Goal: Task Accomplishment & Management: Manage account settings

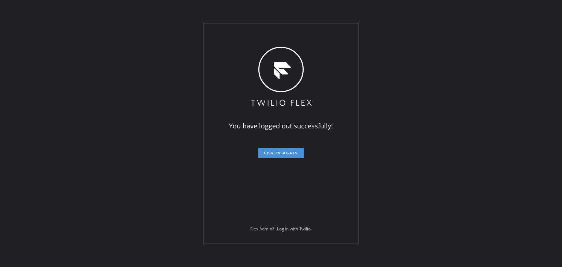
click at [281, 151] on span "Log in again" at bounding box center [281, 152] width 34 height 5
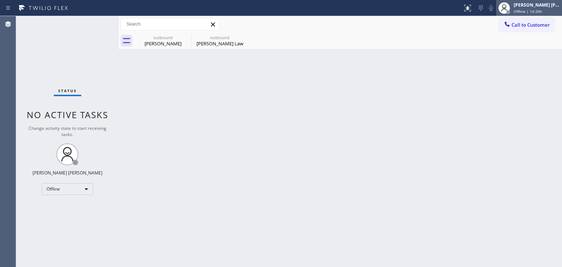
click at [544, 14] on div "[PERSON_NAME] [PERSON_NAME] Offline | 1d 20h" at bounding box center [529, 8] width 66 height 16
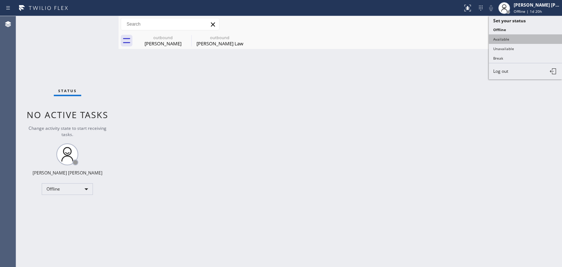
click at [524, 37] on button "Available" at bounding box center [525, 39] width 73 height 10
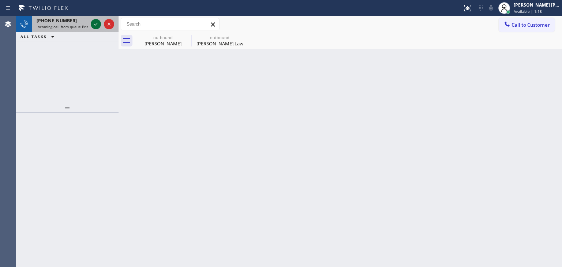
click at [95, 25] on icon at bounding box center [95, 24] width 9 height 9
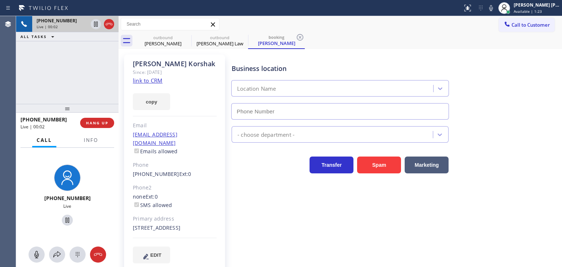
type input "[PHONE_NUMBER]"
click at [149, 84] on link "link to CRM" at bounding box center [148, 80] width 30 height 7
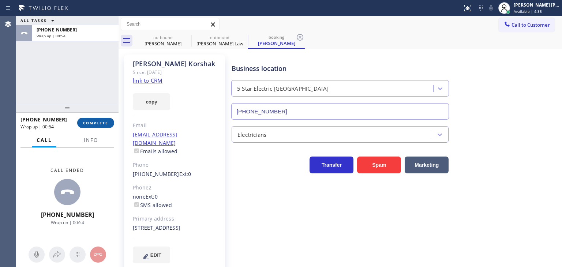
click at [98, 121] on span "COMPLETE" at bounding box center [95, 122] width 25 height 5
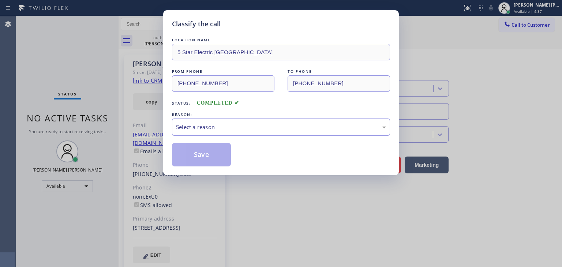
click at [228, 132] on div "Select a reason" at bounding box center [281, 127] width 218 height 17
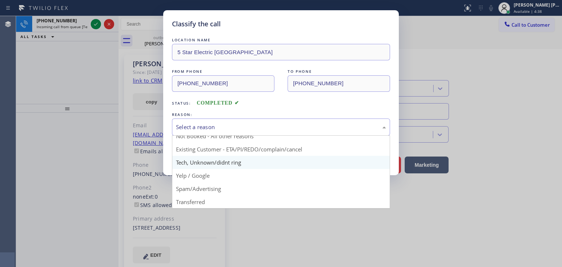
scroll to position [6, 0]
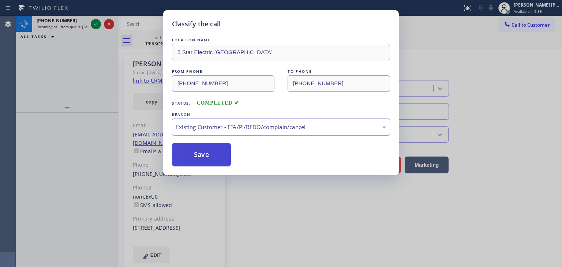
click at [191, 152] on button "Save" at bounding box center [201, 154] width 59 height 23
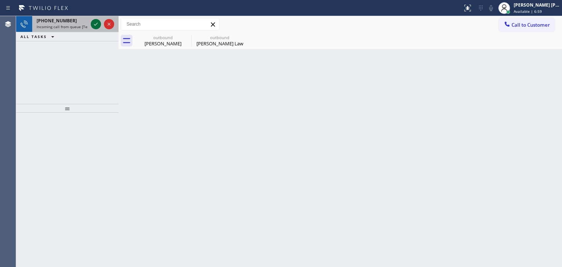
click at [95, 22] on icon at bounding box center [95, 24] width 9 height 9
click at [97, 24] on icon at bounding box center [95, 24] width 9 height 9
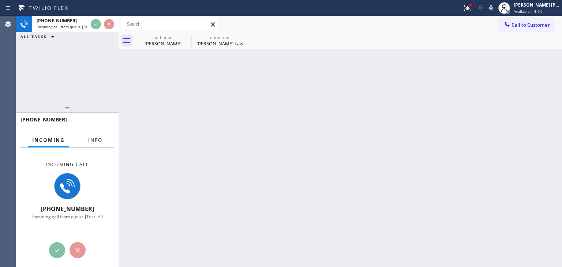
click at [97, 141] on span "Info" at bounding box center [95, 140] width 14 height 7
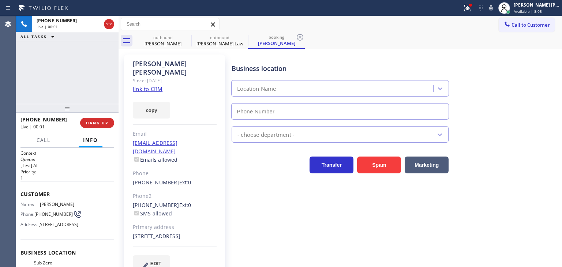
scroll to position [73, 0]
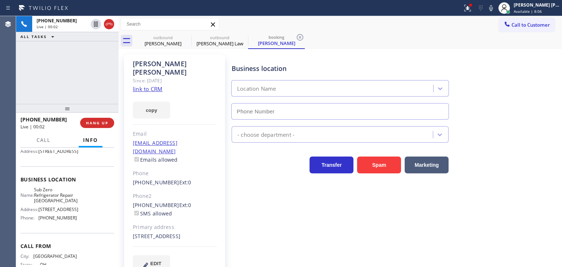
type input "[PHONE_NUMBER]"
click at [155, 85] on link "link to CRM" at bounding box center [148, 88] width 30 height 7
click at [500, 117] on div "Business location Sub Zero Refrigerator Repair [GEOGRAPHIC_DATA] [PHONE_NUMBER]" at bounding box center [395, 86] width 330 height 66
click at [495, 8] on icon at bounding box center [491, 8] width 9 height 9
drag, startPoint x: 502, startPoint y: 8, endPoint x: 510, endPoint y: 18, distance: 12.5
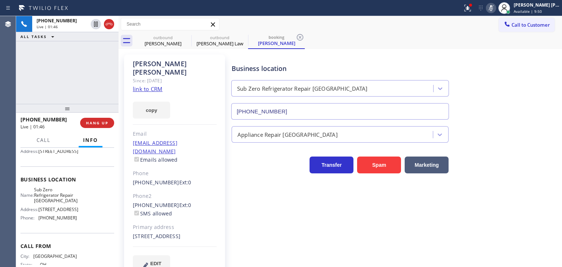
click at [495, 8] on icon at bounding box center [491, 8] width 9 height 9
click at [495, 10] on icon at bounding box center [491, 8] width 9 height 9
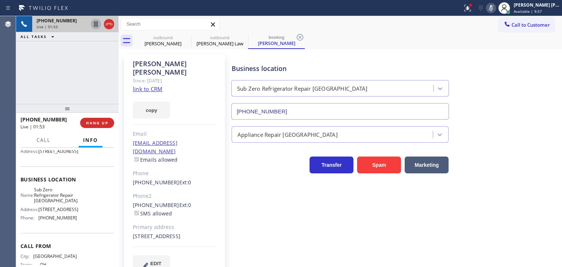
click at [96, 22] on icon at bounding box center [96, 24] width 4 height 5
click at [495, 8] on icon at bounding box center [491, 8] width 9 height 9
click at [94, 24] on icon at bounding box center [95, 24] width 5 height 5
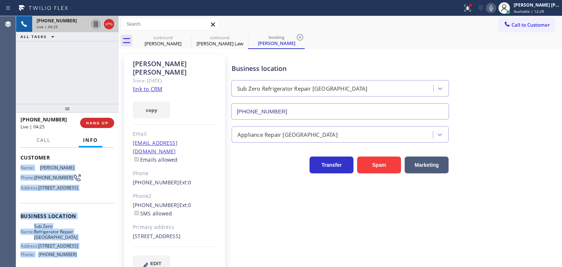
drag, startPoint x: 66, startPoint y: 236, endPoint x: 19, endPoint y: 165, distance: 85.2
click at [19, 165] on div "Context Queue: [Test] All Priority: 1 Customer Name: [PERSON_NAME] Phone: [PHON…" at bounding box center [67, 207] width 102 height 119
copy div "Name: [PERSON_NAME] Phone: [PHONE_NUMBER] Address: [STREET_ADDRESS] Business lo…"
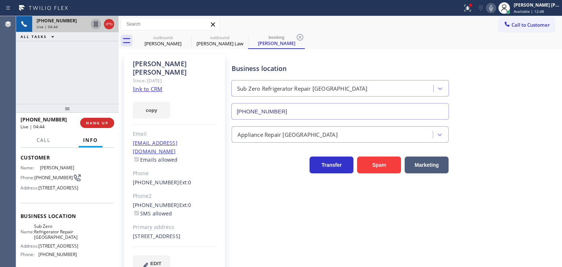
click at [495, 166] on div "Transfer Spam Marketing" at bounding box center [395, 161] width 330 height 23
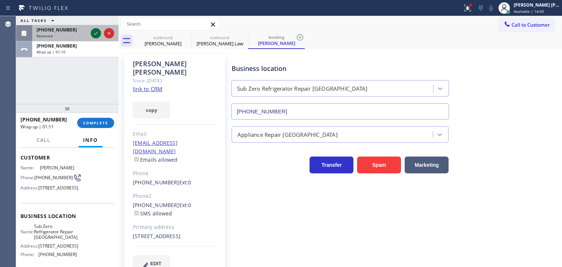
click at [93, 35] on icon at bounding box center [95, 33] width 9 height 9
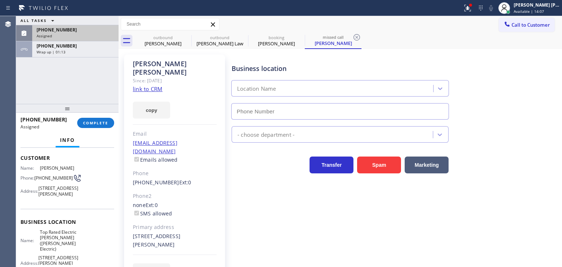
scroll to position [79, 0]
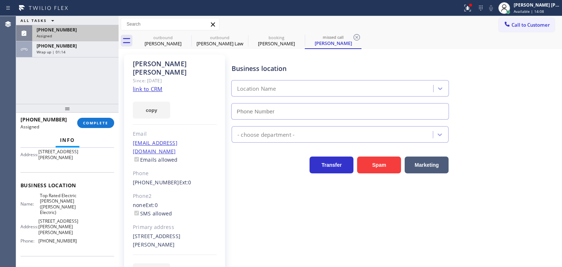
type input "[PHONE_NUMBER]"
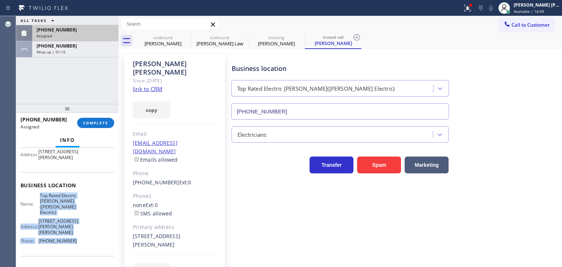
scroll to position [42, 0]
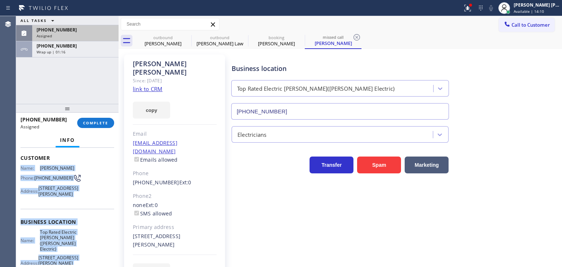
drag, startPoint x: 81, startPoint y: 258, endPoint x: 18, endPoint y: 166, distance: 111.0
click at [18, 166] on div "Context Queue: Electrical Priority: 0 Task Age: Customer Name: [PERSON_NAME] Ph…" at bounding box center [67, 207] width 102 height 119
copy div "Name: [PERSON_NAME] Phone: [PHONE_NUMBER] Address: [STREET_ADDRESS][PERSON_NAME…"
click at [96, 120] on button "COMPLETE" at bounding box center [95, 123] width 37 height 10
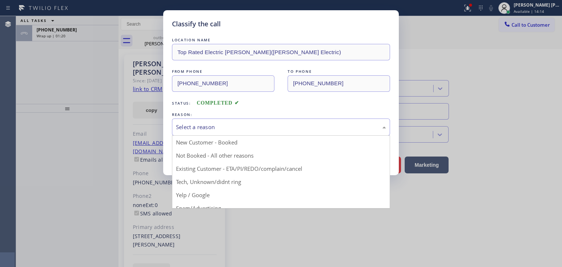
click at [228, 126] on div "Select a reason" at bounding box center [281, 127] width 210 height 8
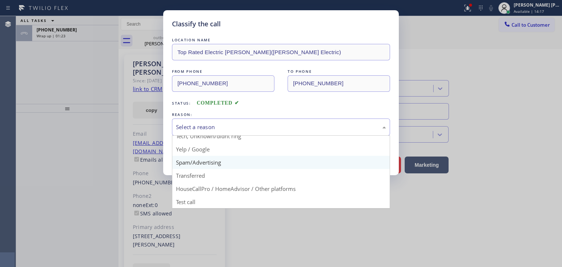
scroll to position [9, 0]
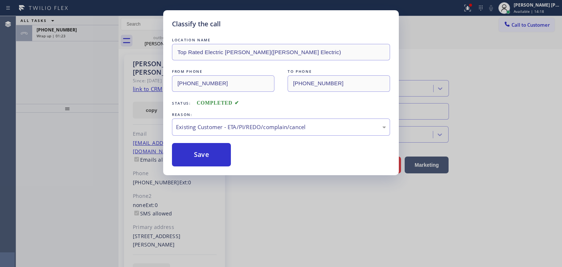
click at [213, 161] on button "Save" at bounding box center [201, 154] width 59 height 23
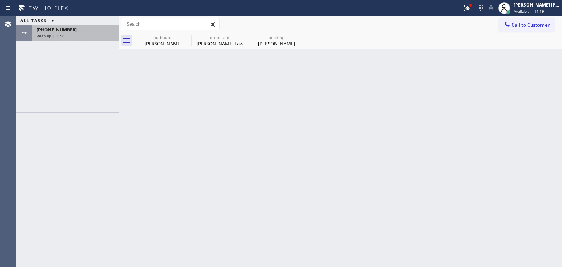
click at [94, 32] on div "[PHONE_NUMBER]" at bounding box center [76, 30] width 78 height 6
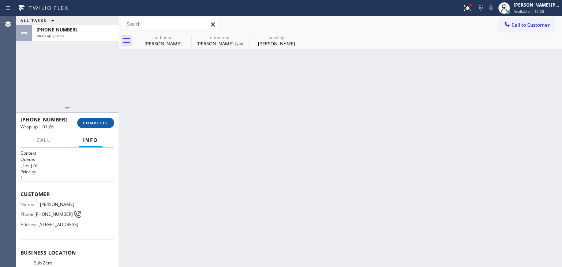
click at [97, 121] on span "COMPLETE" at bounding box center [95, 122] width 25 height 5
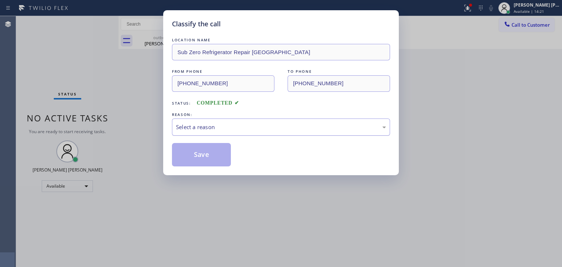
click at [211, 130] on div "Select a reason" at bounding box center [281, 127] width 210 height 8
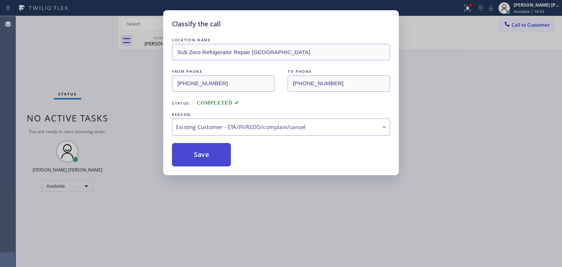
click at [216, 156] on button "Save" at bounding box center [201, 154] width 59 height 23
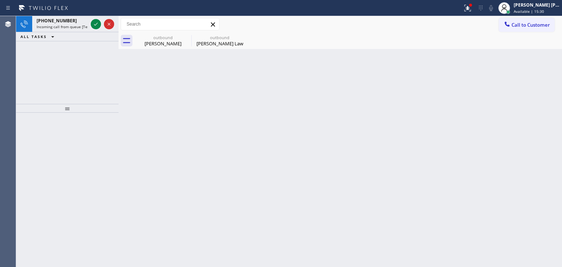
drag, startPoint x: 79, startPoint y: 67, endPoint x: 89, endPoint y: 53, distance: 17.1
click at [79, 67] on div "[PHONE_NUMBER] Incoming call from queue [Test] All ALL TASKS ALL TASKS ACTIVE T…" at bounding box center [67, 60] width 102 height 88
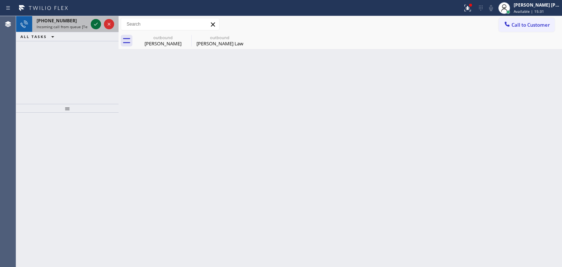
click at [97, 26] on icon at bounding box center [95, 24] width 9 height 9
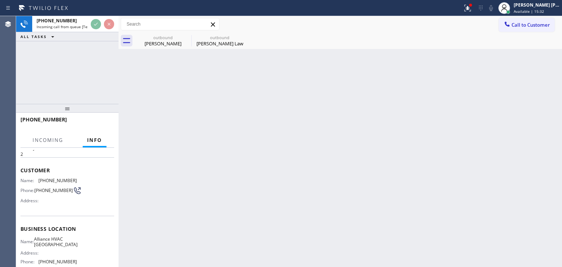
scroll to position [37, 0]
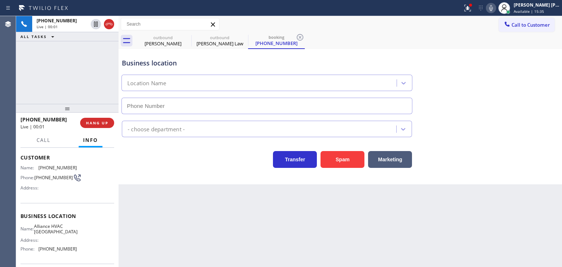
type input "[PHONE_NUMBER]"
click at [495, 6] on icon at bounding box center [491, 8] width 9 height 9
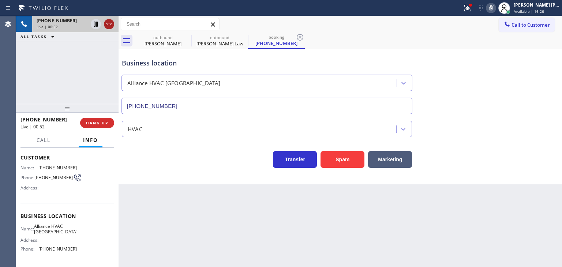
click at [109, 24] on icon at bounding box center [109, 24] width 9 height 9
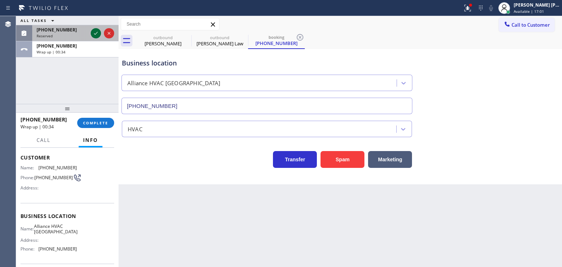
click at [97, 32] on icon at bounding box center [96, 33] width 4 height 3
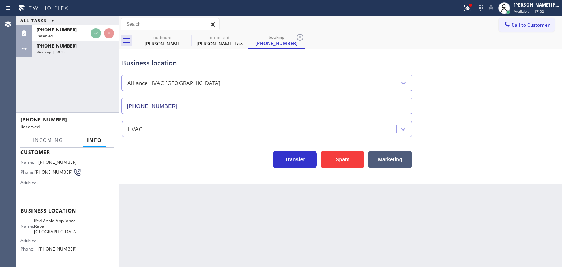
scroll to position [42, 0]
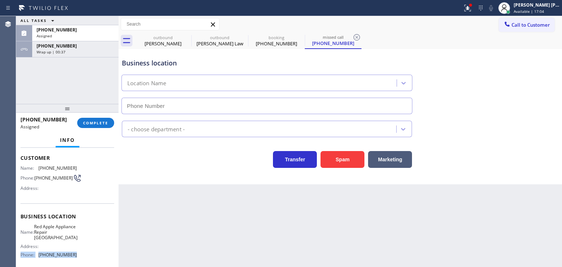
type input "[PHONE_NUMBER]"
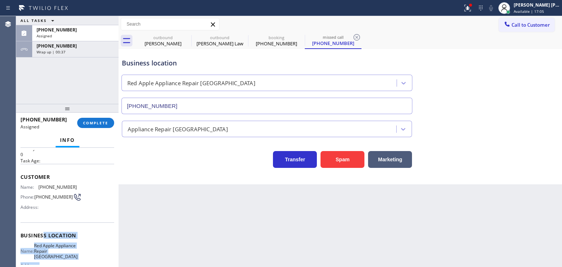
scroll to position [6, 0]
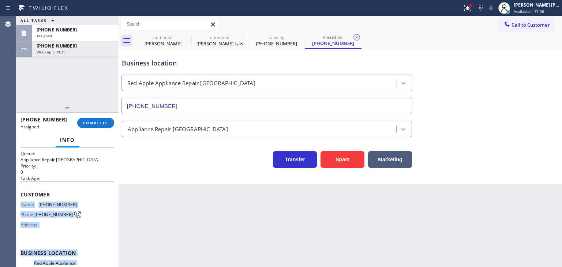
drag, startPoint x: 80, startPoint y: 259, endPoint x: 22, endPoint y: 199, distance: 84.4
click at [22, 199] on div "Context Queue: Appliance Repair High End Priority: 0 Task Age: Customer Name: […" at bounding box center [67, 253] width 94 height 218
copy div "Name: [PHONE_NUMBER] Phone: [PHONE_NUMBER] Address: Business location Name: Red…"
click at [95, 119] on button "COMPLETE" at bounding box center [95, 123] width 37 height 10
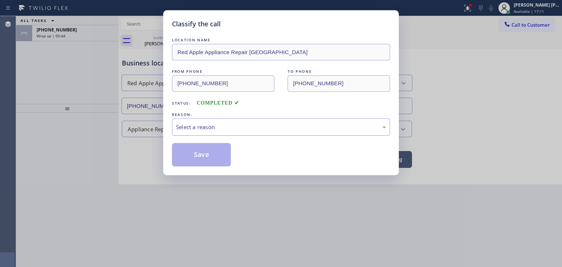
click at [188, 124] on div "Select a reason" at bounding box center [281, 127] width 210 height 8
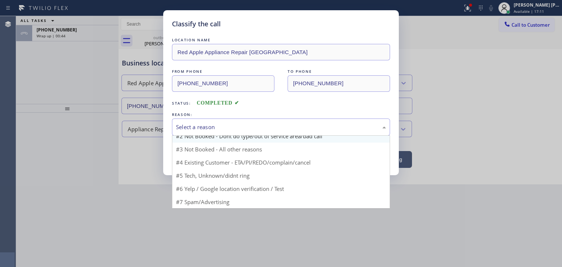
scroll to position [6, 0]
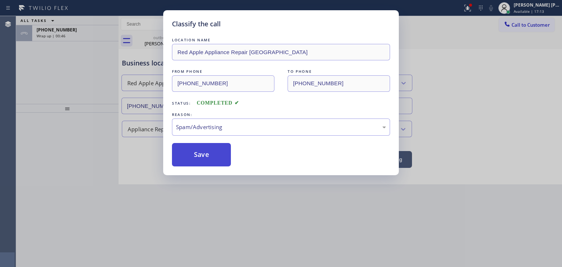
click at [205, 154] on button "Save" at bounding box center [201, 154] width 59 height 23
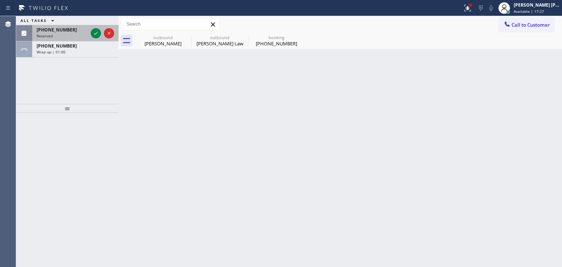
drag, startPoint x: 67, startPoint y: 31, endPoint x: 86, endPoint y: 38, distance: 20.1
click at [67, 31] on div "[PHONE_NUMBER]" at bounding box center [62, 30] width 51 height 6
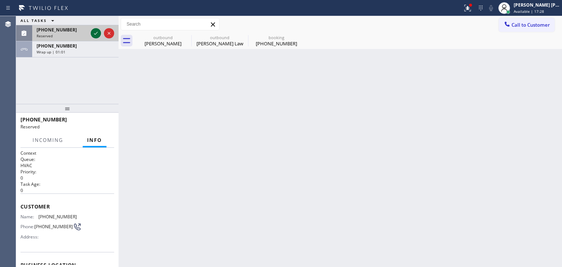
click at [95, 34] on icon at bounding box center [96, 33] width 4 height 3
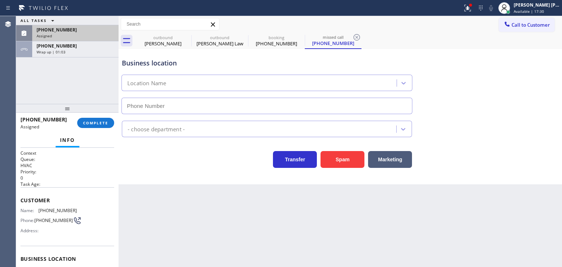
type input "[PHONE_NUMBER]"
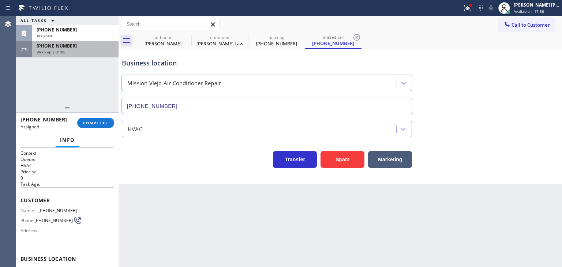
drag, startPoint x: 66, startPoint y: 34, endPoint x: 66, endPoint y: 48, distance: 14.3
click at [66, 34] on div "Assigned" at bounding box center [76, 35] width 78 height 5
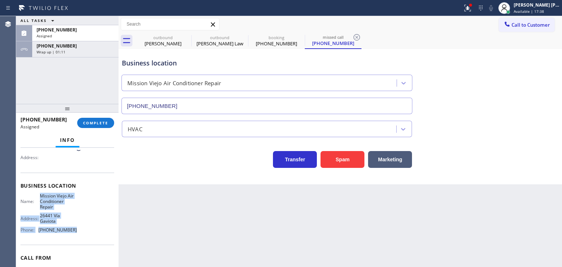
scroll to position [37, 0]
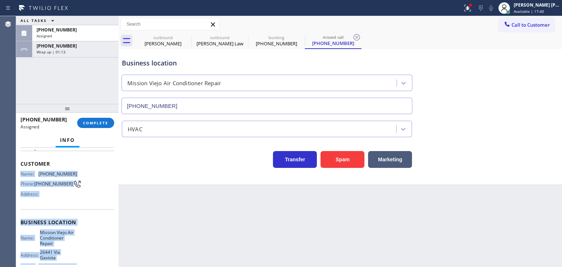
drag, startPoint x: 79, startPoint y: 235, endPoint x: 19, endPoint y: 170, distance: 88.0
click at [19, 170] on div "Context Queue: HVAC Priority: 0 Task Age: Customer Name: [PHONE_NUMBER] Phone: …" at bounding box center [67, 207] width 102 height 119
copy div "Name: [PHONE_NUMBER] Phone: [PHONE_NUMBER] Address: Business location Name: [GE…"
click at [94, 123] on span "COMPLETE" at bounding box center [95, 122] width 25 height 5
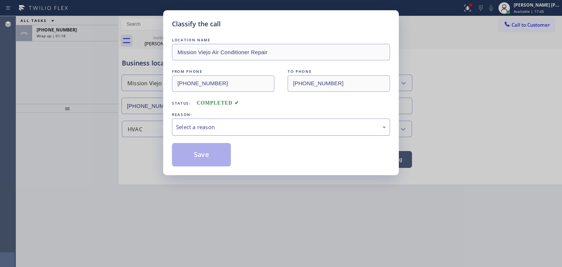
click at [216, 130] on div "Select a reason" at bounding box center [281, 127] width 210 height 8
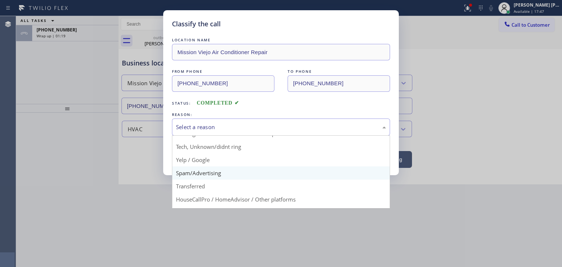
scroll to position [43, 0]
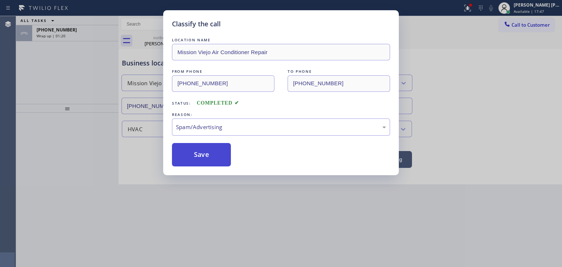
click at [205, 147] on button "Save" at bounding box center [201, 154] width 59 height 23
click at [205, 154] on button "Save" at bounding box center [201, 154] width 59 height 23
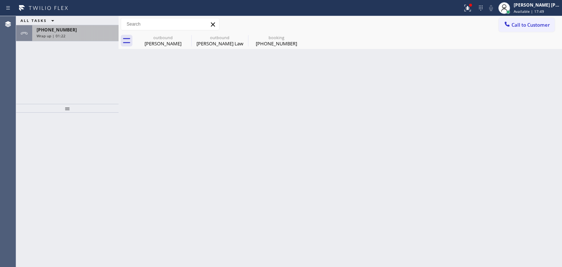
click at [87, 30] on div "[PHONE_NUMBER]" at bounding box center [76, 30] width 78 height 6
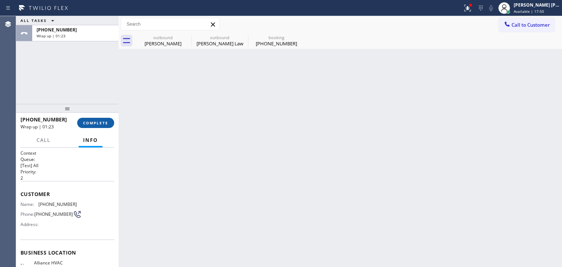
click at [99, 120] on button "COMPLETE" at bounding box center [95, 123] width 37 height 10
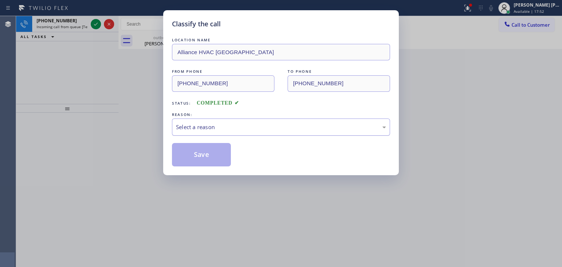
click at [224, 126] on div "Select a reason" at bounding box center [281, 127] width 210 height 8
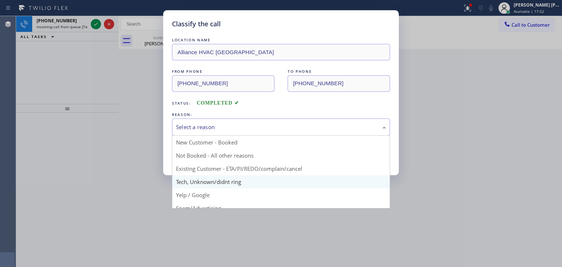
scroll to position [46, 0]
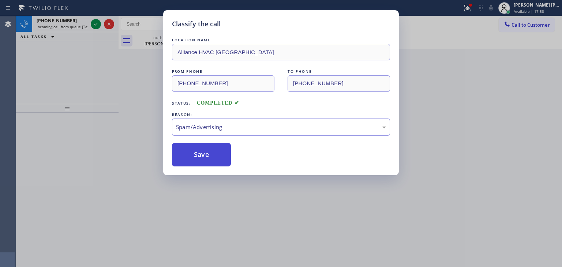
click at [208, 156] on button "Save" at bounding box center [201, 154] width 59 height 23
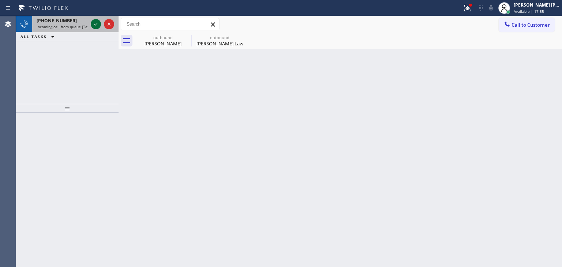
click at [96, 22] on icon at bounding box center [95, 24] width 9 height 9
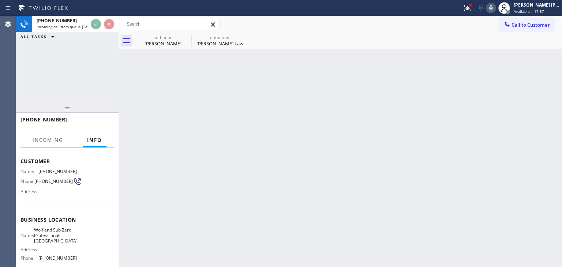
scroll to position [73, 0]
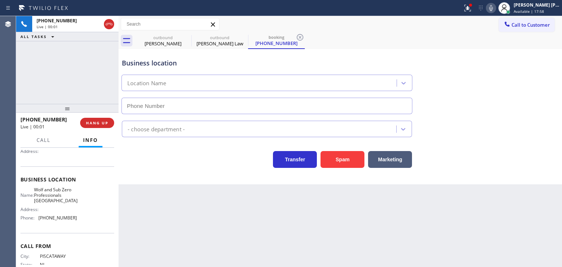
type input "[PHONE_NUMBER]"
click at [493, 5] on icon at bounding box center [491, 8] width 4 height 6
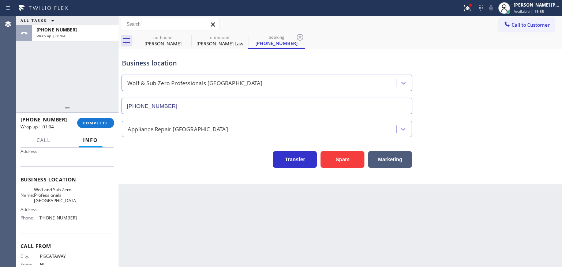
click at [61, 100] on div "ALL TASKS ALL TASKS ACTIVE TASKS TASKS IN WRAP UP [PHONE_NUMBER] Wrap up | 01:04" at bounding box center [67, 60] width 102 height 88
click at [100, 121] on span "COMPLETE" at bounding box center [95, 122] width 25 height 5
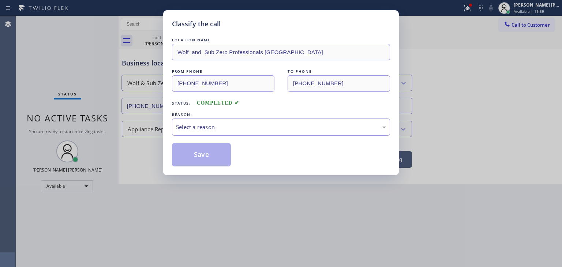
click at [217, 126] on div "Select a reason" at bounding box center [281, 127] width 210 height 8
click at [215, 157] on button "Save" at bounding box center [201, 154] width 59 height 23
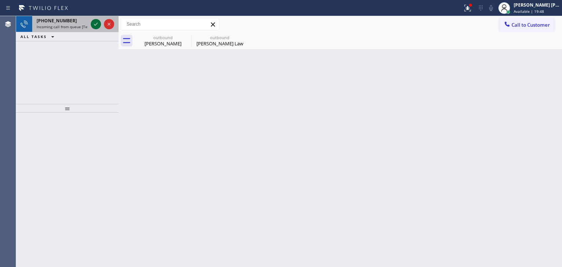
click at [94, 23] on icon at bounding box center [95, 24] width 9 height 9
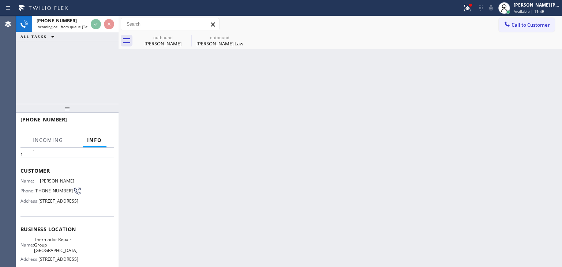
scroll to position [37, 0]
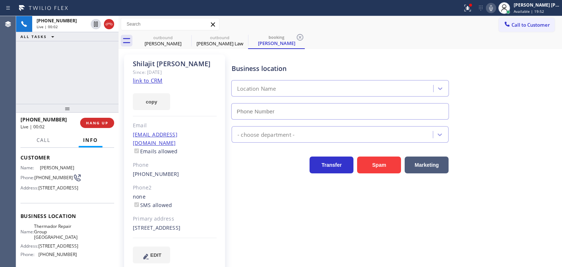
type input "[PHONE_NUMBER]"
drag, startPoint x: 39, startPoint y: 80, endPoint x: 41, endPoint y: 90, distance: 10.3
click at [39, 80] on div "[PHONE_NUMBER] Live | 00:36 ALL TASKS ALL TASKS ACTIVE TASKS TASKS IN WRAP UP" at bounding box center [67, 60] width 102 height 88
click at [144, 82] on link "link to CRM" at bounding box center [148, 80] width 30 height 7
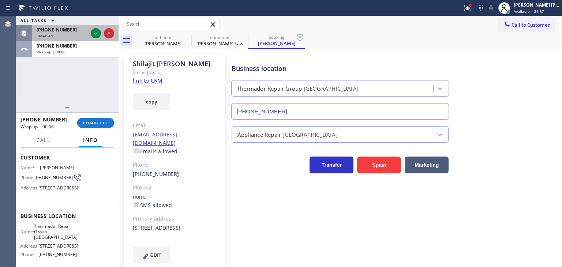
drag, startPoint x: 67, startPoint y: 34, endPoint x: 86, endPoint y: 32, distance: 19.4
click at [67, 34] on div "Reserved" at bounding box center [62, 35] width 51 height 5
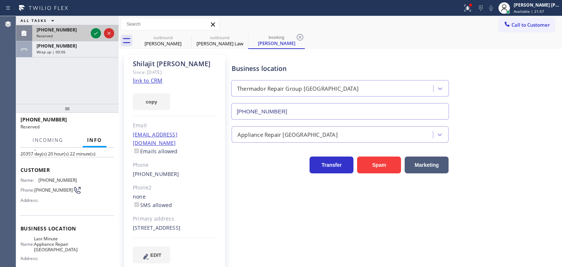
scroll to position [48, 0]
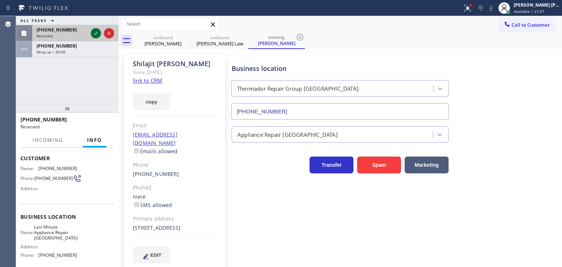
click at [94, 32] on icon at bounding box center [95, 33] width 9 height 9
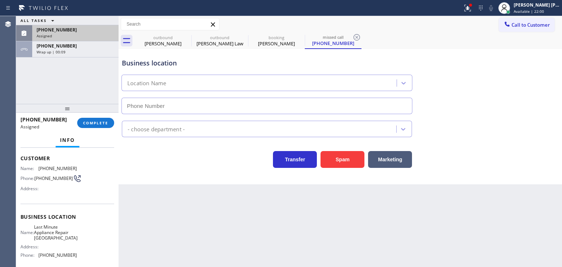
type input "[PHONE_NUMBER]"
click at [60, 37] on div "Assigned" at bounding box center [76, 35] width 78 height 5
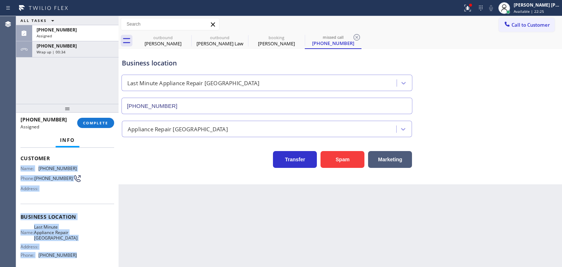
drag, startPoint x: 72, startPoint y: 221, endPoint x: 18, endPoint y: 166, distance: 77.4
click at [18, 166] on div "Context Queue: Appliance Repair High End Priority: 0 Task Age: [DEMOGRAPHIC_DAT…" at bounding box center [67, 207] width 102 height 119
copy div "Name: [PHONE_NUMBER] Phone: [PHONE_NUMBER] Address: Business location Name: Las…"
click at [101, 122] on span "COMPLETE" at bounding box center [95, 122] width 25 height 5
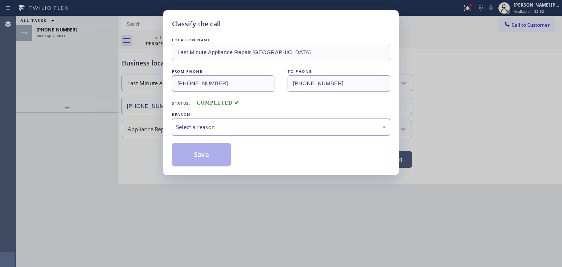
click at [201, 131] on div "Select a reason" at bounding box center [281, 127] width 218 height 17
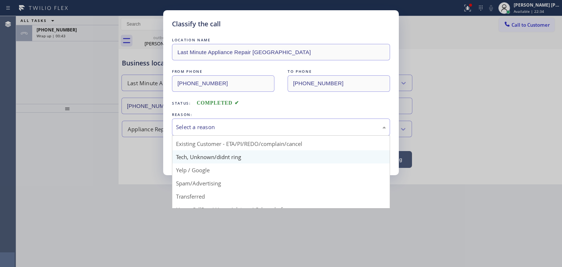
scroll to position [37, 0]
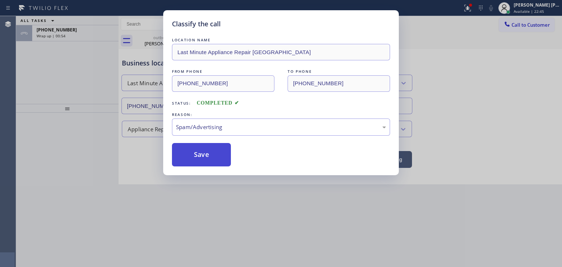
click at [211, 155] on button "Save" at bounding box center [201, 154] width 59 height 23
type input "[PHONE_NUMBER]"
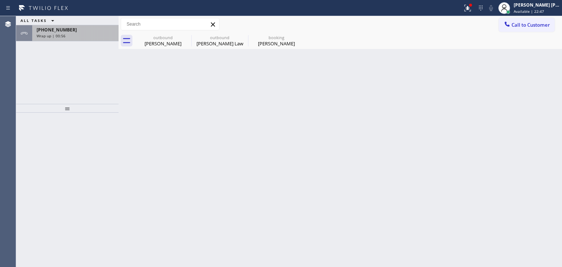
click at [103, 35] on div "Wrap up | 00:56" at bounding box center [76, 35] width 78 height 5
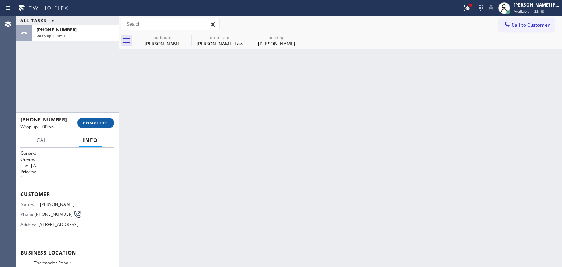
click at [105, 120] on span "COMPLETE" at bounding box center [95, 122] width 25 height 5
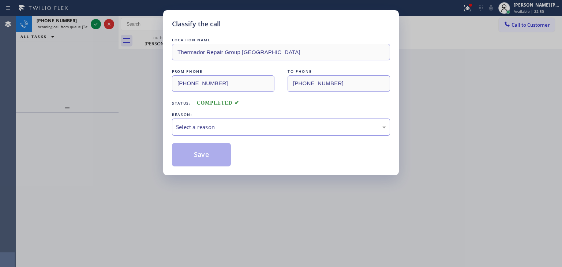
click at [221, 129] on div "Select a reason" at bounding box center [281, 127] width 210 height 8
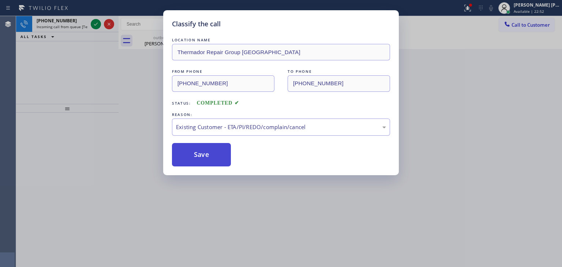
click at [211, 158] on button "Save" at bounding box center [201, 154] width 59 height 23
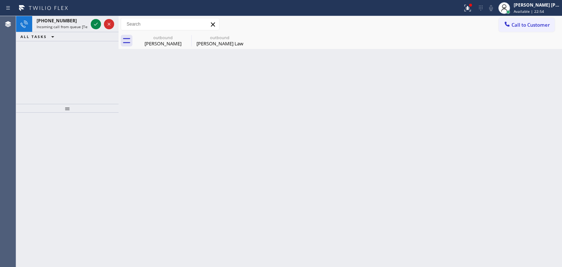
drag, startPoint x: 95, startPoint y: 25, endPoint x: 93, endPoint y: 38, distance: 13.6
click at [95, 25] on icon at bounding box center [96, 24] width 4 height 3
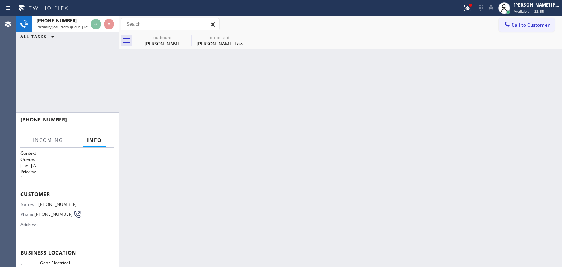
scroll to position [73, 0]
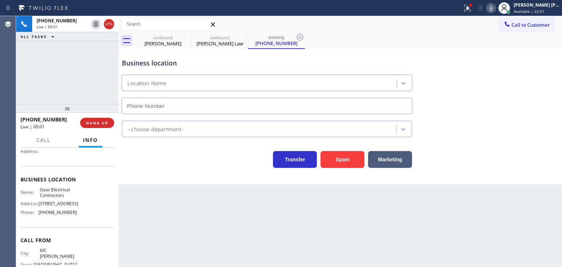
type input "[PHONE_NUMBER]"
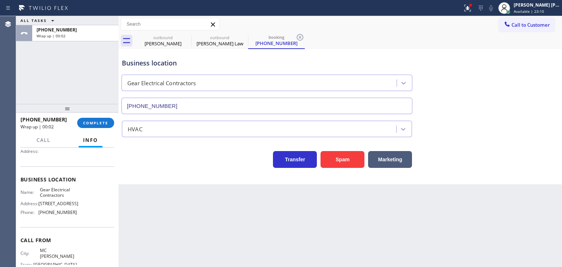
click at [71, 92] on div "ALL TASKS ALL TASKS ACTIVE TASKS TASKS IN WRAP UP [PHONE_NUMBER] Wrap up | 00:02" at bounding box center [67, 60] width 102 height 88
click at [83, 122] on span "COMPLETE" at bounding box center [95, 122] width 25 height 5
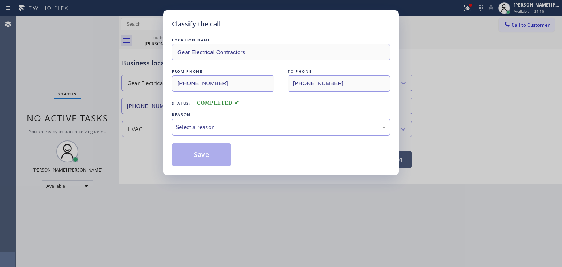
click at [195, 124] on div "Select a reason" at bounding box center [281, 127] width 210 height 8
click at [208, 158] on button "Save" at bounding box center [201, 154] width 59 height 23
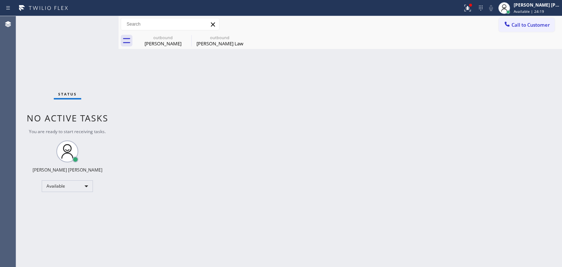
click at [490, 122] on div "Back to Dashboard Change Sender ID Customers Technicians Select a contact Outbo…" at bounding box center [340, 141] width 443 height 251
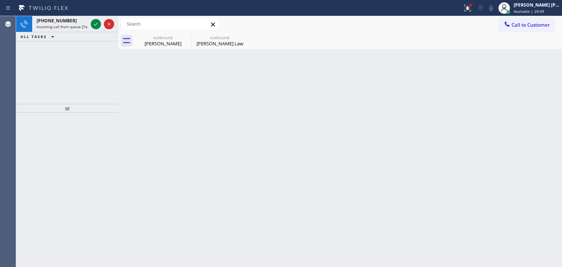
click at [70, 53] on div "[PHONE_NUMBER] Incoming call from queue [Test] All ALL TASKS ALL TASKS ACTIVE T…" at bounding box center [67, 60] width 102 height 88
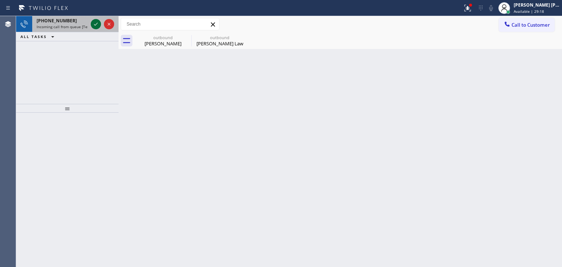
click at [97, 23] on icon at bounding box center [96, 24] width 4 height 3
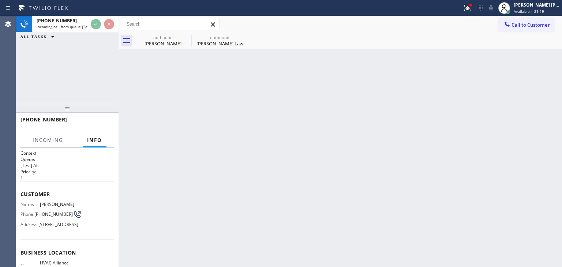
scroll to position [37, 0]
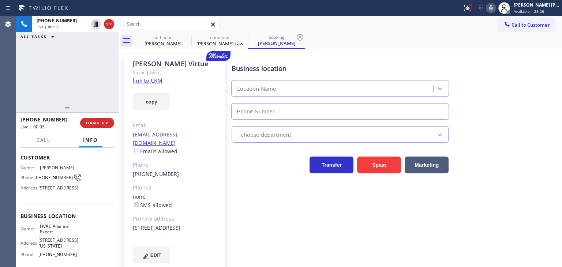
type input "[PHONE_NUMBER]"
click at [495, 10] on icon at bounding box center [491, 8] width 9 height 9
click at [495, 8] on icon at bounding box center [491, 8] width 9 height 9
click at [158, 80] on link "link to CRM" at bounding box center [148, 80] width 30 height 7
click at [537, 7] on div "[PERSON_NAME] [PERSON_NAME]" at bounding box center [537, 5] width 46 height 6
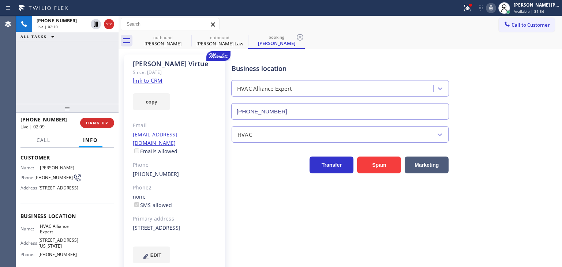
click at [493, 8] on icon at bounding box center [491, 8] width 4 height 6
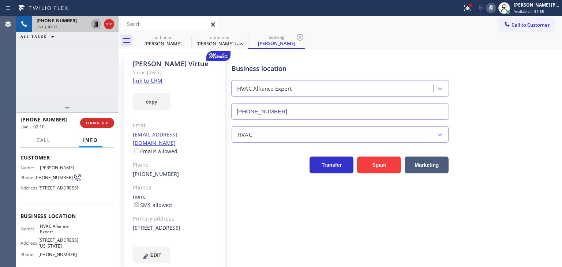
click at [97, 22] on icon at bounding box center [95, 24] width 9 height 9
drag, startPoint x: 524, startPoint y: 121, endPoint x: 521, endPoint y: 67, distance: 53.9
click at [524, 121] on div "HVAC" at bounding box center [395, 131] width 330 height 23
click at [495, 4] on icon at bounding box center [491, 8] width 9 height 9
click at [96, 24] on icon at bounding box center [95, 24] width 9 height 9
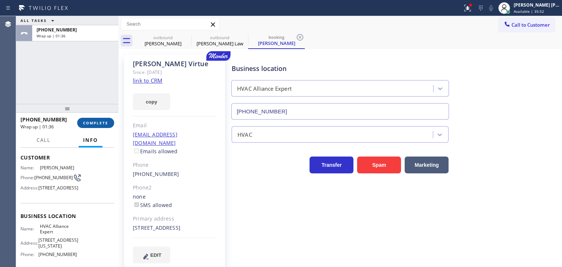
click at [91, 123] on span "COMPLETE" at bounding box center [95, 122] width 25 height 5
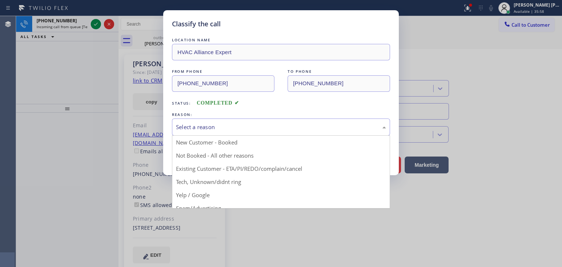
click at [202, 119] on div "Select a reason" at bounding box center [281, 127] width 218 height 17
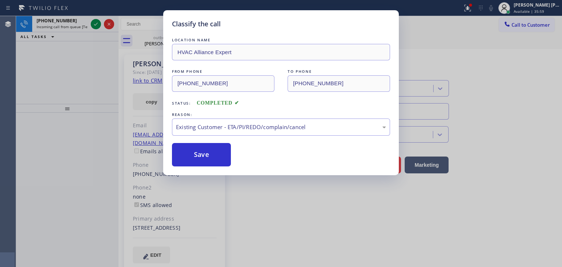
drag, startPoint x: 202, startPoint y: 157, endPoint x: 190, endPoint y: 135, distance: 24.4
click at [202, 156] on button "Save" at bounding box center [201, 154] width 59 height 23
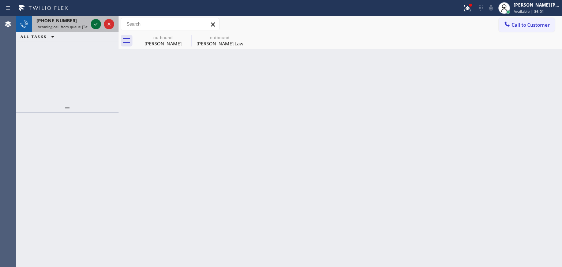
click at [97, 22] on icon at bounding box center [95, 24] width 9 height 9
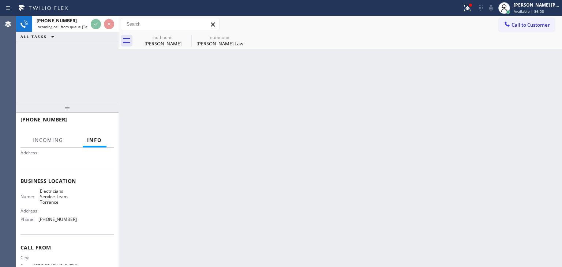
scroll to position [73, 0]
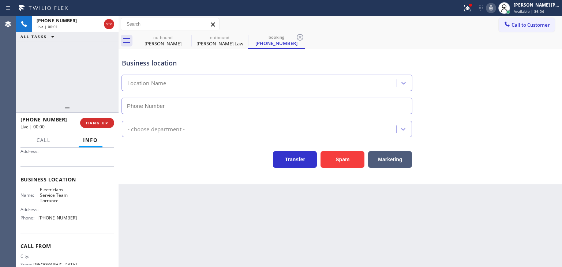
type input "[PHONE_NUMBER]"
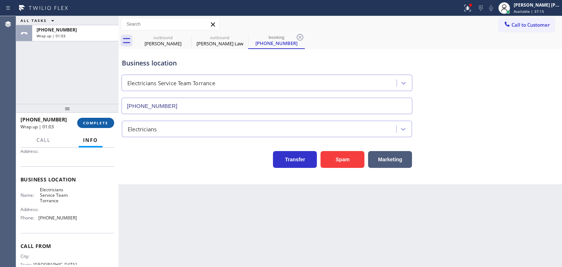
click at [108, 120] on button "COMPLETE" at bounding box center [95, 123] width 37 height 10
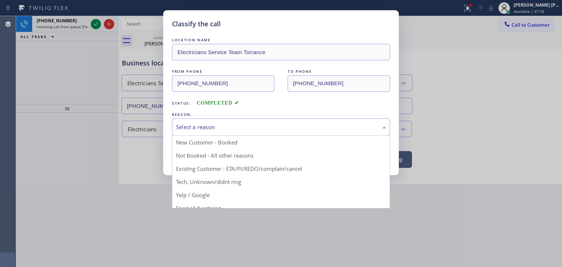
click at [199, 131] on div "Select a reason" at bounding box center [281, 127] width 210 height 8
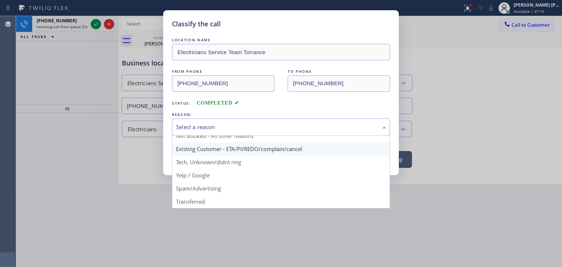
scroll to position [37, 0]
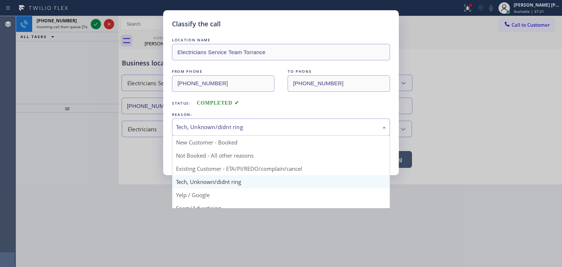
click at [222, 129] on div "Tech, Unknown/didnt ring" at bounding box center [281, 127] width 210 height 8
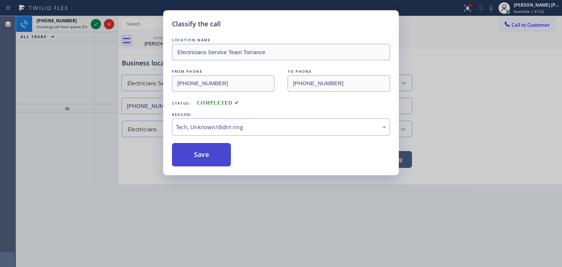
click at [207, 153] on button "Save" at bounding box center [201, 154] width 59 height 23
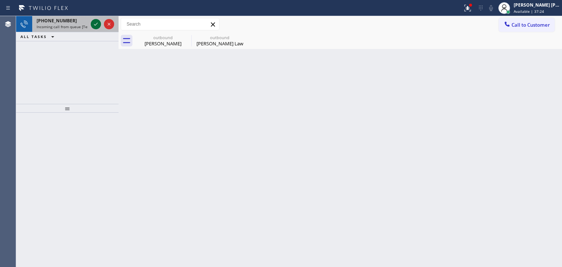
click at [96, 24] on icon at bounding box center [95, 24] width 9 height 9
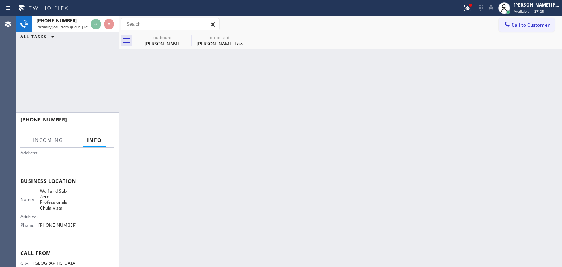
scroll to position [73, 0]
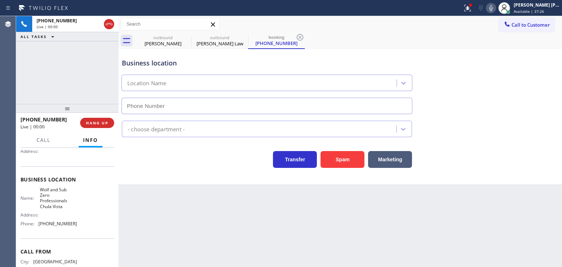
type input "[PHONE_NUMBER]"
click at [495, 9] on icon at bounding box center [491, 8] width 9 height 9
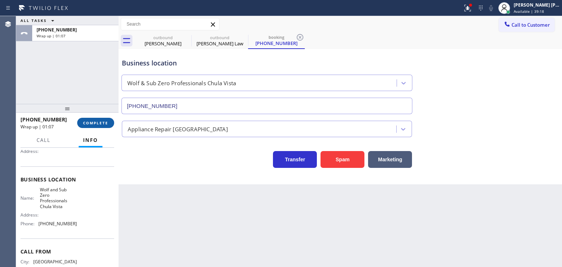
click at [98, 125] on span "COMPLETE" at bounding box center [95, 122] width 25 height 5
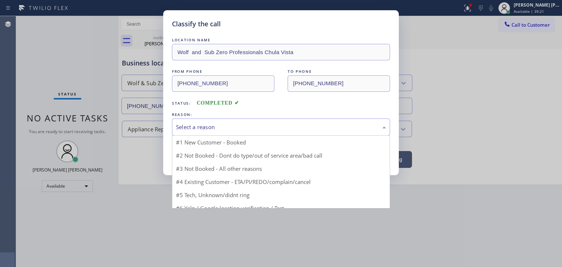
click at [229, 127] on div "Select a reason" at bounding box center [281, 127] width 210 height 8
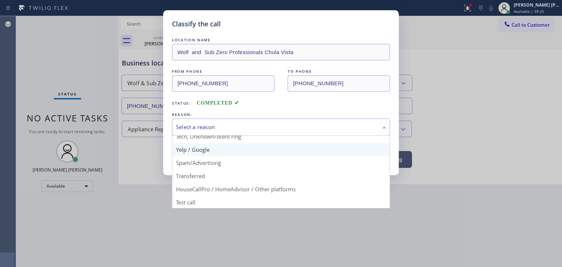
scroll to position [46, 0]
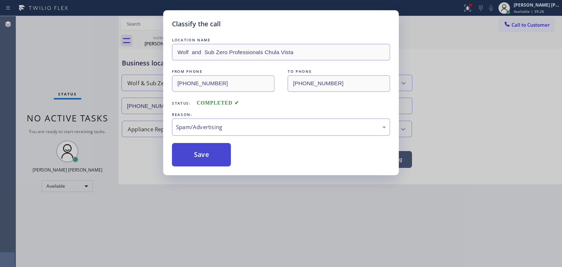
click at [202, 154] on button "Save" at bounding box center [201, 154] width 59 height 23
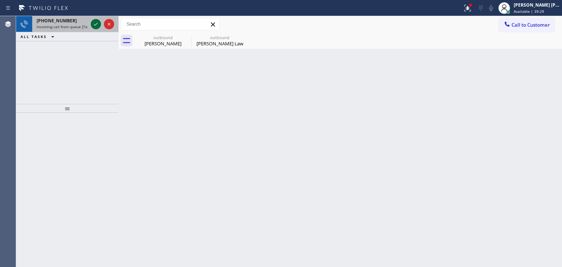
click at [97, 24] on icon at bounding box center [96, 24] width 4 height 3
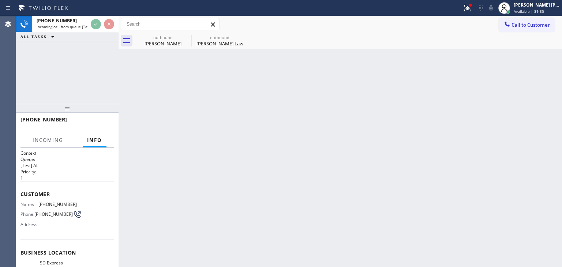
scroll to position [73, 0]
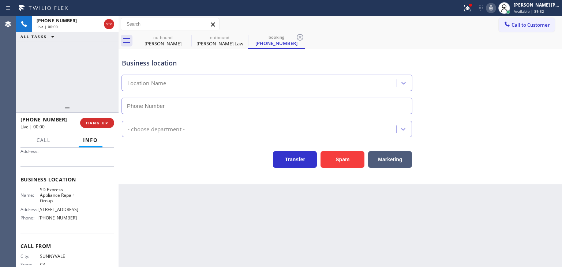
type input "[PHONE_NUMBER]"
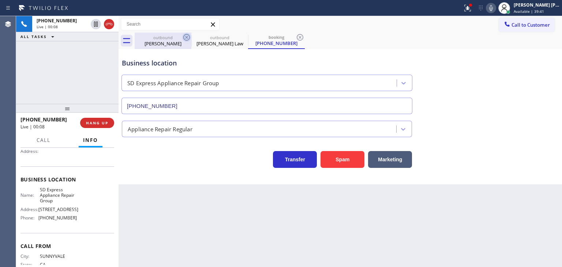
click at [186, 36] on icon at bounding box center [186, 37] width 7 height 7
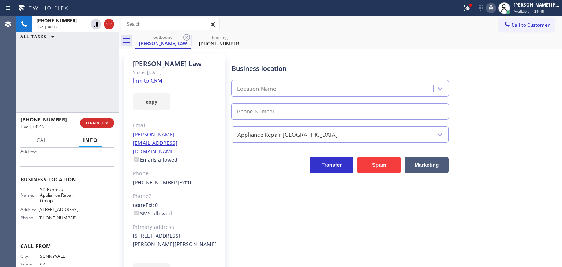
click at [186, 36] on icon at bounding box center [186, 37] width 7 height 7
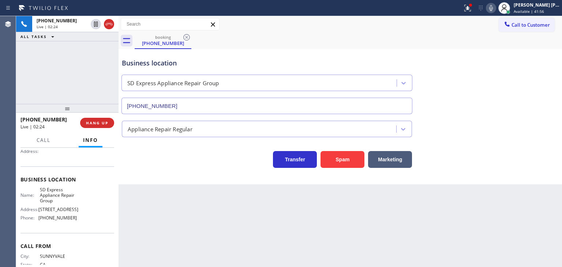
click at [66, 69] on div "[PHONE_NUMBER] Live | 02:24 ALL TASKS ALL TASKS ACTIVE TASKS TASKS IN WRAP UP" at bounding box center [67, 60] width 102 height 88
drag, startPoint x: 64, startPoint y: 116, endPoint x: 27, endPoint y: 119, distance: 37.4
click at [27, 119] on div "[PHONE_NUMBER]" at bounding box center [47, 119] width 55 height 7
copy span "4083063725"
click at [493, 11] on icon at bounding box center [491, 8] width 4 height 6
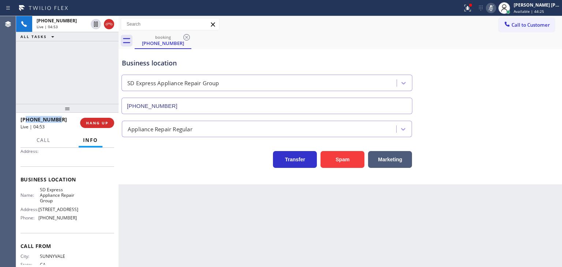
click at [495, 7] on icon at bounding box center [491, 8] width 9 height 9
click at [495, 8] on icon at bounding box center [491, 8] width 9 height 9
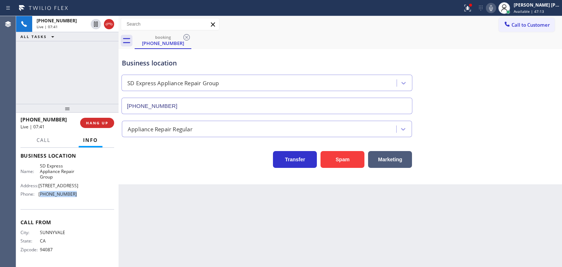
drag, startPoint x: 75, startPoint y: 191, endPoint x: 40, endPoint y: 192, distance: 35.9
click at [40, 192] on div "Name: SD Express Appliance Repair Group Address: [STREET_ADDRESS] Phone: [PHONE…" at bounding box center [67, 181] width 94 height 37
copy span "619) 332-0425"
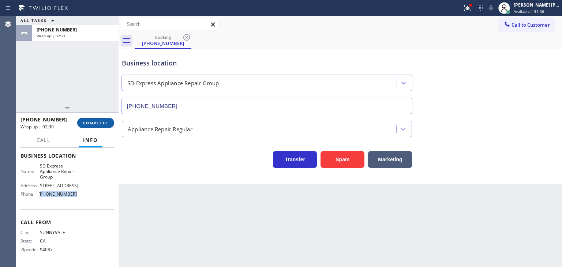
click at [94, 119] on button "COMPLETE" at bounding box center [95, 123] width 37 height 10
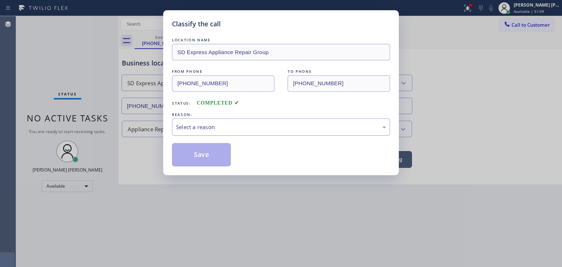
click at [195, 127] on div "Select a reason" at bounding box center [281, 127] width 210 height 8
click at [209, 152] on button "Save" at bounding box center [201, 154] width 59 height 23
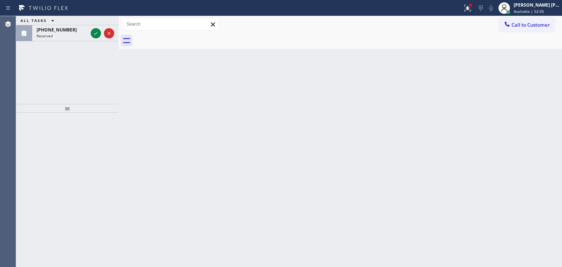
drag, startPoint x: 75, startPoint y: 59, endPoint x: 87, endPoint y: 53, distance: 13.9
click at [75, 59] on div "ALL TASKS ALL TASKS ACTIVE TASKS TASKS IN WRAP UP [PHONE_NUMBER] Reserved" at bounding box center [67, 60] width 102 height 88
click at [96, 34] on icon at bounding box center [95, 33] width 9 height 9
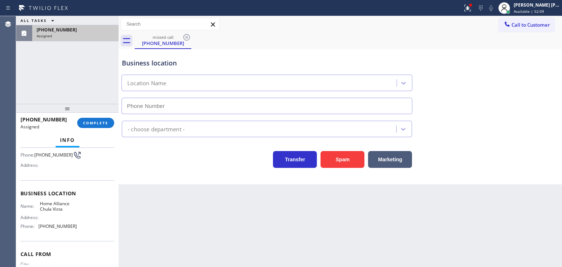
type input "[PHONE_NUMBER]"
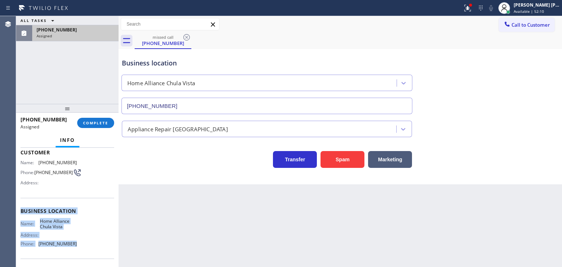
scroll to position [37, 0]
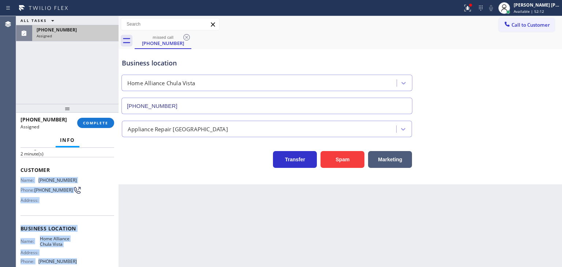
drag, startPoint x: 79, startPoint y: 224, endPoint x: 21, endPoint y: 179, distance: 73.5
click at [21, 179] on div "Context Queue: Appliance Repair High End Priority: 0 Task Age: [DEMOGRAPHIC_DAT…" at bounding box center [67, 222] width 94 height 218
copy div "Name: [PHONE_NUMBER] Phone: [PHONE_NUMBER] Address: Business location Name: Hom…"
click at [93, 119] on button "COMPLETE" at bounding box center [95, 123] width 37 height 10
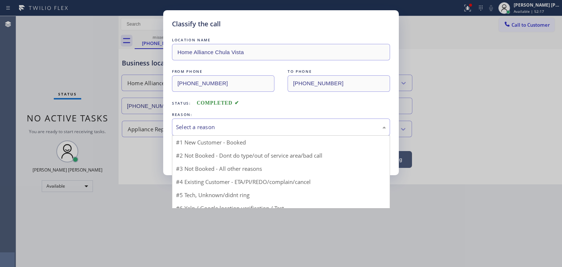
click at [215, 131] on div "Select a reason" at bounding box center [281, 127] width 218 height 17
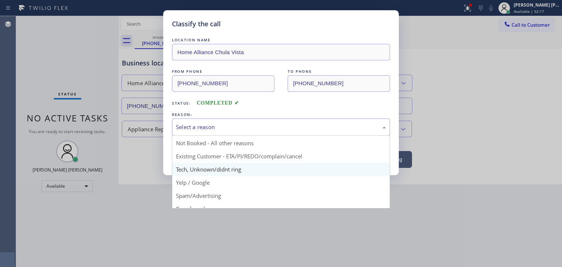
scroll to position [19, 0]
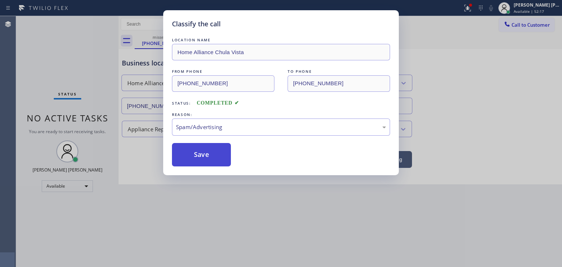
click at [204, 156] on button "Save" at bounding box center [201, 154] width 59 height 23
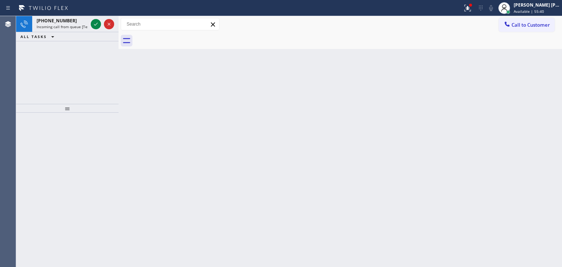
click at [73, 61] on div "[PHONE_NUMBER] Incoming call from queue [Test] All ALL TASKS ALL TASKS ACTIVE T…" at bounding box center [67, 60] width 102 height 88
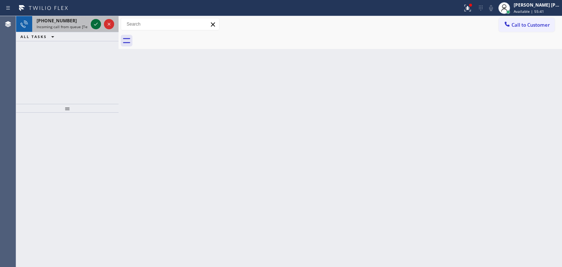
click at [96, 26] on icon at bounding box center [95, 24] width 9 height 9
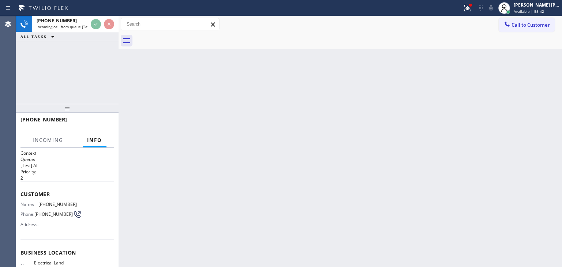
scroll to position [73, 0]
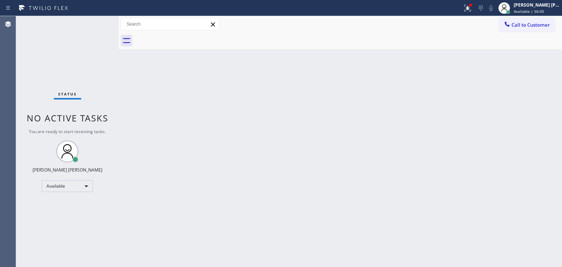
click at [97, 27] on div "Status No active tasks You are ready to start receiving tasks. [PERSON_NAME] [P…" at bounding box center [67, 141] width 102 height 251
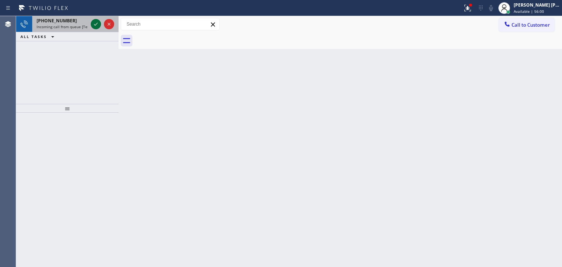
click at [95, 24] on icon at bounding box center [95, 24] width 9 height 9
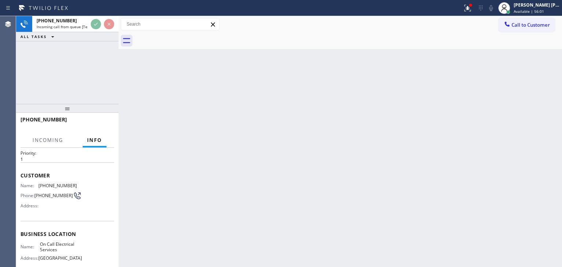
scroll to position [37, 0]
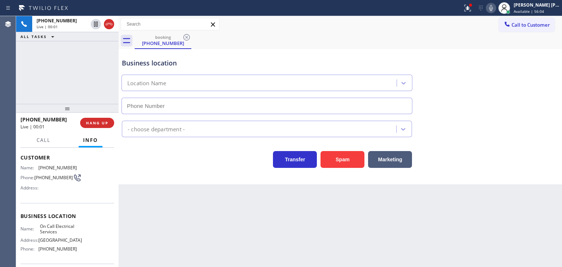
type input "[PHONE_NUMBER]"
click at [495, 7] on icon at bounding box center [491, 8] width 9 height 9
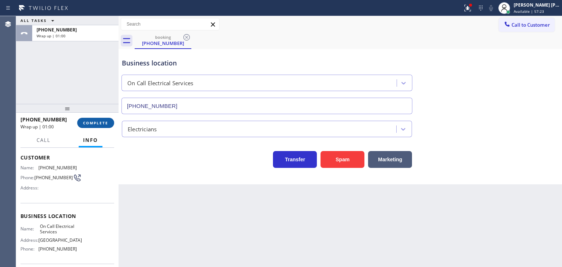
click at [107, 124] on span "COMPLETE" at bounding box center [95, 122] width 25 height 5
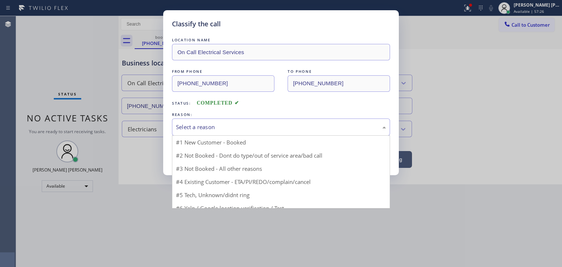
click at [229, 130] on div "Select a reason" at bounding box center [281, 127] width 210 height 8
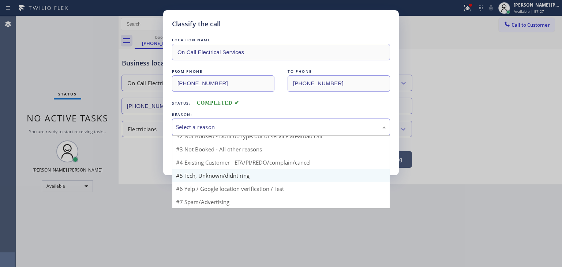
scroll to position [6, 0]
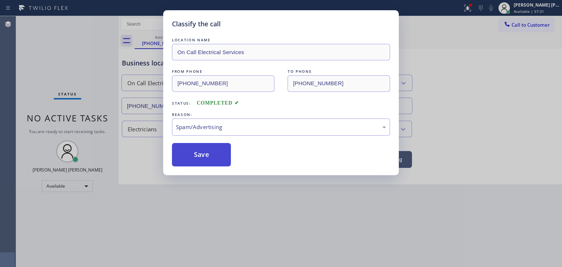
click at [208, 161] on button "Save" at bounding box center [201, 154] width 59 height 23
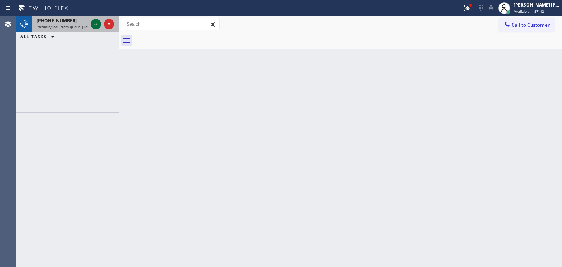
click at [94, 25] on icon at bounding box center [95, 24] width 9 height 9
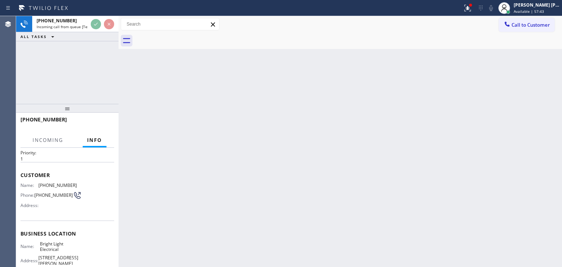
scroll to position [37, 0]
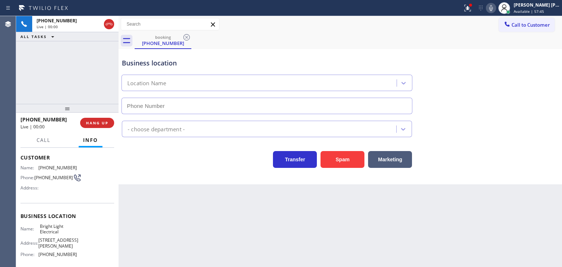
type input "[PHONE_NUMBER]"
click at [495, 11] on icon at bounding box center [491, 8] width 9 height 9
click at [495, 6] on icon at bounding box center [491, 8] width 9 height 9
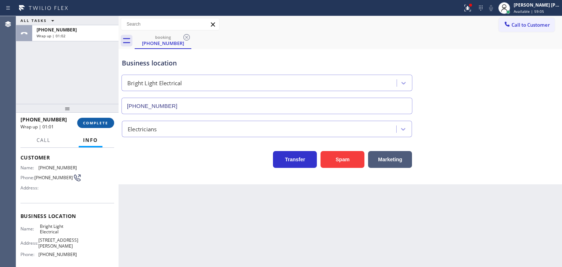
click at [91, 124] on span "COMPLETE" at bounding box center [95, 122] width 25 height 5
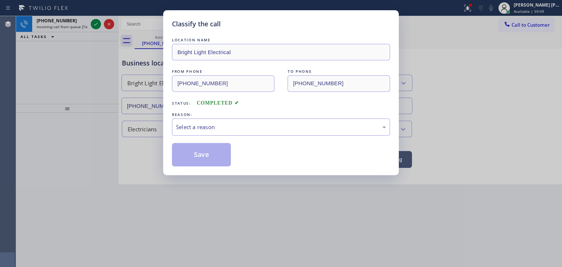
click at [203, 125] on div "Select a reason" at bounding box center [281, 127] width 210 height 8
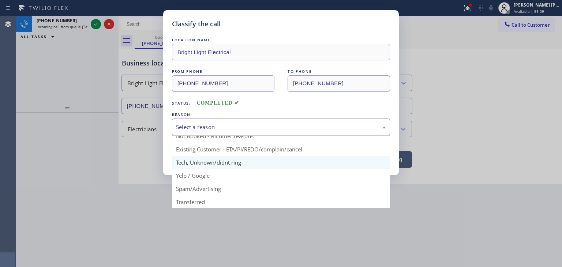
scroll to position [6, 0]
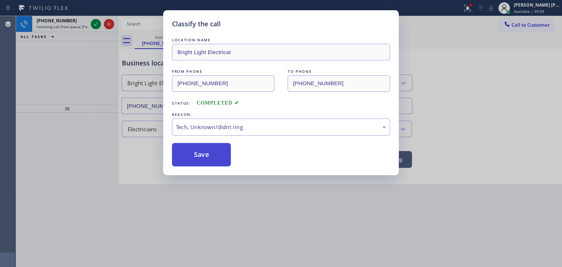
click at [201, 157] on button "Save" at bounding box center [201, 154] width 59 height 23
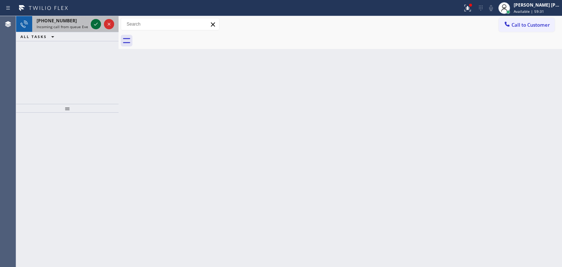
click at [95, 24] on icon at bounding box center [95, 24] width 9 height 9
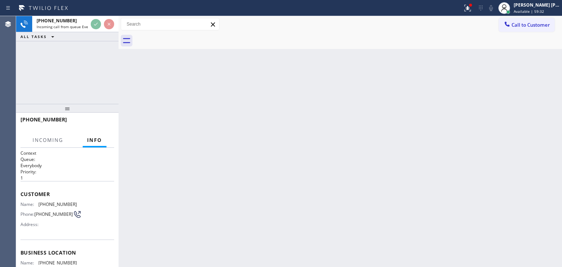
scroll to position [37, 0]
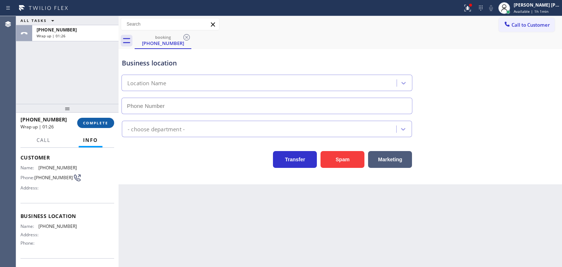
click at [97, 123] on span "COMPLETE" at bounding box center [95, 122] width 25 height 5
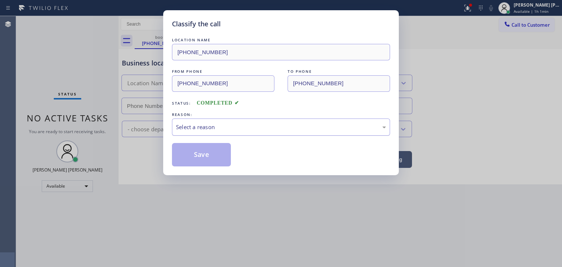
click at [201, 128] on div "Select a reason" at bounding box center [281, 127] width 210 height 8
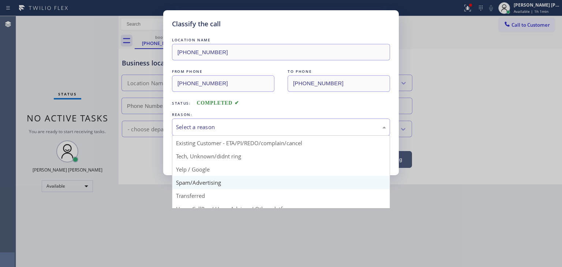
scroll to position [9, 0]
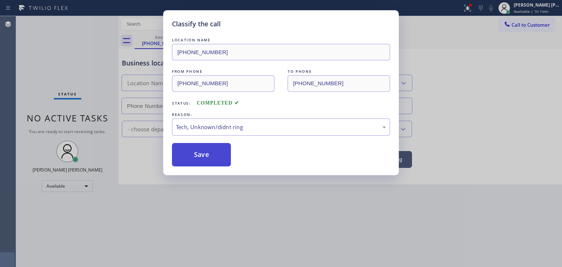
click at [199, 156] on button "Save" at bounding box center [201, 154] width 59 height 23
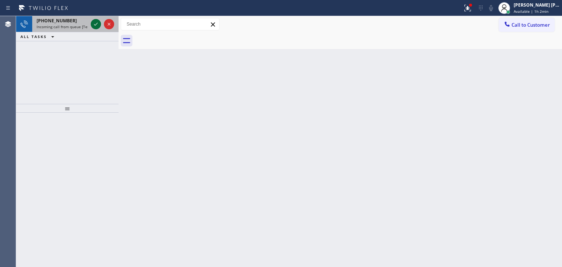
click at [98, 24] on icon at bounding box center [95, 24] width 9 height 9
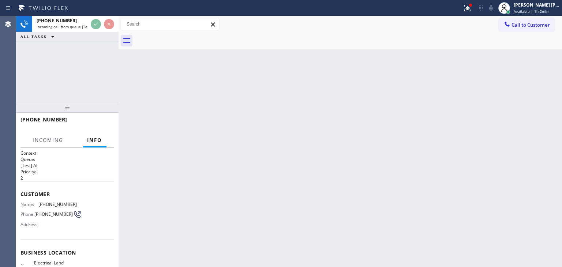
scroll to position [37, 0]
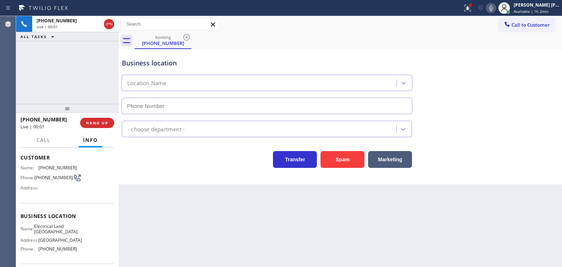
type input "[PHONE_NUMBER]"
click at [493, 8] on icon at bounding box center [491, 8] width 4 height 6
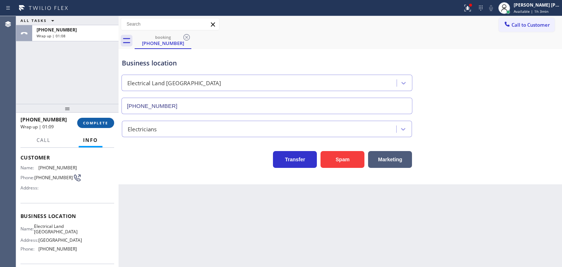
click at [88, 125] on span "COMPLETE" at bounding box center [95, 122] width 25 height 5
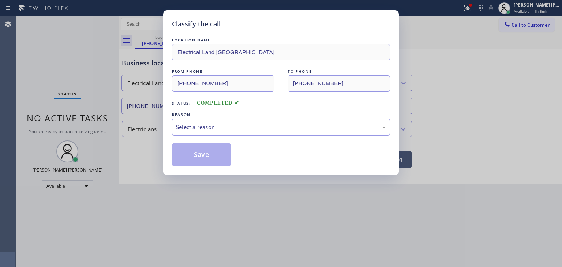
click at [220, 126] on div "Select a reason" at bounding box center [281, 127] width 210 height 8
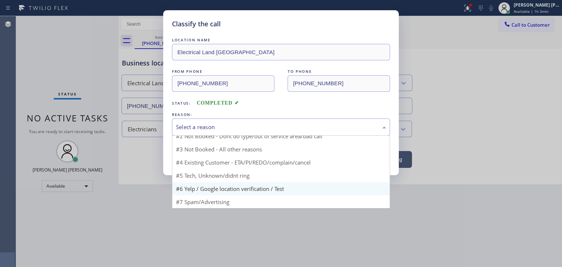
scroll to position [6, 0]
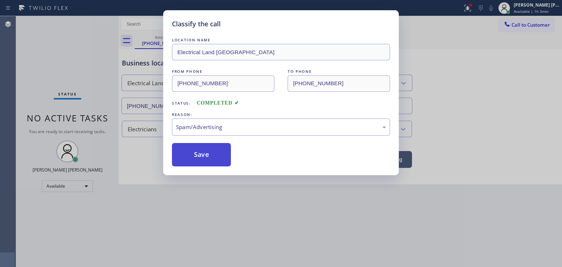
click at [199, 161] on button "Save" at bounding box center [201, 154] width 59 height 23
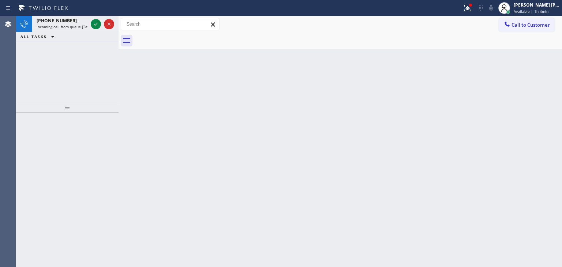
click at [54, 75] on div "[PHONE_NUMBER] Incoming call from queue [Test] All ALL TASKS ALL TASKS ACTIVE T…" at bounding box center [67, 60] width 102 height 88
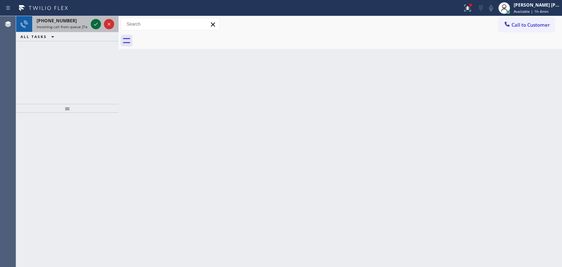
click at [97, 26] on icon at bounding box center [95, 24] width 9 height 9
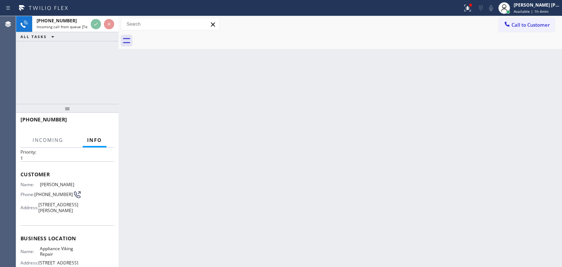
scroll to position [37, 0]
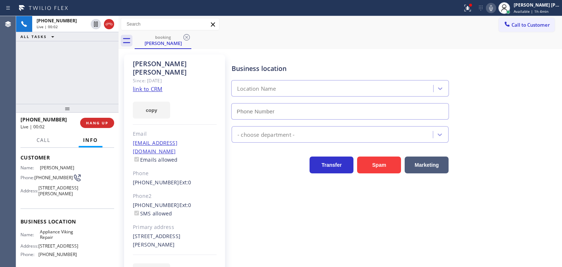
type input "[PHONE_NUMBER]"
click at [154, 85] on link "link to CRM" at bounding box center [148, 88] width 30 height 7
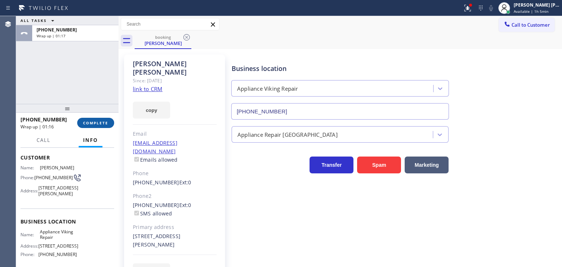
click at [99, 123] on span "COMPLETE" at bounding box center [95, 122] width 25 height 5
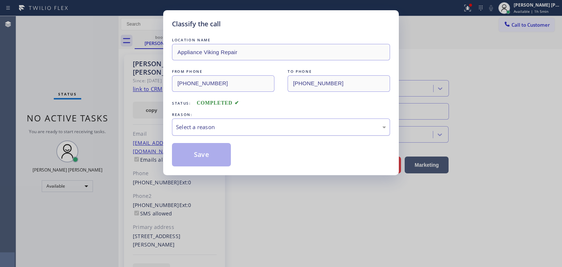
click at [234, 126] on div "Select a reason" at bounding box center [281, 127] width 210 height 8
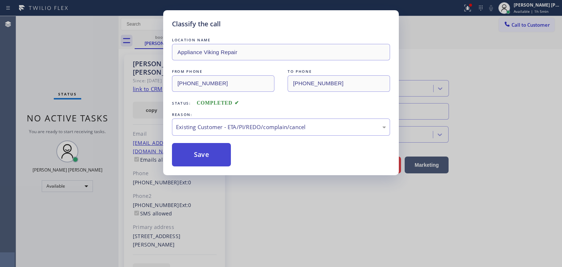
click at [209, 160] on button "Save" at bounding box center [201, 154] width 59 height 23
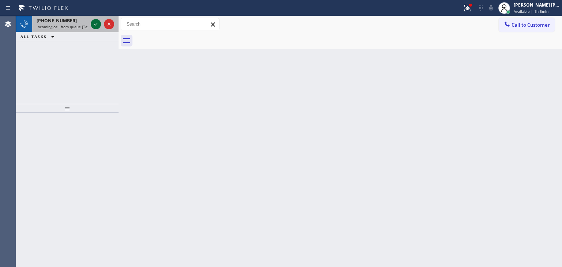
click at [95, 24] on icon at bounding box center [95, 24] width 9 height 9
click at [98, 22] on icon at bounding box center [95, 24] width 9 height 9
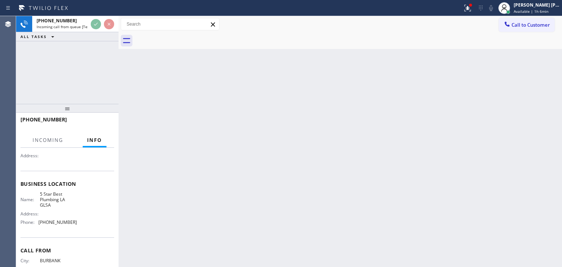
scroll to position [73, 0]
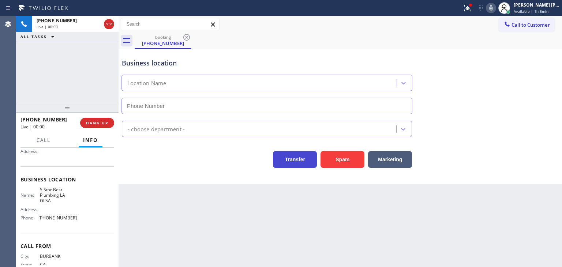
type input "[PHONE_NUMBER]"
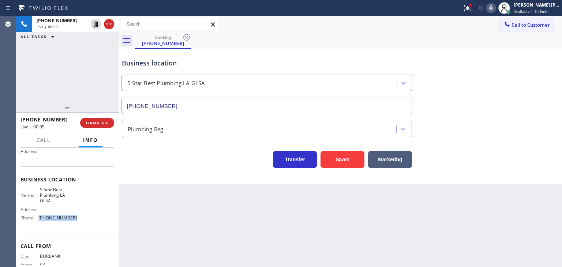
drag, startPoint x: 75, startPoint y: 217, endPoint x: 38, endPoint y: 221, distance: 36.9
click at [38, 221] on div "Name: 5 Star Best Plumbing LA GLSA Address: Phone: [PHONE_NUMBER]" at bounding box center [67, 205] width 94 height 37
copy div "[PHONE_NUMBER]"
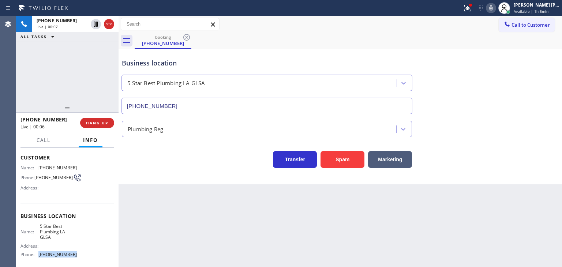
scroll to position [37, 0]
click at [539, 23] on span "Call to Customer" at bounding box center [531, 25] width 38 height 7
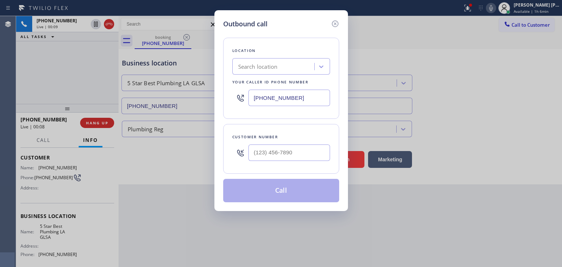
drag, startPoint x: 300, startPoint y: 96, endPoint x: 208, endPoint y: 107, distance: 92.2
click at [208, 107] on div "Outbound call Location Search location Your caller id phone number [PHONE_NUMBE…" at bounding box center [281, 133] width 562 height 267
paste input "213) 444-7988"
type input "[PHONE_NUMBER]"
click at [46, 86] on div "Outbound call Location 4B1.Paid 5 Star Best Plumbing LA GLSA Your caller id pho…" at bounding box center [281, 133] width 562 height 267
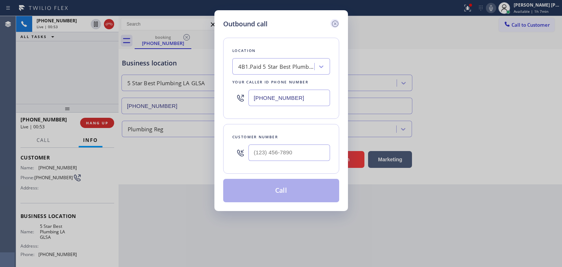
click at [332, 22] on icon at bounding box center [335, 23] width 7 height 7
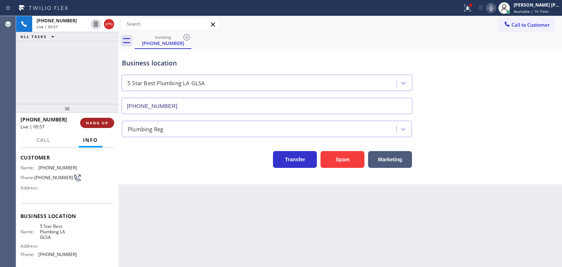
click at [100, 125] on span "HANG UP" at bounding box center [97, 122] width 22 height 5
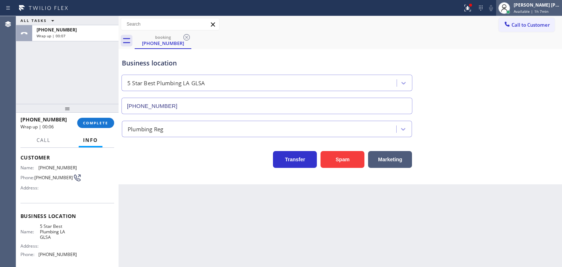
click at [538, 10] on span "Available | 1h 7min" at bounding box center [531, 11] width 35 height 5
drag, startPoint x: 479, startPoint y: 169, endPoint x: 476, endPoint y: 129, distance: 39.6
click at [479, 169] on div "Business location 5 Star Best Plumbing LA GLSA [PHONE_NUMBER] Plumbing Reg Tran…" at bounding box center [340, 116] width 443 height 135
click at [547, 5] on div "[PERSON_NAME] [PERSON_NAME]" at bounding box center [537, 5] width 46 height 6
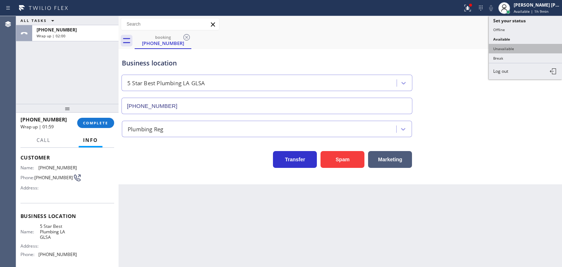
click at [536, 45] on button "Unavailable" at bounding box center [525, 49] width 73 height 10
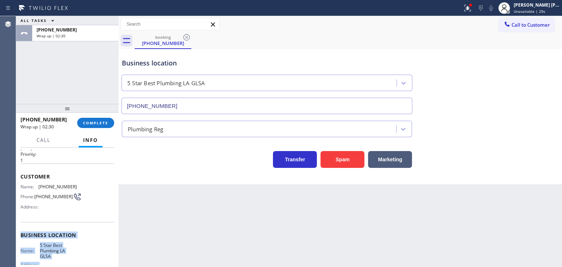
scroll to position [0, 0]
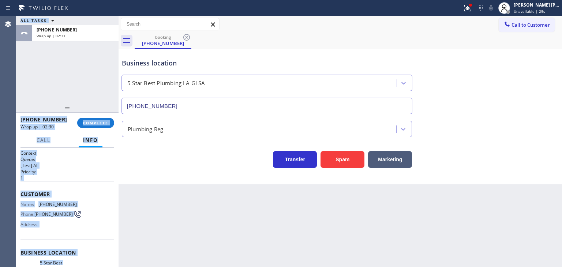
drag, startPoint x: 77, startPoint y: 258, endPoint x: 15, endPoint y: 206, distance: 80.8
click at [15, 206] on div "Agent Desktop Classify the call LOCATION NAME 5 Star Electric [GEOGRAPHIC_DATA]…" at bounding box center [281, 141] width 562 height 251
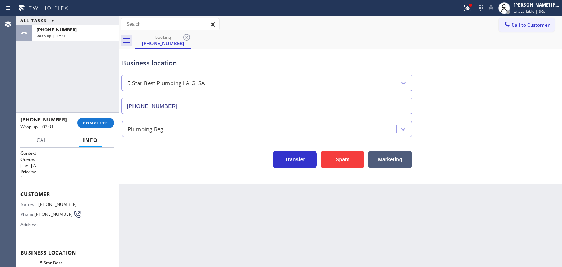
click at [14, 210] on div "Agent Desktop" at bounding box center [8, 141] width 16 height 251
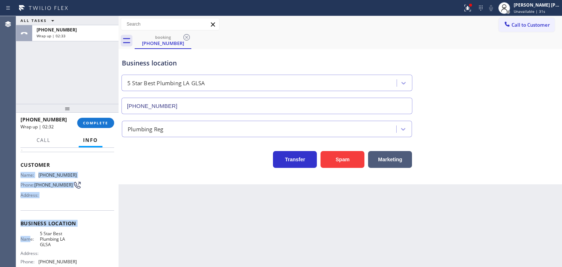
scroll to position [73, 0]
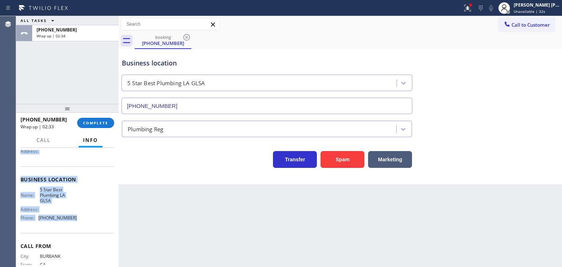
drag, startPoint x: 22, startPoint y: 204, endPoint x: 97, endPoint y: 223, distance: 77.7
click at [97, 223] on div "Context Queue: [Test] All Priority: 1 Customer Name: [PHONE_NUMBER] Phone: [PHO…" at bounding box center [67, 207] width 102 height 119
copy div "Name: [PHONE_NUMBER] Phone: [PHONE_NUMBER] Address: Business location Name: 5 S…"
click at [108, 119] on button "COMPLETE" at bounding box center [95, 123] width 37 height 10
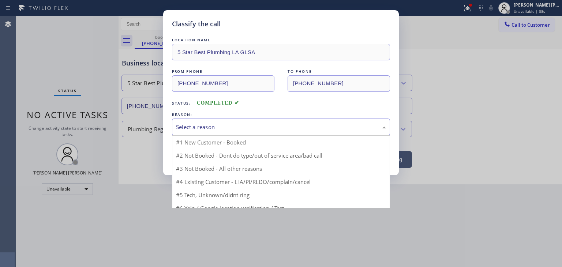
click at [190, 131] on div "Select a reason" at bounding box center [281, 127] width 210 height 8
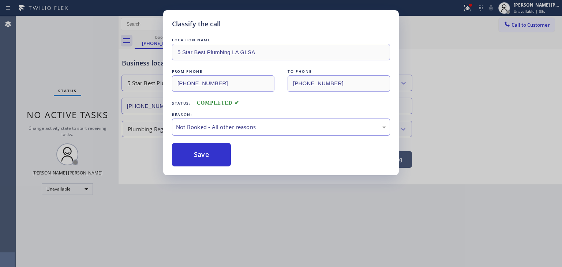
click at [208, 154] on button "Save" at bounding box center [201, 154] width 59 height 23
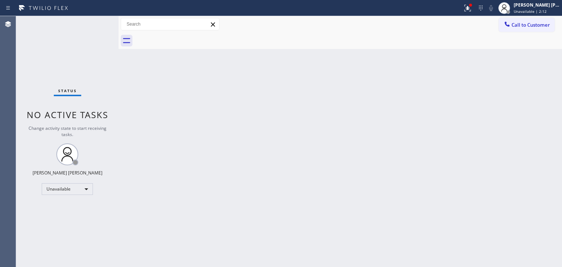
drag, startPoint x: 533, startPoint y: 22, endPoint x: 422, endPoint y: 76, distance: 124.4
click at [533, 22] on span "Call to Customer" at bounding box center [531, 25] width 38 height 7
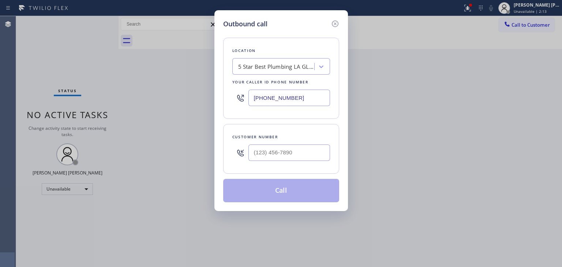
drag, startPoint x: 321, startPoint y: 100, endPoint x: 274, endPoint y: 97, distance: 46.2
click at [274, 97] on input "[PHONE_NUMBER]" at bounding box center [289, 98] width 82 height 16
drag, startPoint x: 550, startPoint y: 106, endPoint x: 444, endPoint y: 146, distance: 113.6
click at [550, 107] on div "Outbound call Location 5 Star Best Plumbing LA GLSA Your caller id phone number…" at bounding box center [281, 133] width 562 height 267
click at [275, 156] on input "(___) ___-____" at bounding box center [289, 153] width 82 height 16
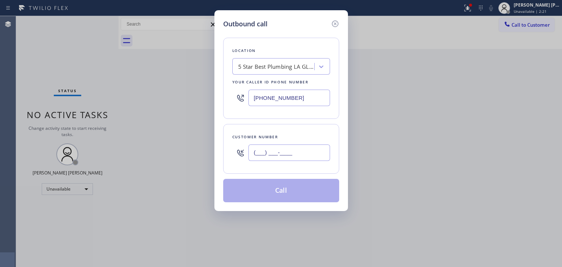
paste input "818) 430-8422"
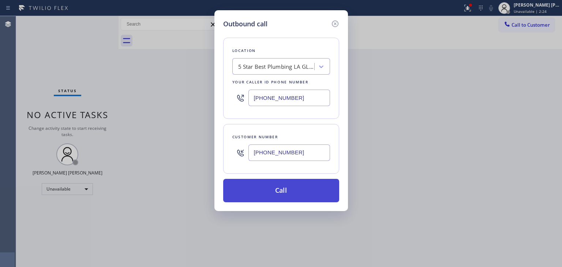
type input "[PHONE_NUMBER]"
click at [293, 196] on button "Call" at bounding box center [281, 190] width 116 height 23
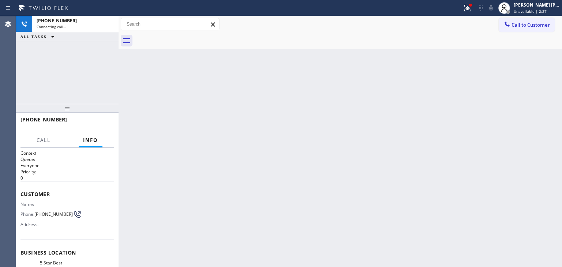
click at [546, 9] on span "Unavailable | 2:27" at bounding box center [530, 11] width 33 height 5
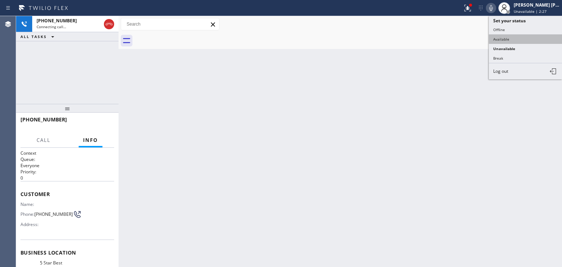
click at [532, 34] on button "Available" at bounding box center [525, 39] width 73 height 10
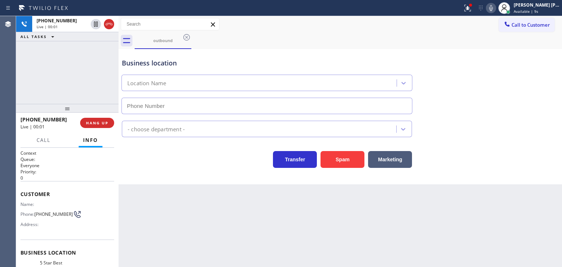
type input "[PHONE_NUMBER]"
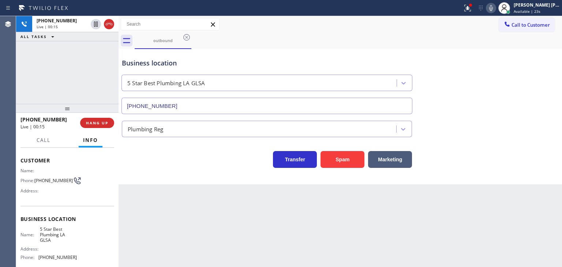
scroll to position [73, 0]
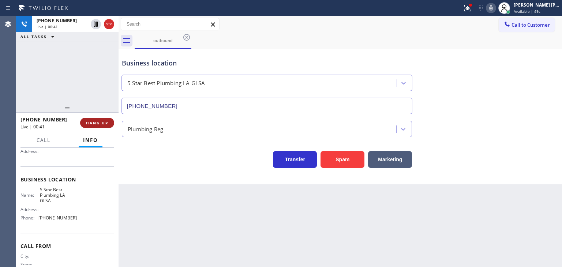
click at [86, 125] on span "HANG UP" at bounding box center [97, 122] width 22 height 5
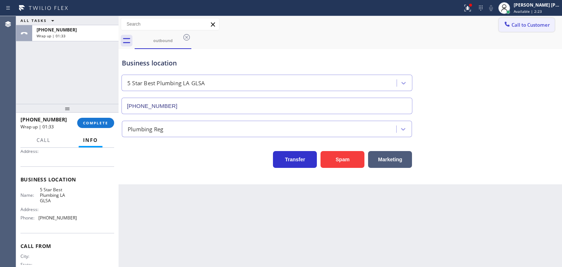
drag, startPoint x: 547, startPoint y: 24, endPoint x: 537, endPoint y: 19, distance: 10.5
click at [547, 23] on span "Call to Customer" at bounding box center [531, 25] width 38 height 7
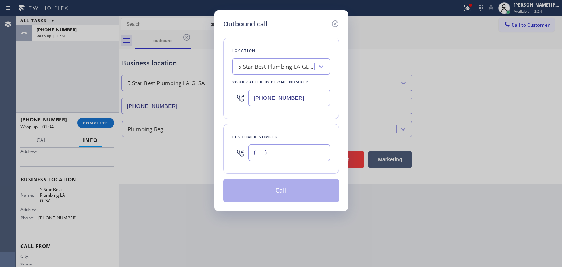
click at [271, 157] on input "(___) ___-____" at bounding box center [289, 153] width 82 height 16
paste input "818) 430-8422"
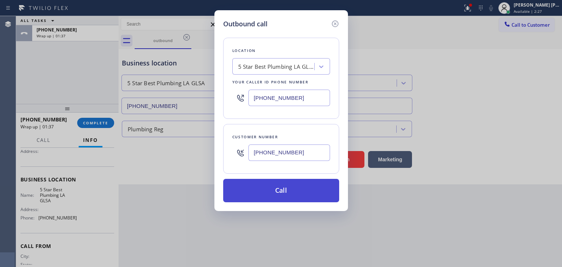
type input "[PHONE_NUMBER]"
click at [277, 188] on button "Call" at bounding box center [281, 190] width 116 height 23
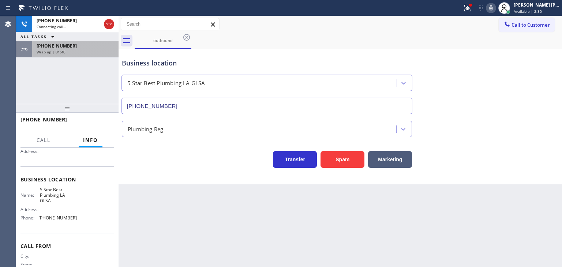
click at [71, 46] on div "[PHONE_NUMBER]" at bounding box center [76, 46] width 78 height 6
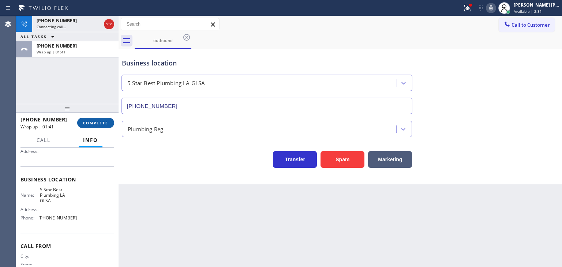
click at [98, 120] on button "COMPLETE" at bounding box center [95, 123] width 37 height 10
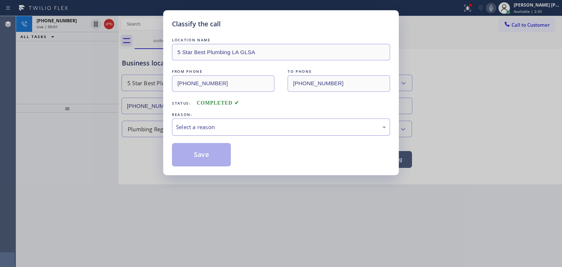
click at [228, 126] on div "Select a reason" at bounding box center [281, 127] width 210 height 8
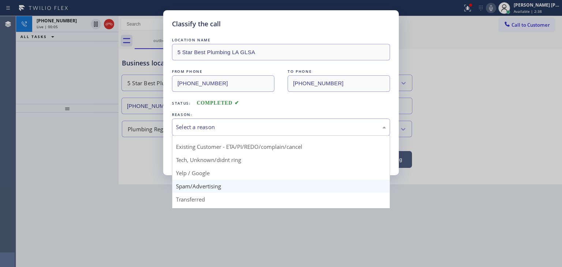
scroll to position [9, 0]
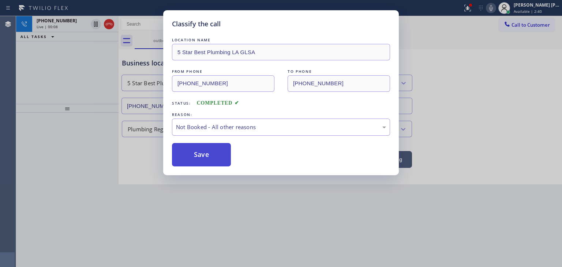
click at [212, 155] on button "Save" at bounding box center [201, 154] width 59 height 23
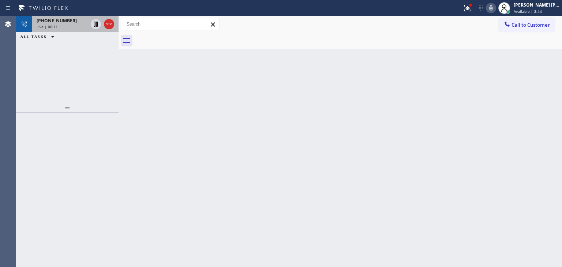
drag, startPoint x: 59, startPoint y: 20, endPoint x: 89, endPoint y: 20, distance: 30.0
click at [59, 20] on span "[PHONE_NUMBER]" at bounding box center [57, 21] width 40 height 6
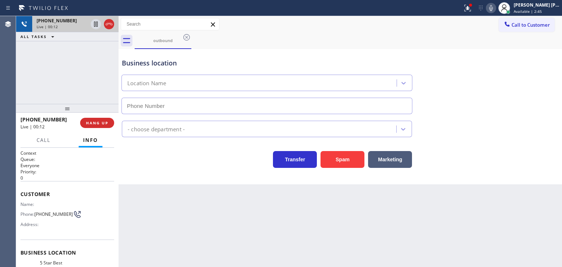
type input "[PHONE_NUMBER]"
click at [108, 24] on icon at bounding box center [109, 24] width 7 height 2
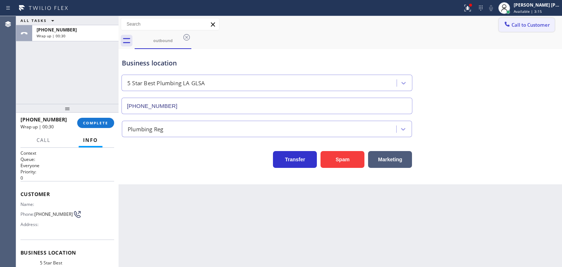
click at [518, 26] on span "Call to Customer" at bounding box center [531, 25] width 38 height 7
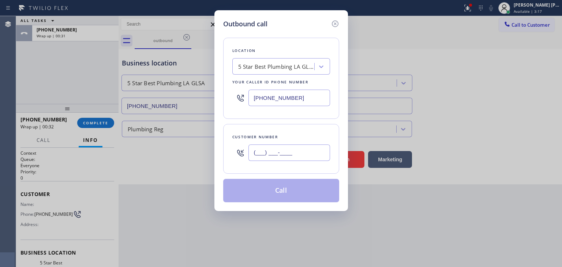
click at [291, 152] on input "(___) ___-____" at bounding box center [289, 153] width 82 height 16
paste input "818) 430-8422"
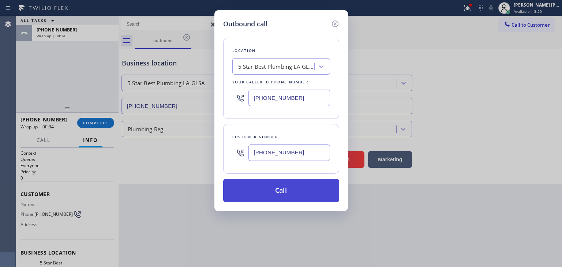
type input "[PHONE_NUMBER]"
click at [291, 192] on button "Call" at bounding box center [281, 190] width 116 height 23
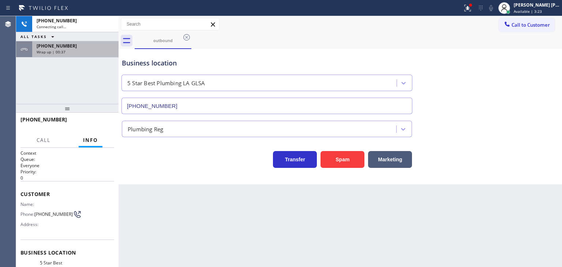
click at [73, 50] on div "Wrap up | 00:37" at bounding box center [76, 51] width 78 height 5
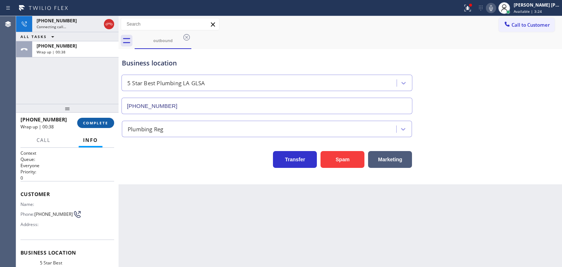
click at [97, 126] on button "COMPLETE" at bounding box center [95, 123] width 37 height 10
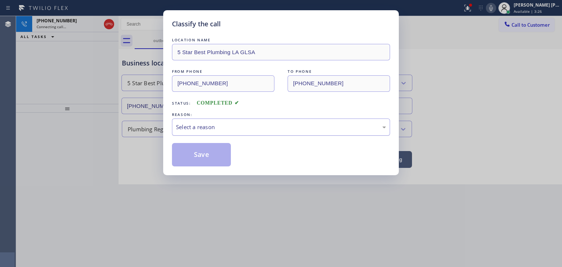
click at [197, 132] on div "Select a reason" at bounding box center [281, 127] width 218 height 17
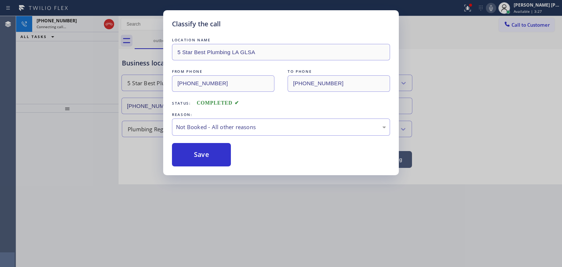
click at [198, 154] on button "Save" at bounding box center [201, 154] width 59 height 23
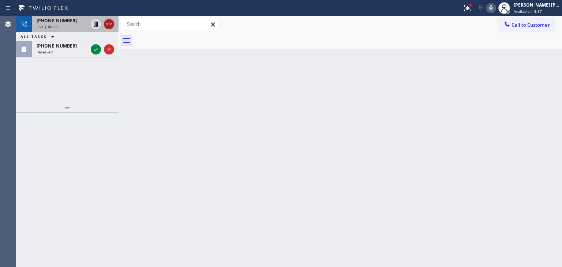
click at [107, 25] on icon at bounding box center [109, 24] width 9 height 9
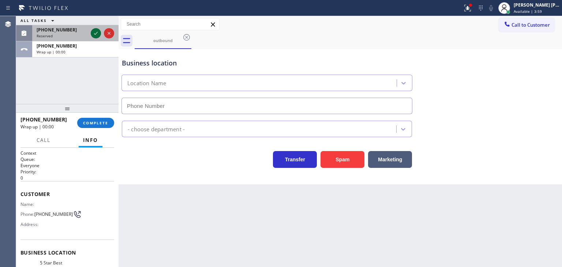
click at [97, 48] on div "ALL TASKS ALL TASKS ACTIVE TASKS TASKS IN WRAP UP [PHONE_NUMBER] Reserved [PHON…" at bounding box center [67, 36] width 102 height 41
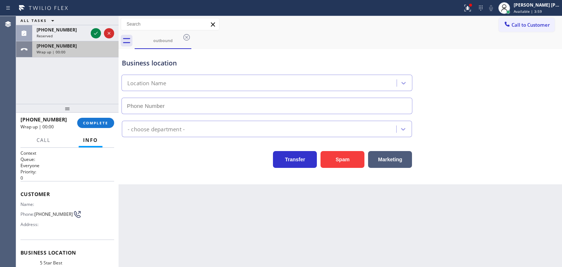
type input "[PHONE_NUMBER]"
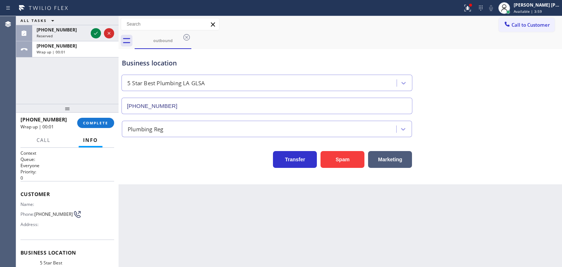
click at [96, 32] on icon at bounding box center [95, 33] width 9 height 9
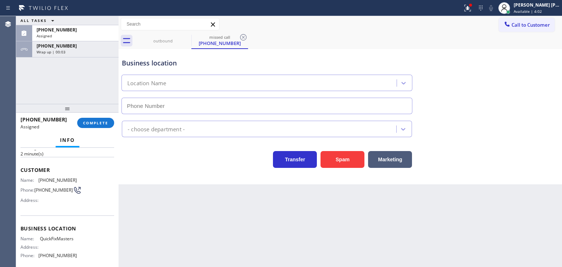
type input "[PHONE_NUMBER]"
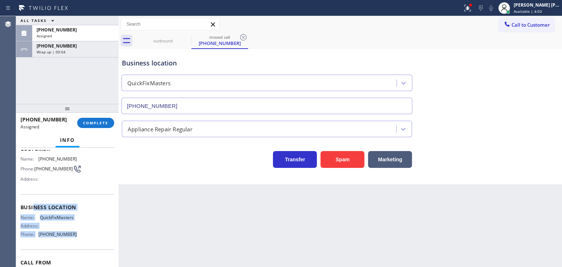
scroll to position [37, 0]
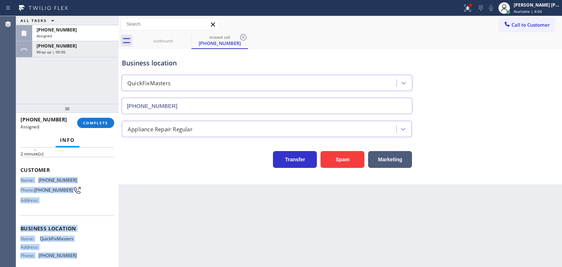
drag, startPoint x: 75, startPoint y: 221, endPoint x: 18, endPoint y: 176, distance: 73.2
click at [18, 176] on div "Context Queue: Appliance Repair Priority: 0 Task Age: [DEMOGRAPHIC_DATA] minute…" at bounding box center [67, 207] width 102 height 119
click at [547, 6] on div "[PERSON_NAME] [PERSON_NAME]" at bounding box center [537, 5] width 46 height 6
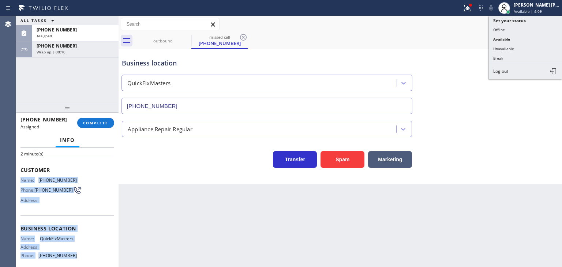
click at [522, 49] on button "Unavailable" at bounding box center [525, 49] width 73 height 10
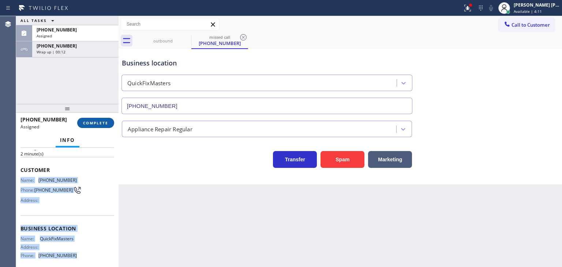
click at [94, 124] on span "COMPLETE" at bounding box center [95, 122] width 25 height 5
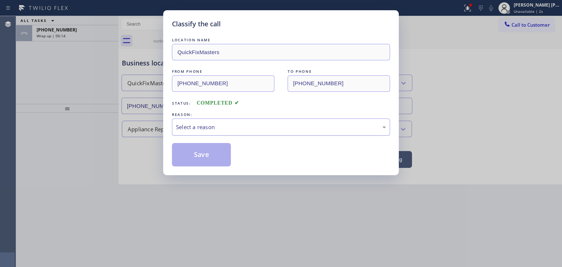
click at [211, 127] on div "Select a reason" at bounding box center [281, 127] width 210 height 8
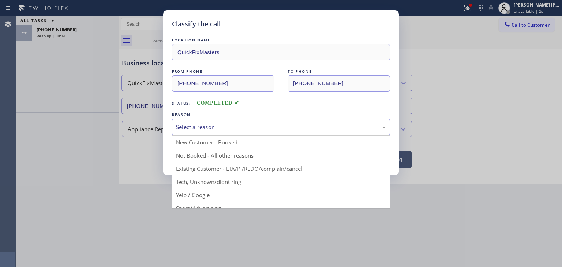
scroll to position [19, 0]
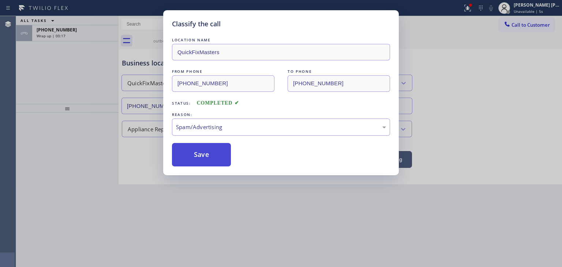
click at [211, 161] on button "Save" at bounding box center [201, 154] width 59 height 23
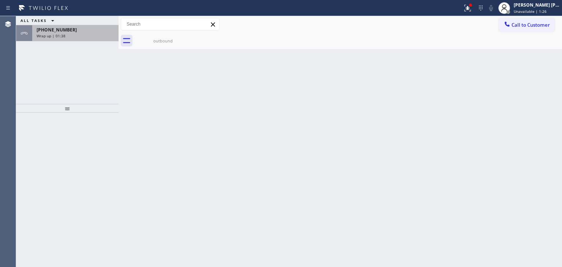
click at [95, 40] on div "[PHONE_NUMBER] Wrap up | 01:38" at bounding box center [73, 33] width 83 height 16
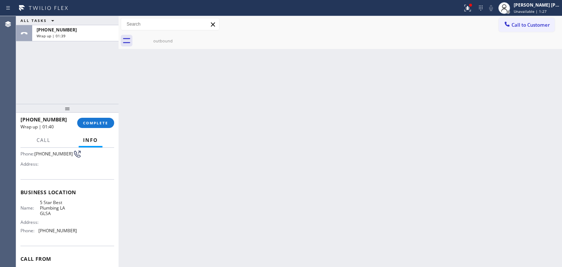
scroll to position [73, 0]
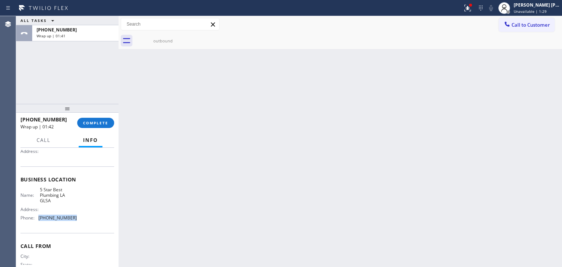
drag, startPoint x: 71, startPoint y: 219, endPoint x: 37, endPoint y: 217, distance: 33.7
click at [37, 217] on div "Phone: [PHONE_NUMBER]" at bounding box center [48, 217] width 56 height 5
click at [108, 127] on button "COMPLETE" at bounding box center [95, 123] width 37 height 10
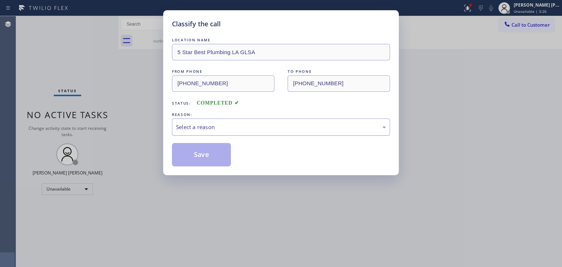
click at [234, 126] on div "Select a reason" at bounding box center [281, 127] width 210 height 8
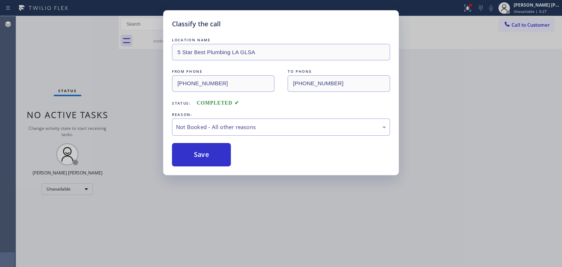
click at [233, 156] on div "Save" at bounding box center [281, 154] width 218 height 23
click at [184, 156] on button "Save" at bounding box center [201, 154] width 59 height 23
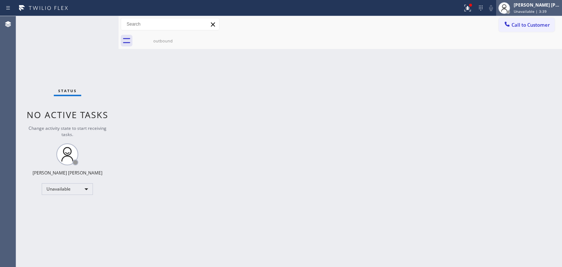
click at [555, 8] on div "[PERSON_NAME] [PERSON_NAME] Unavailable | 3:39" at bounding box center [537, 7] width 50 height 13
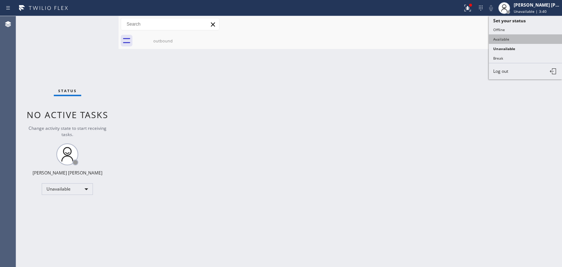
click at [504, 36] on button "Available" at bounding box center [525, 39] width 73 height 10
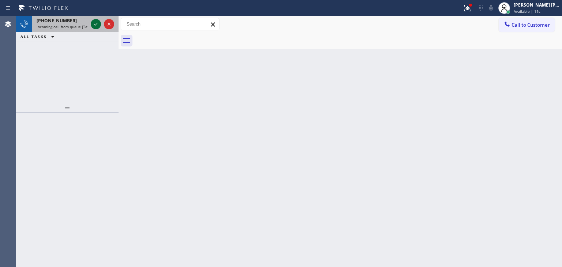
click at [94, 22] on icon at bounding box center [95, 24] width 9 height 9
click at [95, 22] on icon at bounding box center [95, 24] width 9 height 9
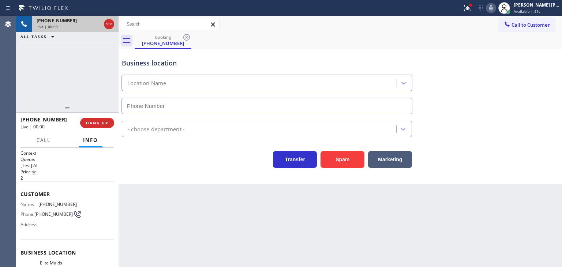
type input "[PHONE_NUMBER]"
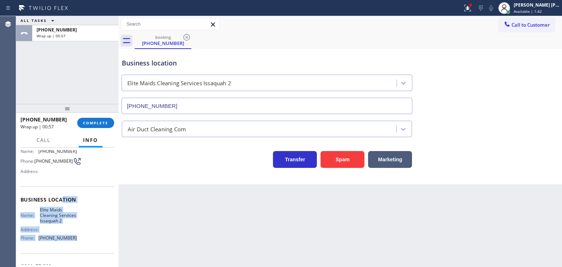
scroll to position [37, 0]
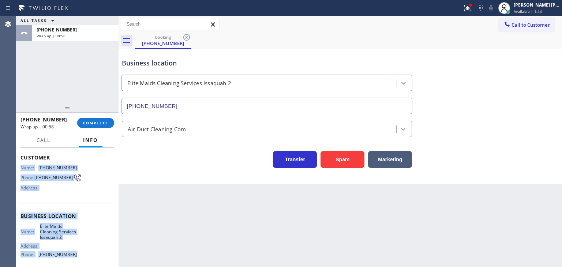
drag, startPoint x: 73, startPoint y: 224, endPoint x: 21, endPoint y: 168, distance: 77.2
click at [21, 168] on div "Context Queue: [Test] All Priority: 2 Customer Name: [PHONE_NUMBER] Phone: [PHO…" at bounding box center [67, 219] width 94 height 212
click at [106, 121] on span "COMPLETE" at bounding box center [95, 122] width 25 height 5
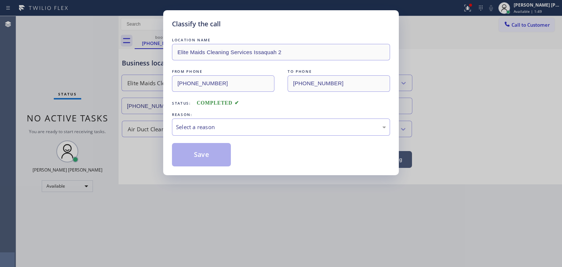
click at [212, 126] on div "Select a reason" at bounding box center [281, 127] width 210 height 8
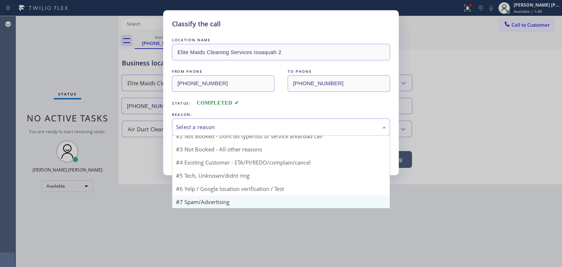
scroll to position [6, 0]
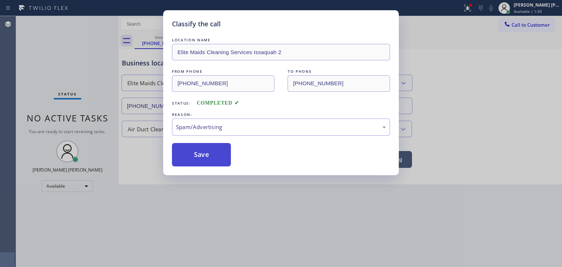
click at [208, 153] on button "Save" at bounding box center [201, 154] width 59 height 23
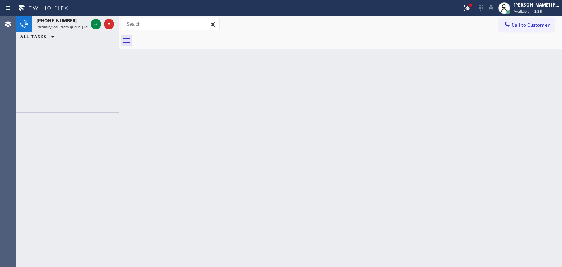
click at [42, 70] on div "[PHONE_NUMBER] Incoming call from queue [Test] All ALL TASKS ALL TASKS ACTIVE T…" at bounding box center [67, 60] width 102 height 88
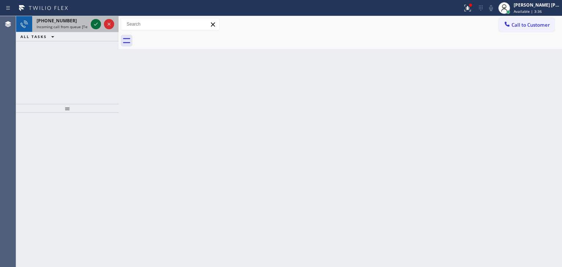
click at [97, 24] on icon at bounding box center [96, 24] width 4 height 3
click at [94, 25] on icon at bounding box center [95, 24] width 9 height 9
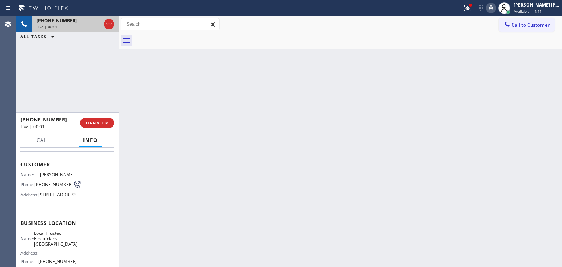
scroll to position [37, 0]
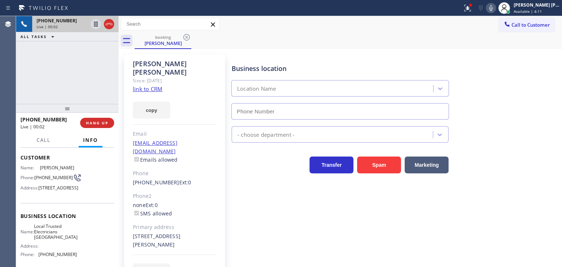
type input "[PHONE_NUMBER]"
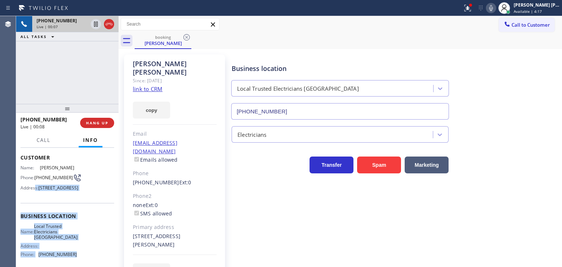
drag, startPoint x: 76, startPoint y: 240, endPoint x: 34, endPoint y: 196, distance: 61.1
click at [34, 196] on div "Context Queue: Primary EL Priority: 1 Customer Name: [PERSON_NAME] Phone: [PHON…" at bounding box center [67, 219] width 94 height 212
click at [139, 85] on link "link to CRM" at bounding box center [148, 88] width 30 height 7
click at [47, 141] on span "Call" at bounding box center [44, 140] width 14 height 7
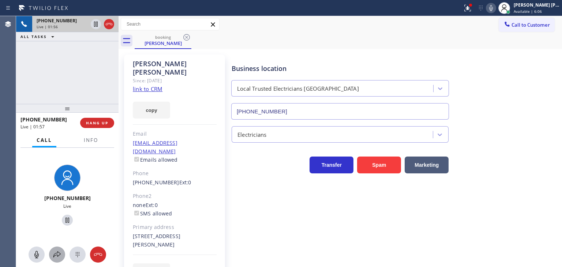
click at [59, 253] on icon at bounding box center [57, 254] width 9 height 9
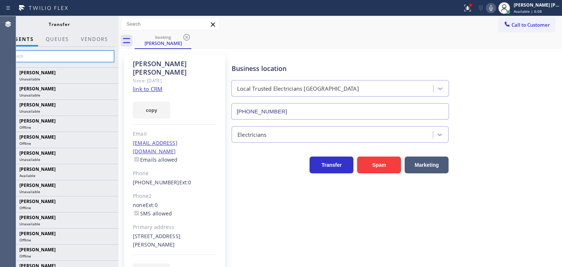
click at [98, 52] on input "text" at bounding box center [59, 56] width 110 height 12
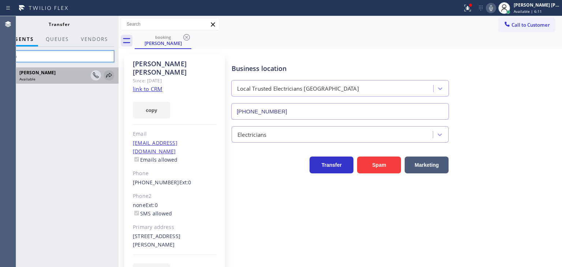
type input "lyka"
click at [108, 74] on icon at bounding box center [109, 75] width 9 height 9
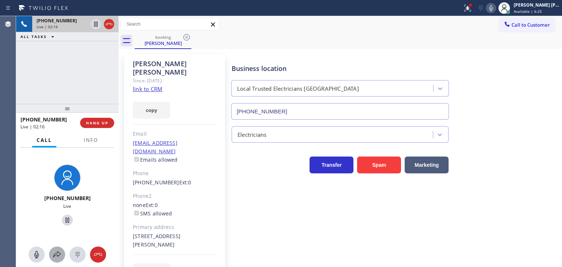
click at [58, 251] on icon at bounding box center [57, 254] width 9 height 9
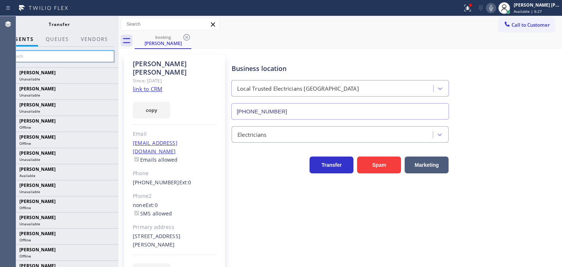
click at [89, 57] on input "text" at bounding box center [59, 56] width 110 height 12
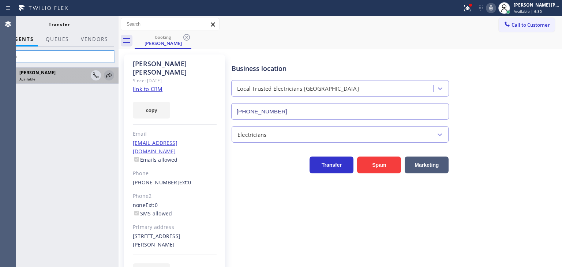
type input "lyka"
click at [110, 74] on icon at bounding box center [109, 75] width 9 height 9
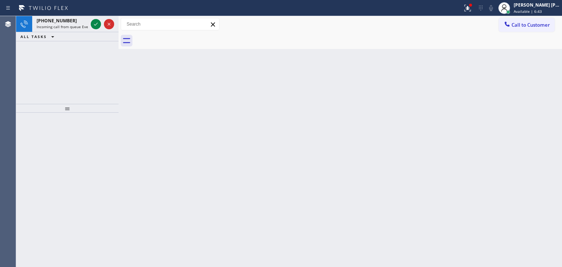
click at [77, 44] on div "[PHONE_NUMBER] Incoming call from queue Everybody ALL TASKS ALL TASKS ACTIVE TA…" at bounding box center [67, 60] width 102 height 88
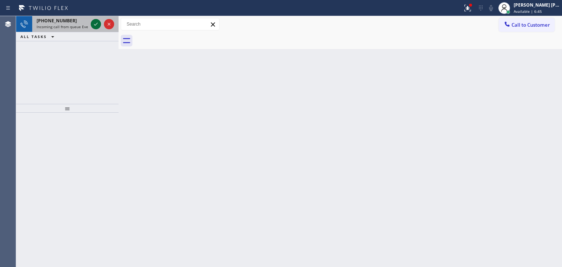
click at [96, 24] on icon at bounding box center [95, 24] width 9 height 9
click at [96, 23] on icon at bounding box center [95, 24] width 9 height 9
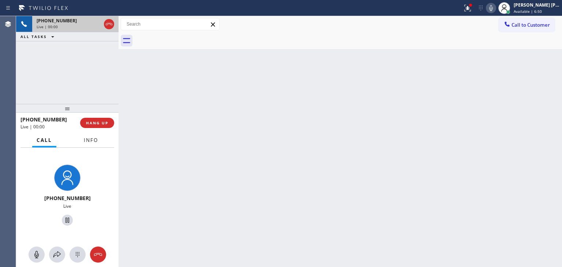
click at [96, 138] on span "Info" at bounding box center [91, 140] width 14 height 7
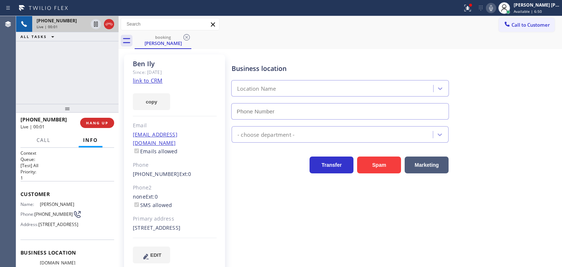
type input "[PHONE_NUMBER]"
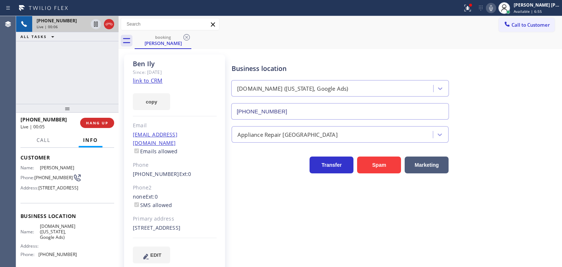
click at [150, 79] on link "link to CRM" at bounding box center [148, 80] width 30 height 7
click at [495, 6] on icon at bounding box center [491, 8] width 9 height 9
click at [495, 8] on icon at bounding box center [491, 8] width 9 height 9
click at [495, 4] on icon at bounding box center [491, 8] width 9 height 9
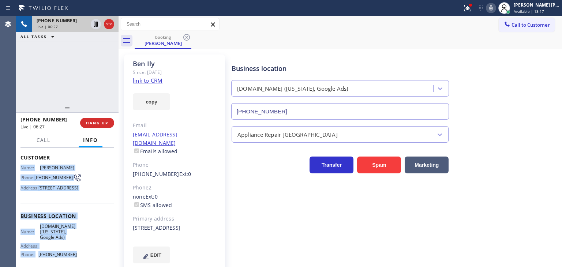
drag, startPoint x: 76, startPoint y: 232, endPoint x: 17, endPoint y: 166, distance: 88.4
click at [17, 166] on div "Context Queue: [Test] All Priority: 1 Customer Name: [PERSON_NAME] Phone: [PHON…" at bounding box center [67, 207] width 102 height 119
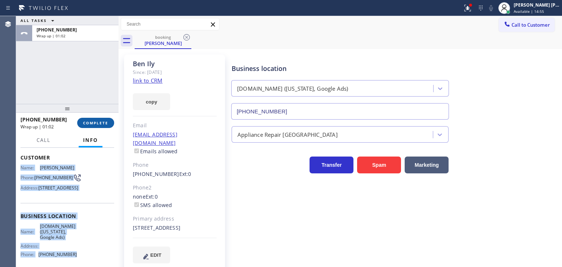
click at [87, 126] on button "COMPLETE" at bounding box center [95, 123] width 37 height 10
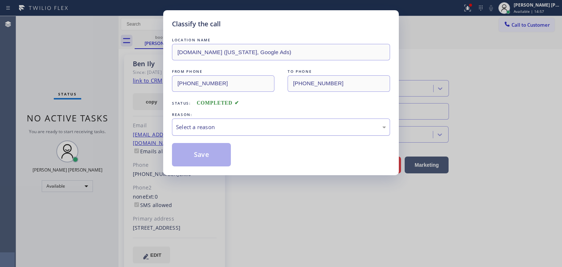
click at [260, 122] on div "Select a reason" at bounding box center [281, 127] width 218 height 17
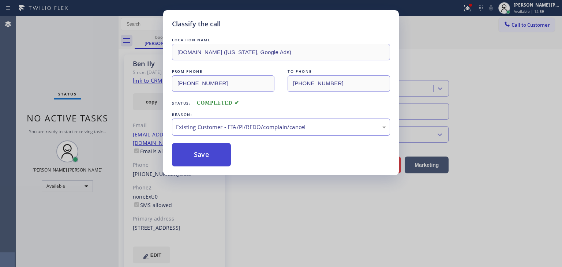
click at [194, 157] on button "Save" at bounding box center [201, 154] width 59 height 23
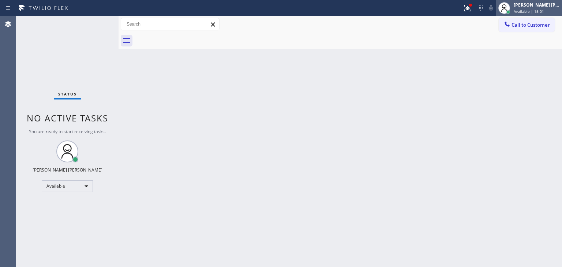
click at [544, 10] on span "Available | 15:01" at bounding box center [529, 11] width 30 height 5
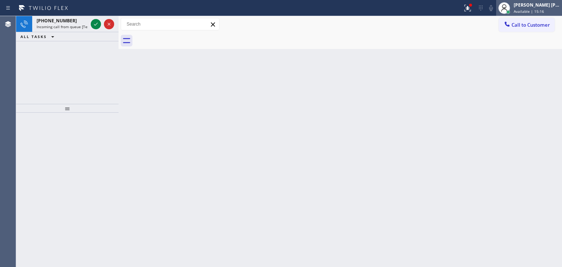
click at [537, 12] on span "Available | 15:16" at bounding box center [529, 11] width 30 height 5
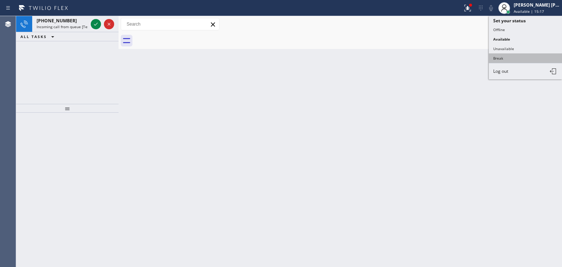
click at [521, 55] on button "Break" at bounding box center [525, 58] width 73 height 10
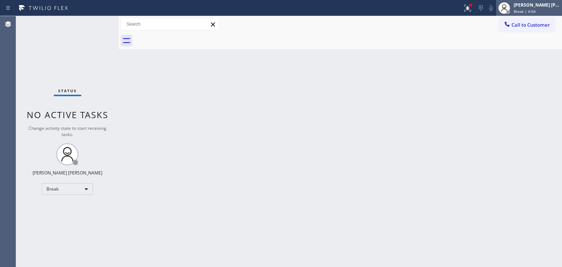
click at [543, 6] on div "[PERSON_NAME] [PERSON_NAME]" at bounding box center [537, 5] width 46 height 6
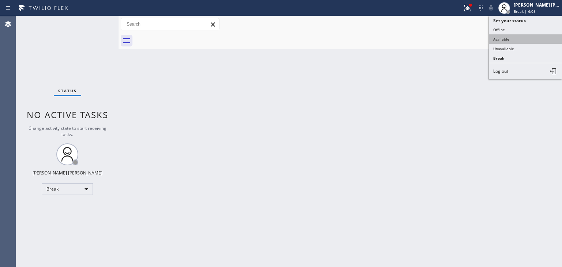
click at [520, 35] on button "Available" at bounding box center [525, 39] width 73 height 10
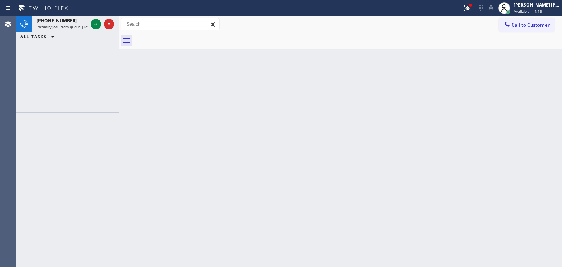
click at [81, 76] on div "[PHONE_NUMBER] Incoming call from queue [Test] All ALL TASKS ALL TASKS ACTIVE T…" at bounding box center [67, 60] width 102 height 88
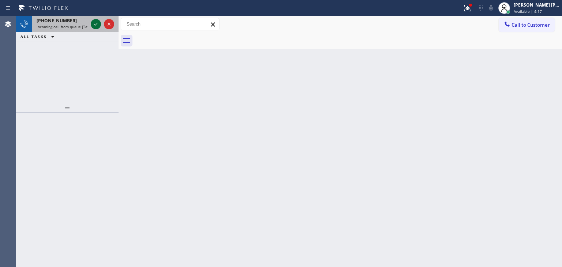
click at [98, 25] on icon at bounding box center [95, 24] width 9 height 9
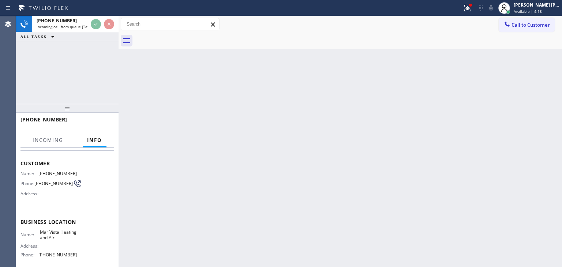
scroll to position [73, 0]
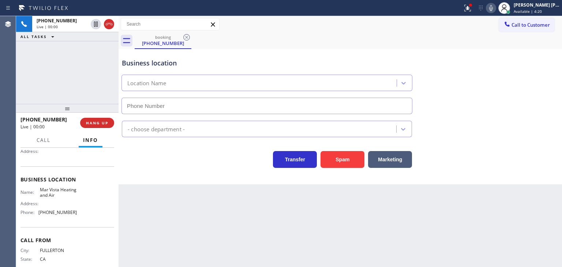
type input "[PHONE_NUMBER]"
click at [495, 7] on icon at bounding box center [491, 8] width 9 height 9
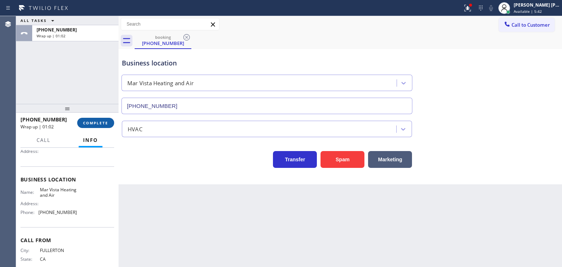
click at [104, 123] on span "COMPLETE" at bounding box center [95, 122] width 25 height 5
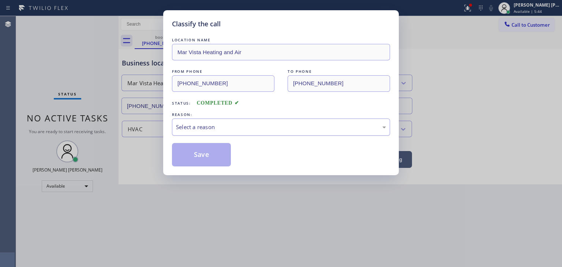
click at [231, 134] on div "Select a reason" at bounding box center [281, 127] width 218 height 17
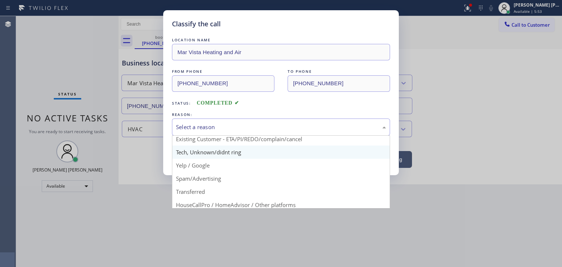
scroll to position [46, 0]
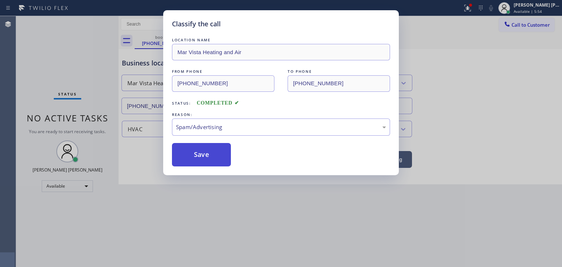
click at [206, 161] on button "Save" at bounding box center [201, 154] width 59 height 23
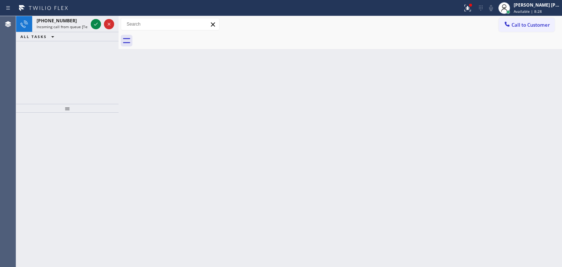
click at [55, 57] on div "[PHONE_NUMBER] Incoming call from queue [Test] All ALL TASKS ALL TASKS ACTIVE T…" at bounding box center [67, 60] width 102 height 88
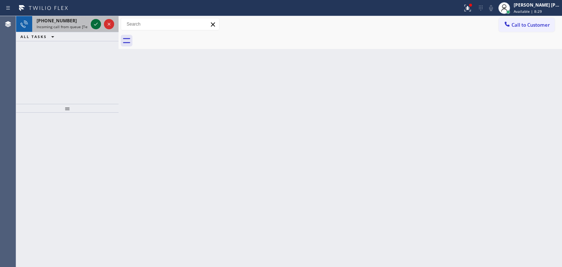
click at [96, 21] on icon at bounding box center [95, 24] width 9 height 9
click at [95, 22] on icon at bounding box center [95, 24] width 9 height 9
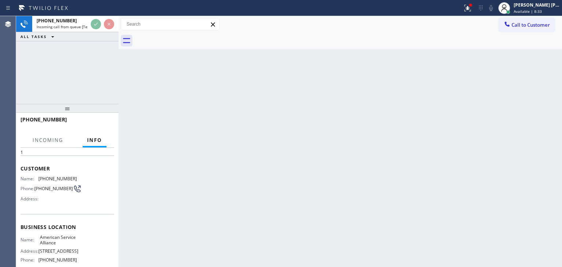
scroll to position [37, 0]
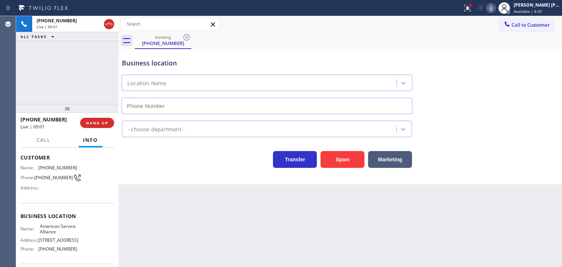
type input "[PHONE_NUMBER]"
click at [493, 10] on icon at bounding box center [491, 8] width 4 height 6
click at [493, 9] on icon at bounding box center [491, 8] width 4 height 6
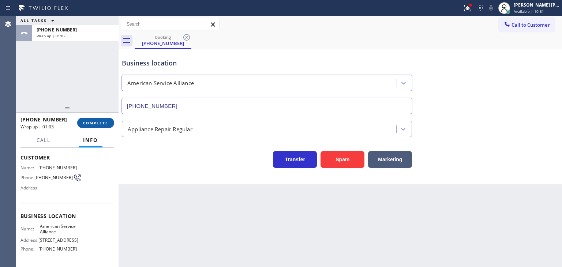
click at [102, 119] on button "COMPLETE" at bounding box center [95, 123] width 37 height 10
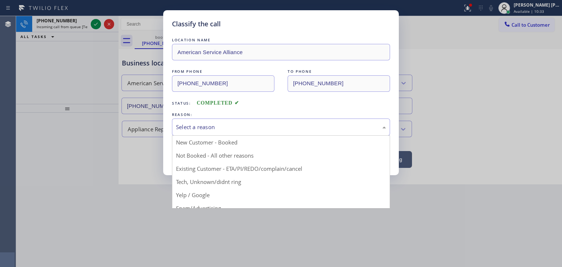
click at [228, 132] on div "Select a reason" at bounding box center [281, 127] width 218 height 17
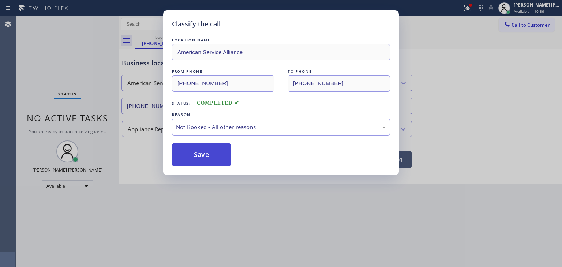
click at [198, 154] on button "Save" at bounding box center [201, 154] width 59 height 23
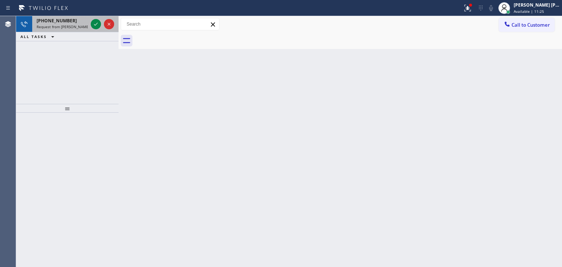
click at [103, 30] on div at bounding box center [102, 24] width 26 height 16
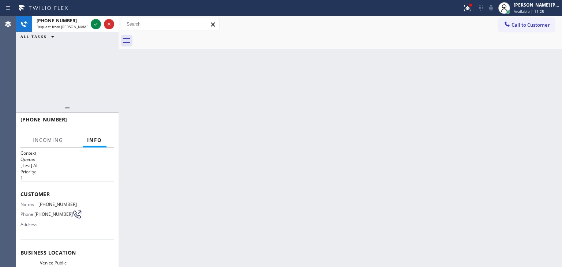
scroll to position [37, 0]
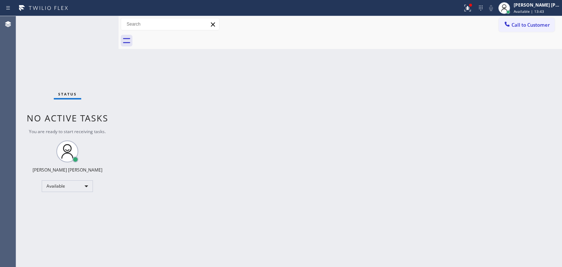
drag, startPoint x: 63, startPoint y: 68, endPoint x: 69, endPoint y: 64, distance: 7.3
click at [63, 68] on div "Status No active tasks You are ready to start receiving tasks. [PERSON_NAME] [P…" at bounding box center [67, 141] width 102 height 251
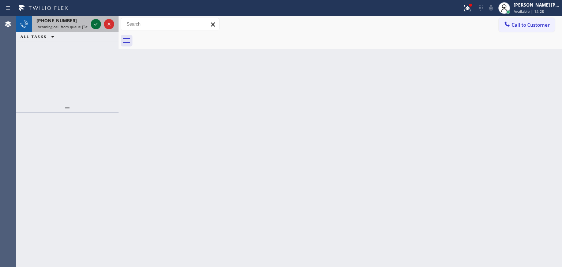
click at [96, 26] on icon at bounding box center [95, 24] width 9 height 9
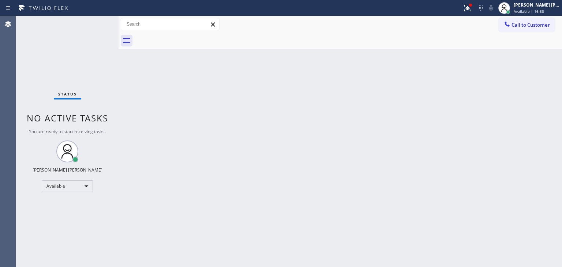
drag, startPoint x: 47, startPoint y: 77, endPoint x: 59, endPoint y: 65, distance: 16.6
click at [47, 77] on div "Status No active tasks You are ready to start receiving tasks. [PERSON_NAME] [P…" at bounding box center [67, 141] width 102 height 251
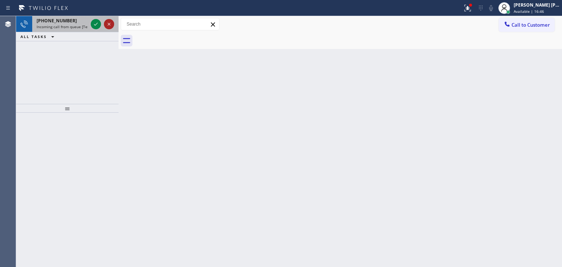
drag, startPoint x: 97, startPoint y: 23, endPoint x: 106, endPoint y: 26, distance: 9.6
click at [97, 23] on icon at bounding box center [96, 24] width 4 height 3
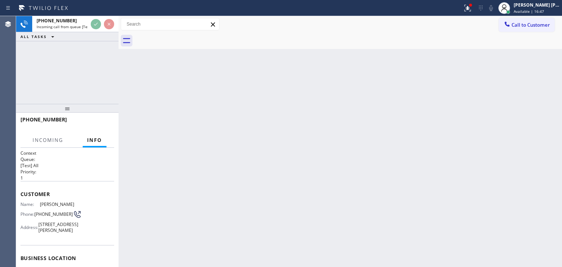
scroll to position [37, 0]
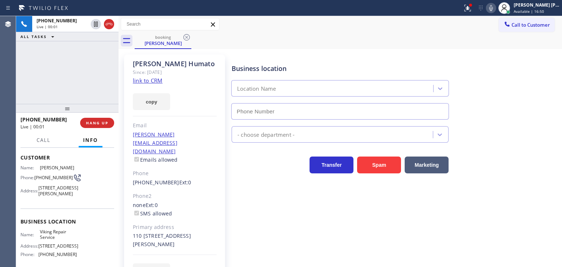
type input "[PHONE_NUMBER]"
click at [154, 82] on link "link to CRM" at bounding box center [148, 80] width 30 height 7
click at [162, 263] on button "EDIT" at bounding box center [151, 271] width 37 height 17
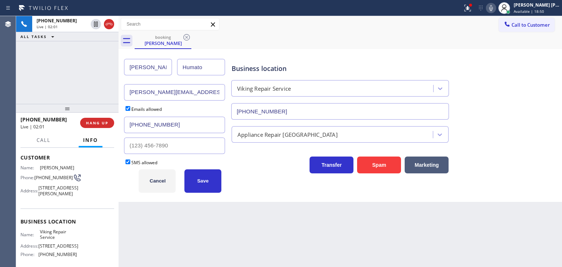
click at [170, 68] on input "[PERSON_NAME]" at bounding box center [148, 67] width 48 height 16
type input "J"
click at [141, 67] on input "Soonny" at bounding box center [148, 67] width 48 height 16
type input "[PERSON_NAME]"
drag, startPoint x: 204, startPoint y: 71, endPoint x: 165, endPoint y: 74, distance: 38.9
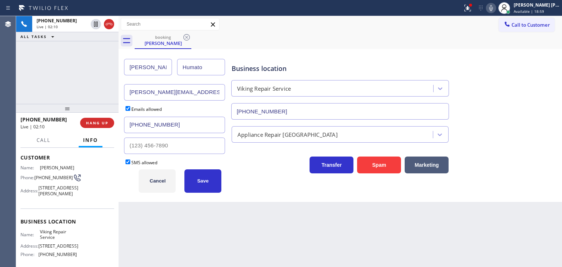
click at [165, 74] on div "[PERSON_NAME]" at bounding box center [174, 67] width 101 height 25
type input "Tan"
click at [202, 182] on span "Save" at bounding box center [202, 180] width 11 height 5
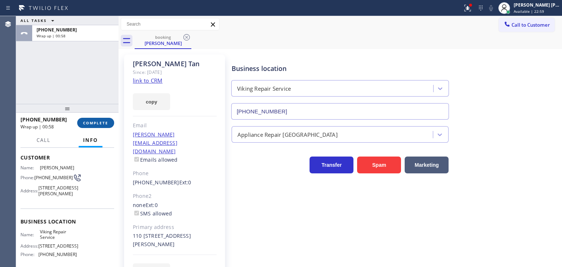
click at [102, 123] on span "COMPLETE" at bounding box center [95, 122] width 25 height 5
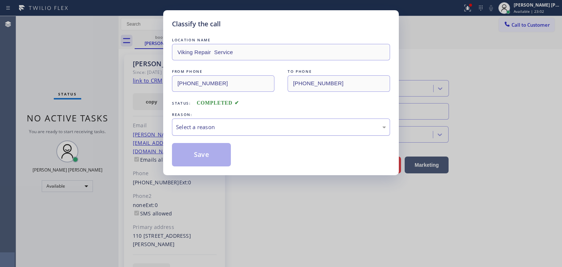
click at [213, 126] on div "Select a reason" at bounding box center [281, 127] width 210 height 8
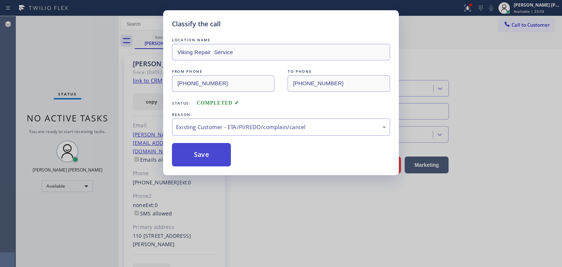
click at [205, 156] on button "Save" at bounding box center [201, 154] width 59 height 23
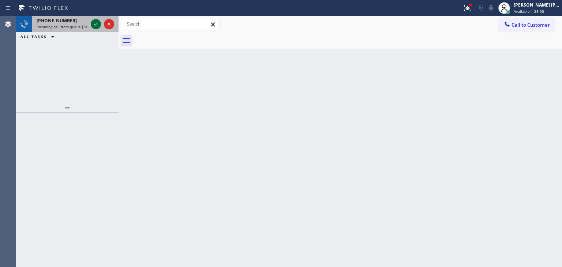
click at [99, 24] on icon at bounding box center [95, 24] width 9 height 9
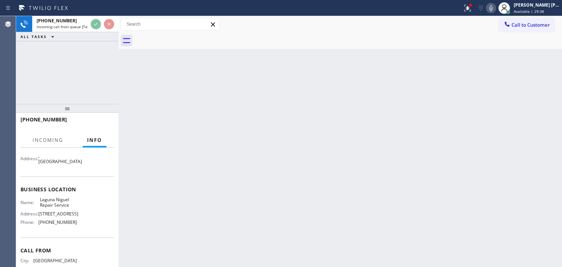
scroll to position [73, 0]
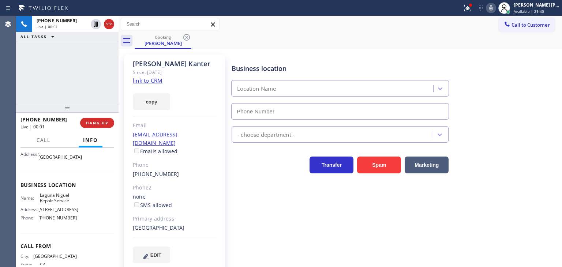
type input "[PHONE_NUMBER]"
click at [149, 81] on link "link to CRM" at bounding box center [148, 80] width 30 height 7
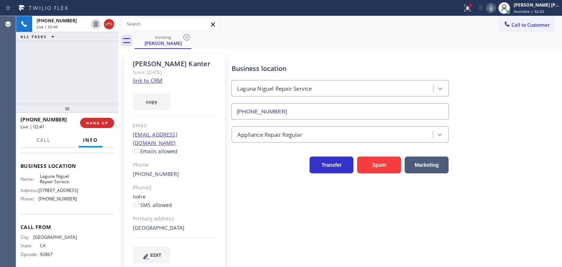
scroll to position [103, 0]
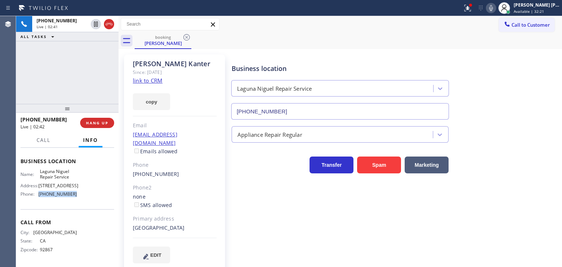
drag, startPoint x: 79, startPoint y: 194, endPoint x: 35, endPoint y: 197, distance: 44.4
click at [35, 197] on div "Name: [GEOGRAPHIC_DATA] Repair Service Address: [STREET_ADDRESS] Phone: [PHONE_…" at bounding box center [67, 184] width 94 height 31
click at [493, 6] on icon at bounding box center [491, 8] width 4 height 6
click at [495, 11] on icon at bounding box center [491, 8] width 9 height 9
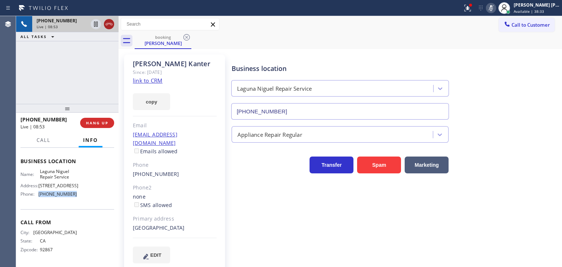
click at [106, 26] on icon at bounding box center [109, 24] width 9 height 9
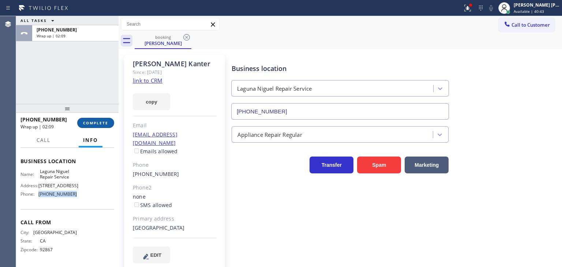
click at [102, 120] on span "COMPLETE" at bounding box center [95, 122] width 25 height 5
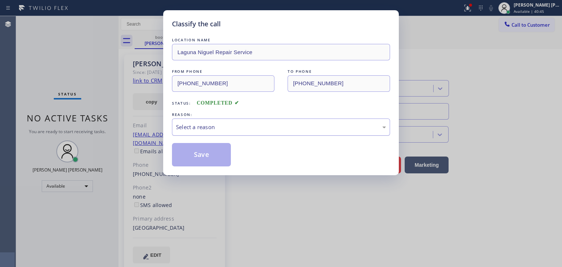
click at [225, 126] on div "Select a reason" at bounding box center [281, 127] width 210 height 8
click at [212, 151] on button "Save" at bounding box center [201, 154] width 59 height 23
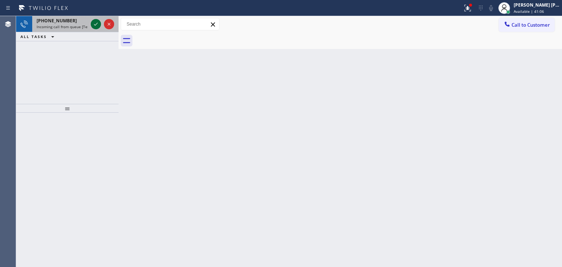
click at [97, 23] on icon at bounding box center [96, 24] width 4 height 3
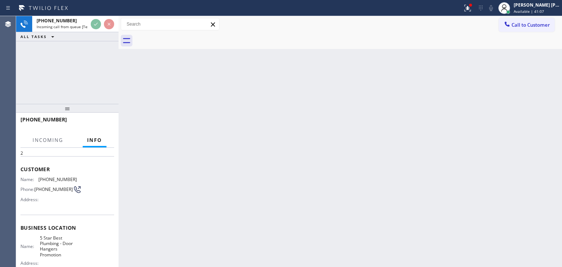
scroll to position [37, 0]
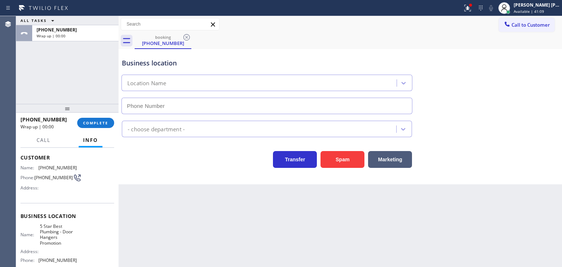
type input "[PHONE_NUMBER]"
click at [104, 122] on span "COMPLETE" at bounding box center [95, 122] width 25 height 5
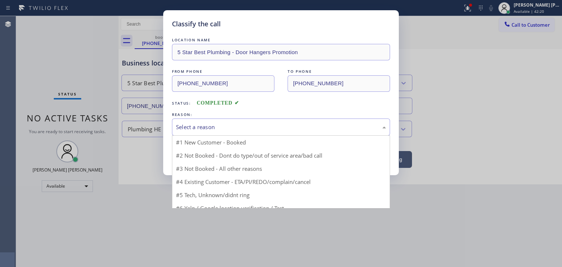
click at [199, 125] on div "Select a reason" at bounding box center [281, 127] width 210 height 8
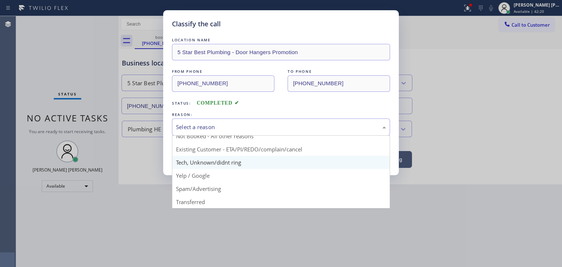
scroll to position [6, 0]
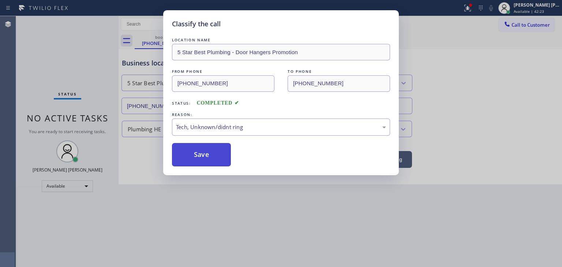
click at [198, 153] on button "Save" at bounding box center [201, 154] width 59 height 23
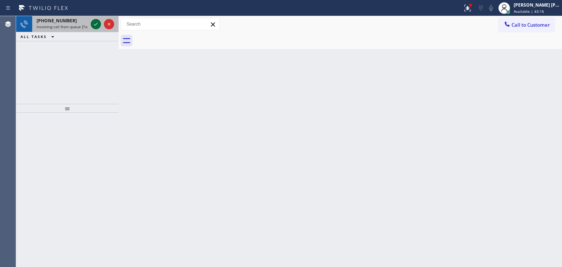
click at [98, 24] on icon at bounding box center [95, 24] width 9 height 9
click at [96, 25] on icon at bounding box center [95, 24] width 9 height 9
click at [98, 27] on icon at bounding box center [95, 24] width 9 height 9
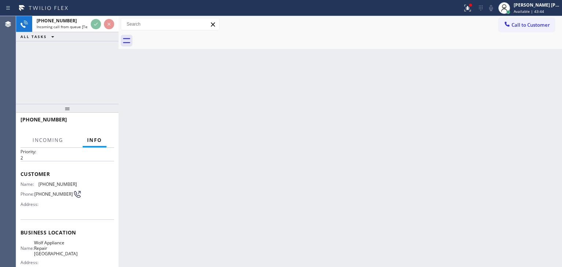
scroll to position [37, 0]
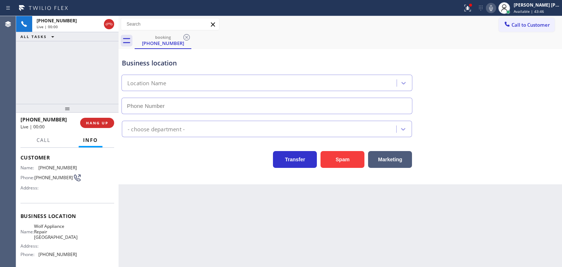
type input "[PHONE_NUMBER]"
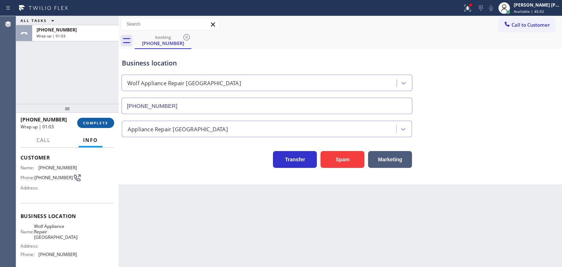
click at [97, 120] on span "COMPLETE" at bounding box center [95, 122] width 25 height 5
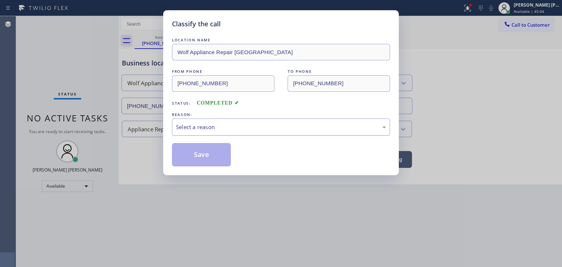
drag, startPoint x: 197, startPoint y: 123, endPoint x: 207, endPoint y: 131, distance: 12.2
click at [206, 128] on div "Select a reason" at bounding box center [281, 127] width 210 height 8
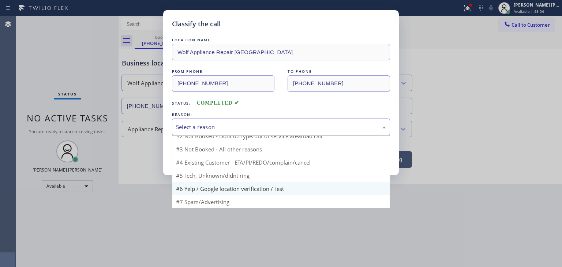
scroll to position [6, 0]
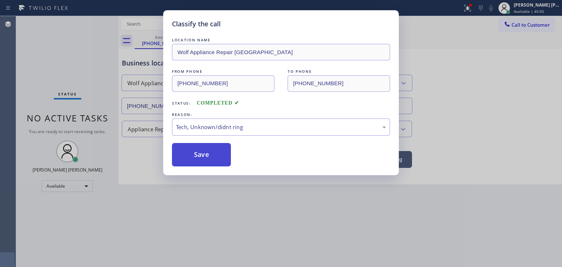
click at [201, 160] on button "Save" at bounding box center [201, 154] width 59 height 23
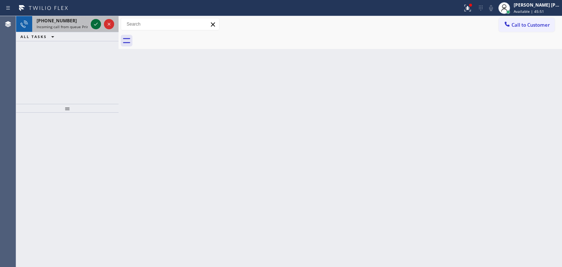
click at [94, 27] on icon at bounding box center [95, 24] width 9 height 9
click at [97, 25] on icon at bounding box center [95, 24] width 9 height 9
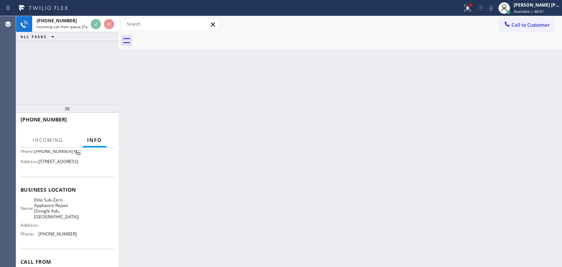
scroll to position [73, 0]
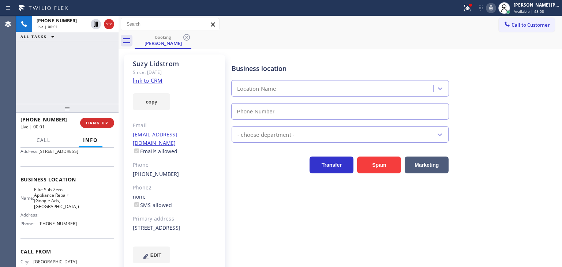
type input "[PHONE_NUMBER]"
click at [141, 80] on link "link to CRM" at bounding box center [148, 80] width 30 height 7
click at [543, 119] on div "Business location Elite Sub-Zero Appliance Repair (Google Ads, [GEOGRAPHIC_DATA…" at bounding box center [395, 86] width 330 height 66
click at [495, 7] on icon at bounding box center [491, 8] width 9 height 9
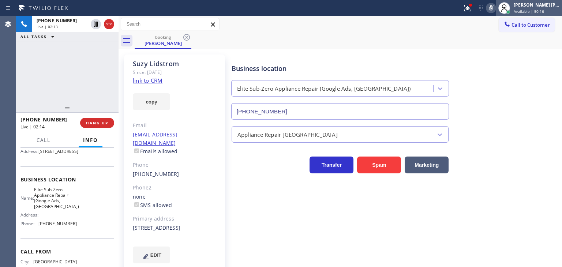
click at [530, 10] on span "Available | 50:16" at bounding box center [529, 11] width 30 height 5
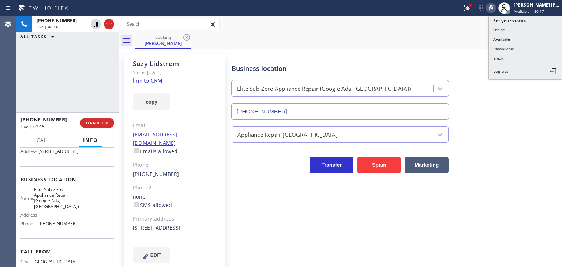
drag, startPoint x: 515, startPoint y: 47, endPoint x: 447, endPoint y: 46, distance: 67.7
click at [514, 47] on button "Unavailable" at bounding box center [525, 49] width 73 height 10
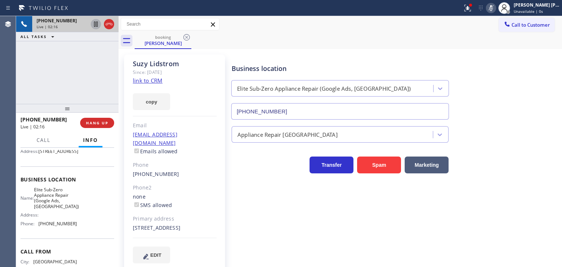
click at [94, 25] on icon at bounding box center [96, 24] width 4 height 5
drag, startPoint x: 549, startPoint y: 65, endPoint x: 534, endPoint y: 46, distance: 24.2
click at [549, 65] on div "Business location Elite Sub-Zero Appliance Repair (Google Ads, [GEOGRAPHIC_DATA…" at bounding box center [395, 86] width 330 height 66
click at [495, 9] on icon at bounding box center [491, 8] width 9 height 9
click at [95, 25] on icon at bounding box center [95, 24] width 9 height 9
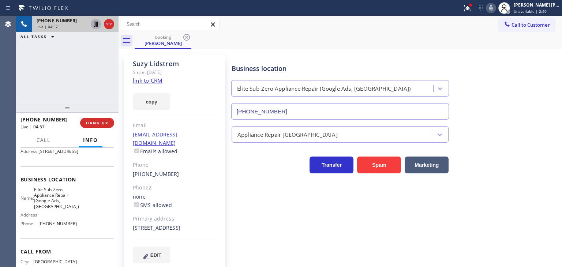
drag, startPoint x: 549, startPoint y: 106, endPoint x: 546, endPoint y: 102, distance: 4.7
click at [549, 106] on div "Business location Elite Sub-Zero Appliance Repair (Google Ads, [GEOGRAPHIC_DATA…" at bounding box center [395, 86] width 330 height 66
click at [495, 8] on icon at bounding box center [491, 8] width 9 height 9
click at [537, 9] on span "Unavailable | 3:01" at bounding box center [530, 11] width 33 height 5
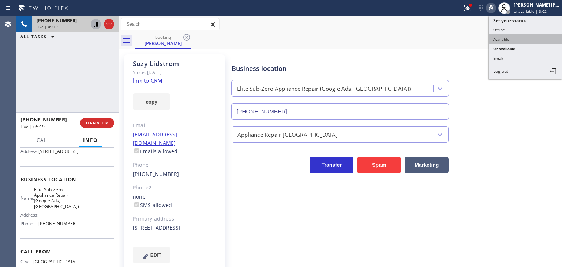
click at [527, 37] on button "Available" at bounding box center [525, 39] width 73 height 10
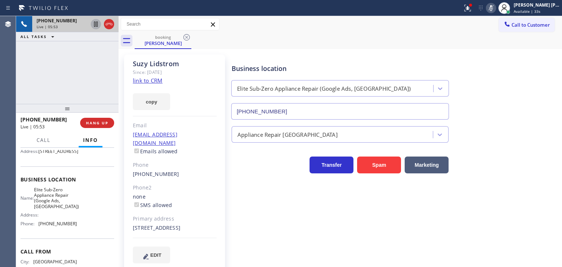
click at [550, 124] on div "Appliance Repair [GEOGRAPHIC_DATA]" at bounding box center [395, 132] width 330 height 19
click at [493, 10] on icon at bounding box center [491, 8] width 4 height 6
click at [495, 7] on icon at bounding box center [491, 8] width 9 height 9
click at [543, 95] on div "Business location Elite Sub-Zero Appliance Repair (Google Ads, [GEOGRAPHIC_DATA…" at bounding box center [395, 86] width 330 height 66
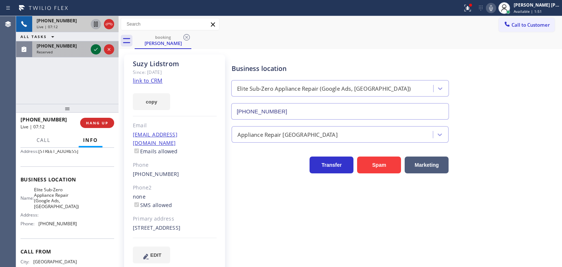
click at [96, 51] on icon at bounding box center [95, 49] width 9 height 9
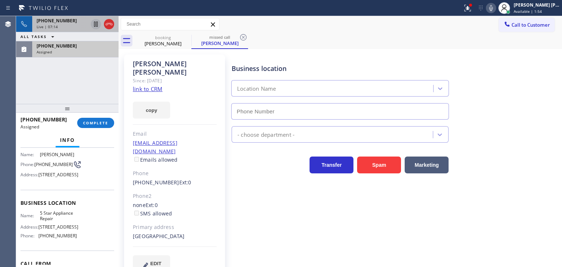
scroll to position [72, 0]
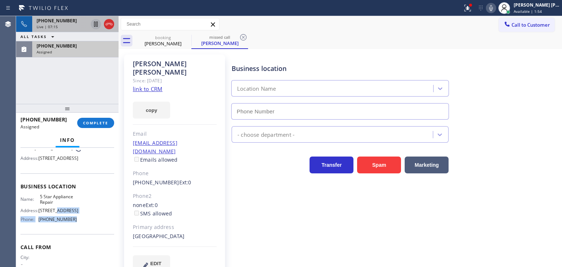
type input "[PHONE_NUMBER]"
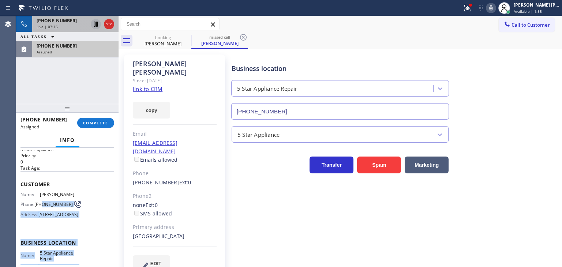
scroll to position [0, 0]
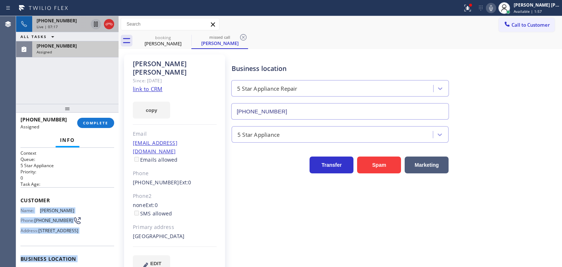
drag, startPoint x: 81, startPoint y: 233, endPoint x: 19, endPoint y: 208, distance: 67.1
click at [19, 208] on div "Context Queue: 5 Star Appliance Priority: 0 Task Age: Customer Name: [PERSON_NA…" at bounding box center [67, 207] width 102 height 119
click at [76, 53] on div "Assigned" at bounding box center [76, 51] width 78 height 5
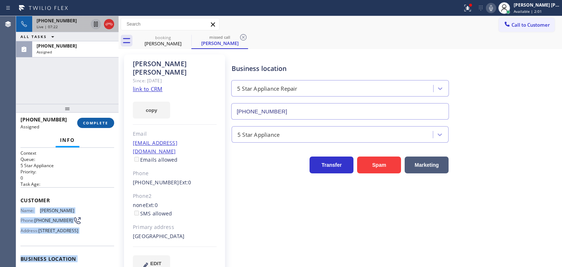
click at [98, 123] on span "COMPLETE" at bounding box center [95, 122] width 25 height 5
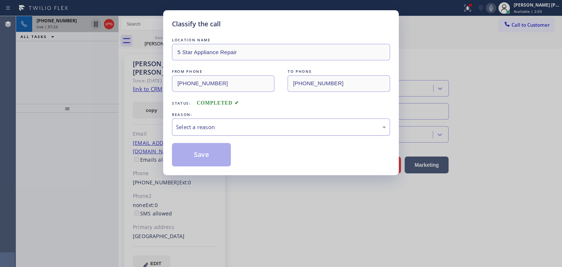
click at [206, 127] on div "Select a reason" at bounding box center [281, 127] width 210 height 8
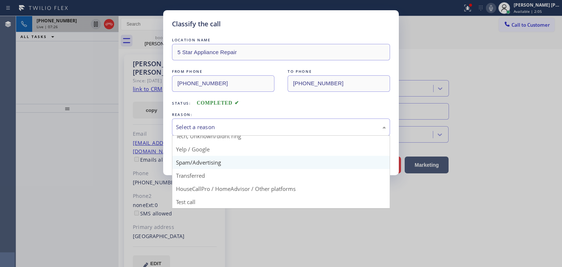
scroll to position [9, 0]
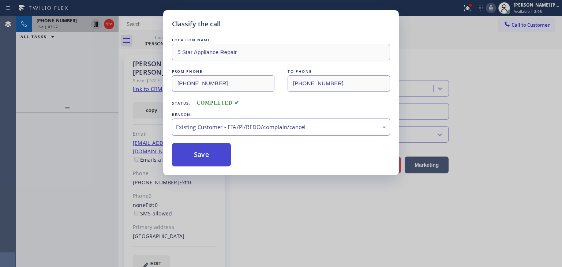
click at [211, 158] on button "Save" at bounding box center [201, 154] width 59 height 23
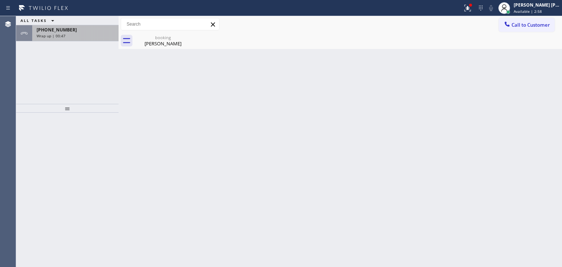
click at [85, 33] on div "Wrap up | 00:47" at bounding box center [76, 35] width 78 height 5
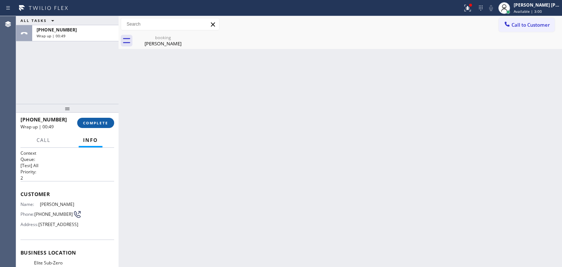
click at [96, 125] on span "COMPLETE" at bounding box center [95, 122] width 25 height 5
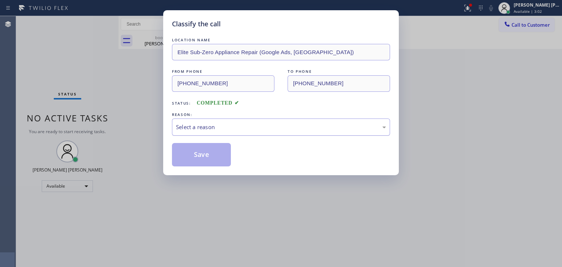
click at [225, 130] on div "Select a reason" at bounding box center [281, 127] width 210 height 8
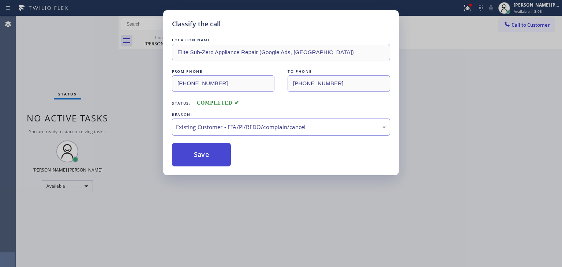
click at [208, 158] on button "Save" at bounding box center [201, 154] width 59 height 23
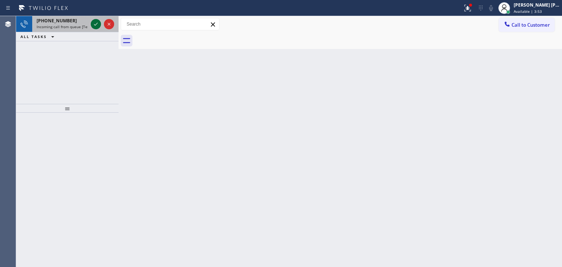
click at [96, 25] on icon at bounding box center [96, 24] width 4 height 3
click at [95, 23] on icon at bounding box center [95, 24] width 9 height 9
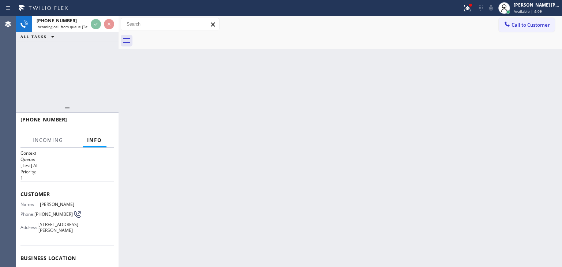
scroll to position [30, 0]
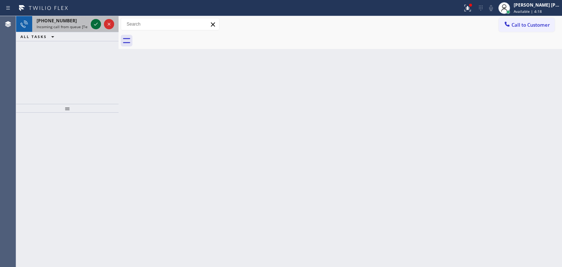
click at [97, 25] on icon at bounding box center [95, 24] width 9 height 9
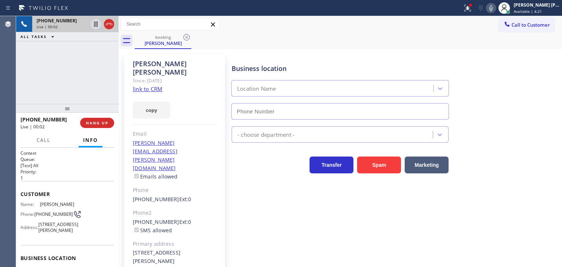
type input "[PHONE_NUMBER]"
click at [154, 85] on link "link to CRM" at bounding box center [148, 88] width 30 height 7
click at [495, 10] on icon at bounding box center [491, 8] width 9 height 9
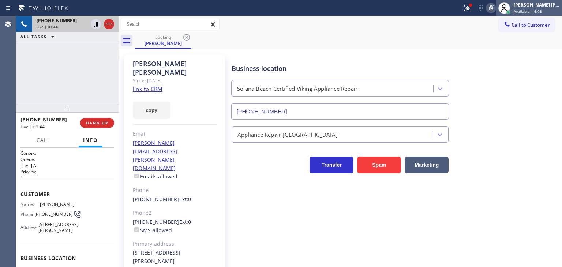
click at [542, 10] on span "Available | 6:03" at bounding box center [528, 11] width 28 height 5
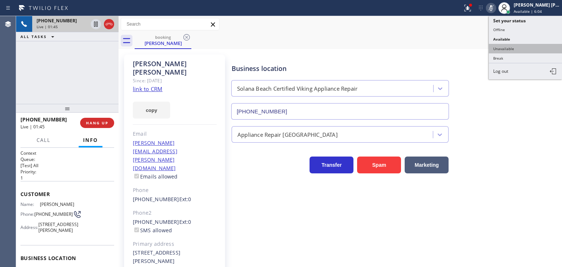
click at [513, 48] on button "Unavailable" at bounding box center [525, 49] width 73 height 10
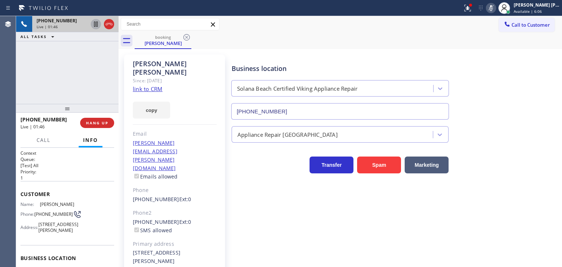
click at [98, 25] on icon at bounding box center [95, 24] width 9 height 9
click at [552, 62] on div "Business location [GEOGRAPHIC_DATA] Certified Viking Appliance Repair [PHONE_NU…" at bounding box center [395, 86] width 330 height 66
click at [495, 7] on icon at bounding box center [491, 8] width 9 height 9
click at [94, 23] on icon at bounding box center [95, 24] width 5 height 5
click at [103, 124] on span "HANG UP" at bounding box center [97, 122] width 22 height 5
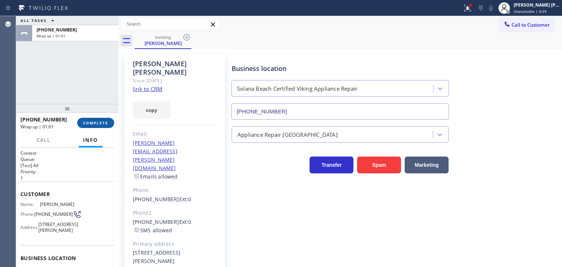
click at [106, 119] on button "COMPLETE" at bounding box center [95, 123] width 37 height 10
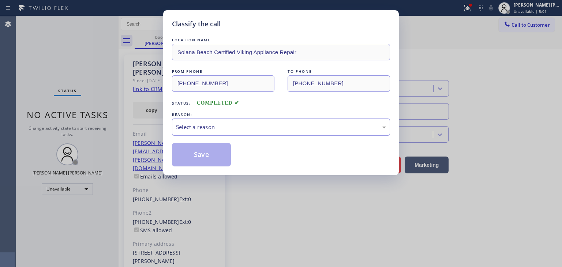
click at [259, 127] on div "Select a reason" at bounding box center [281, 127] width 210 height 8
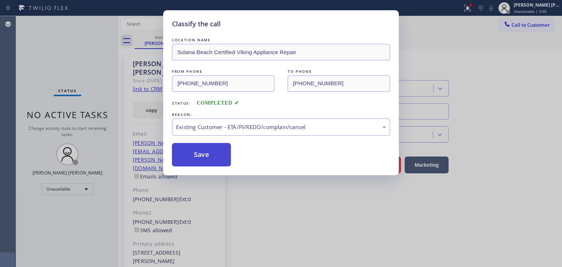
click at [200, 153] on button "Save" at bounding box center [201, 154] width 59 height 23
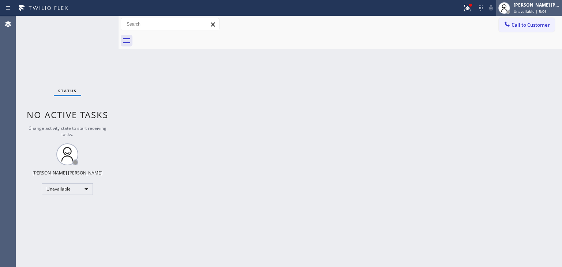
click at [542, 11] on span "Unavailable | 5:06" at bounding box center [530, 11] width 33 height 5
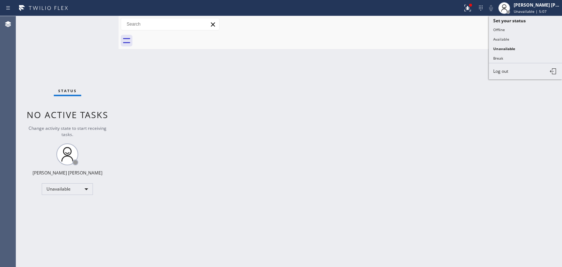
drag, startPoint x: 511, startPoint y: 37, endPoint x: 289, endPoint y: 35, distance: 221.8
click at [510, 37] on button "Available" at bounding box center [525, 39] width 73 height 10
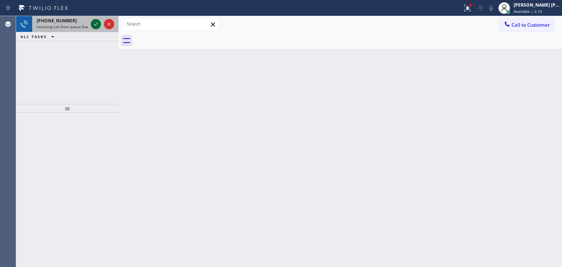
click at [98, 27] on icon at bounding box center [95, 24] width 9 height 9
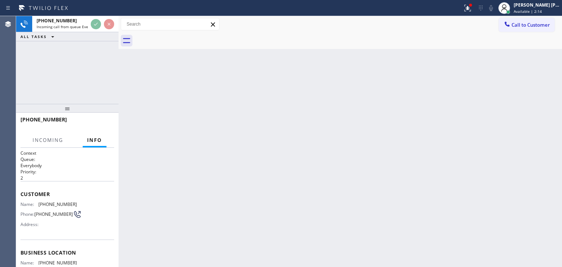
scroll to position [37, 0]
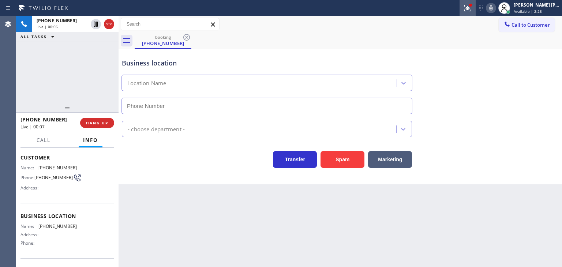
click at [472, 8] on icon at bounding box center [467, 8] width 9 height 9
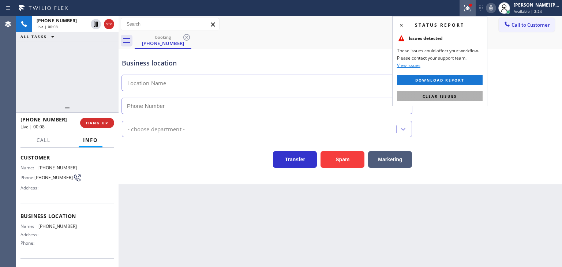
click at [424, 96] on span "Clear issues" at bounding box center [440, 96] width 34 height 5
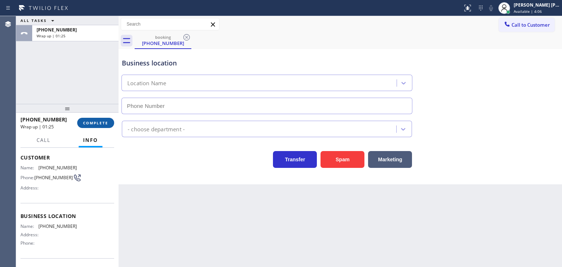
click at [87, 119] on button "COMPLETE" at bounding box center [95, 123] width 37 height 10
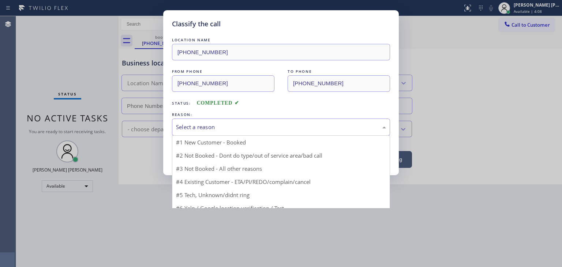
click at [220, 129] on div "Select a reason" at bounding box center [281, 127] width 210 height 8
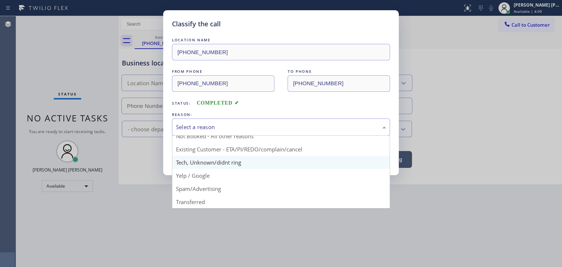
scroll to position [6, 0]
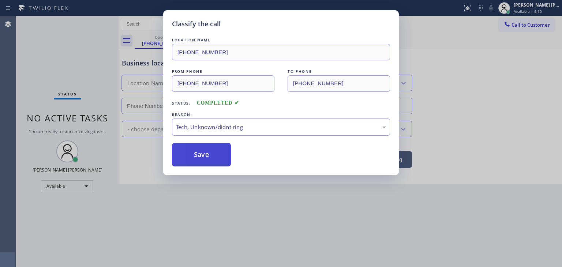
click at [209, 161] on button "Save" at bounding box center [201, 154] width 59 height 23
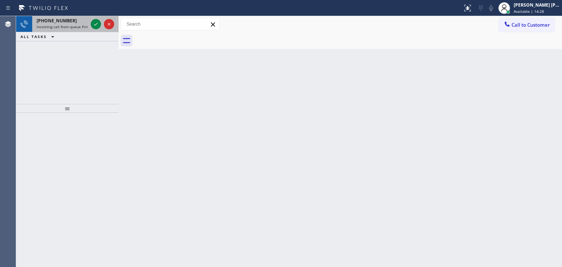
click at [101, 30] on div at bounding box center [102, 24] width 26 height 16
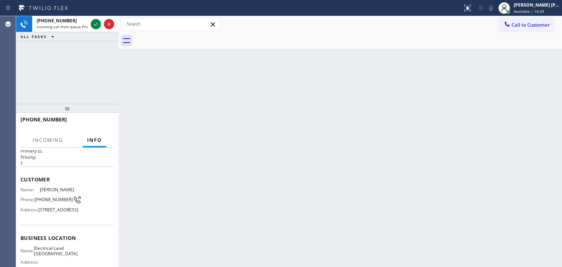
scroll to position [37, 0]
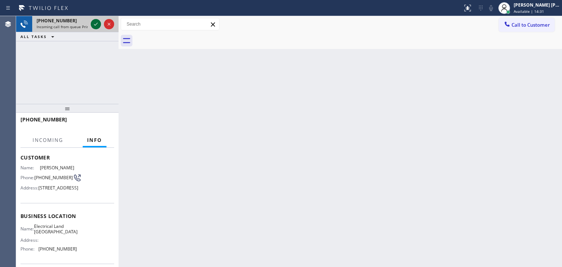
click at [95, 25] on icon at bounding box center [95, 24] width 9 height 9
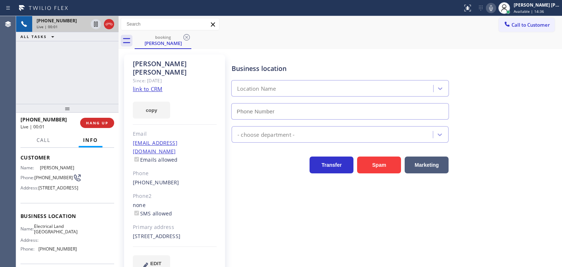
type input "[PHONE_NUMBER]"
click at [154, 85] on link "link to CRM" at bounding box center [148, 88] width 30 height 7
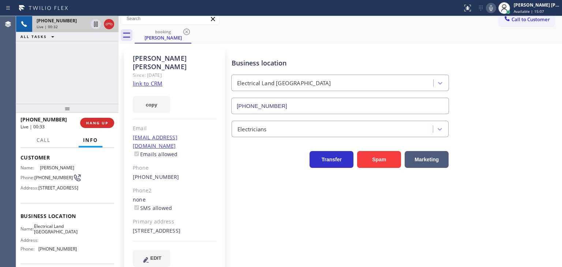
scroll to position [11, 0]
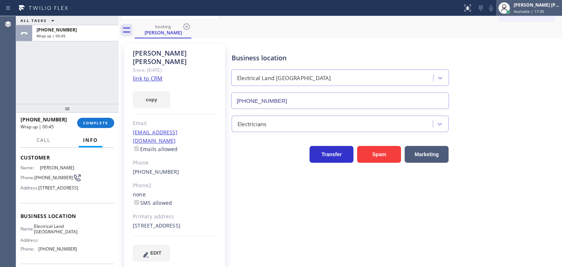
click at [542, 3] on div "[PERSON_NAME] [PERSON_NAME]" at bounding box center [537, 5] width 46 height 6
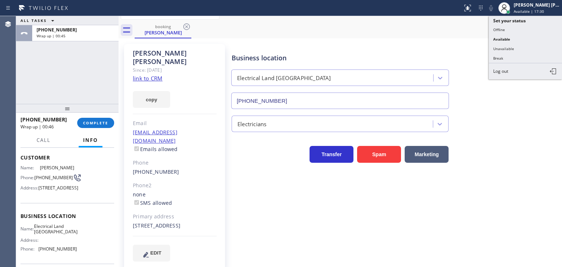
drag, startPoint x: 518, startPoint y: 55, endPoint x: 415, endPoint y: 48, distance: 103.8
click at [518, 55] on button "Break" at bounding box center [525, 58] width 73 height 10
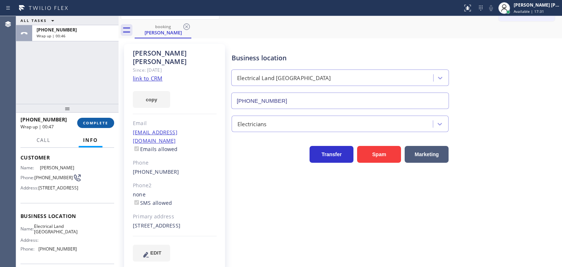
click at [102, 122] on span "COMPLETE" at bounding box center [95, 122] width 25 height 5
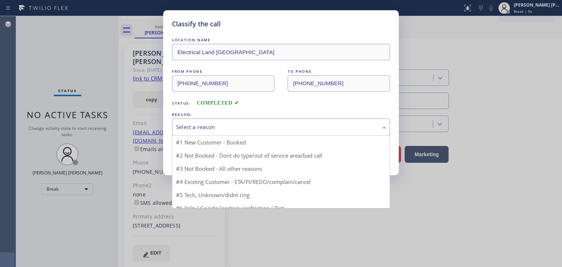
click at [198, 126] on div "Select a reason" at bounding box center [281, 127] width 210 height 8
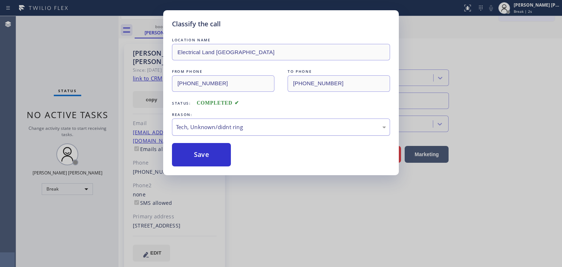
click at [209, 124] on div "Tech, Unknown/didnt ring" at bounding box center [281, 127] width 210 height 8
click at [201, 153] on button "Save" at bounding box center [201, 154] width 59 height 23
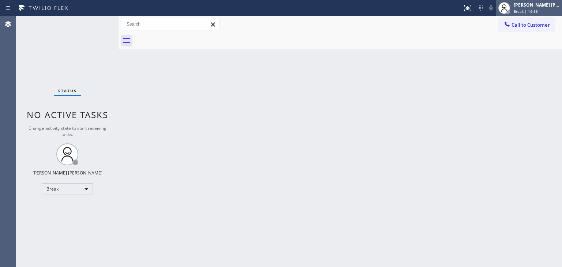
click at [538, 11] on span "Break | 14:53" at bounding box center [526, 11] width 24 height 5
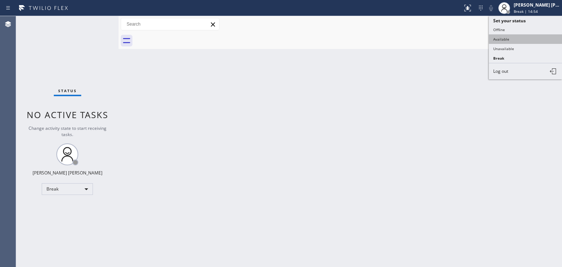
click at [527, 37] on button "Available" at bounding box center [525, 39] width 73 height 10
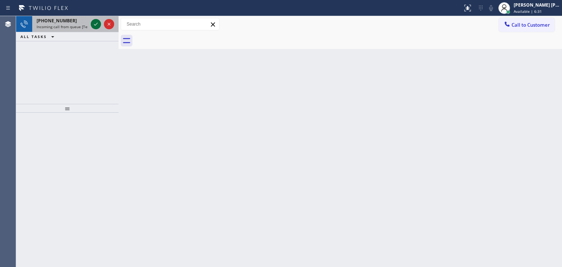
click at [95, 24] on icon at bounding box center [95, 24] width 9 height 9
click at [96, 22] on icon at bounding box center [95, 24] width 9 height 9
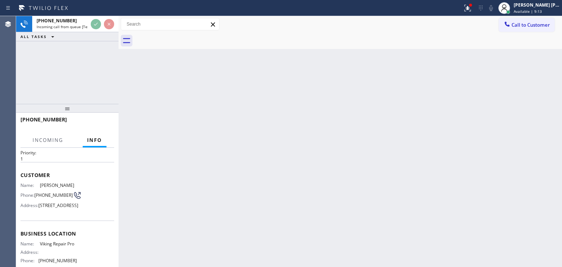
scroll to position [37, 0]
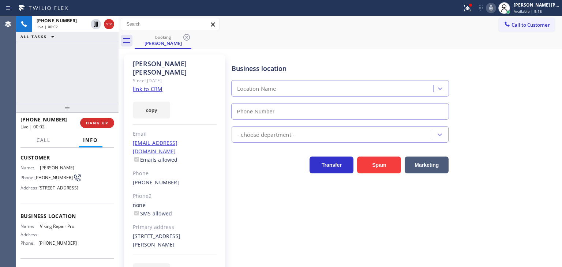
type input "[PHONE_NUMBER]"
click at [154, 85] on link "link to CRM" at bounding box center [148, 88] width 30 height 7
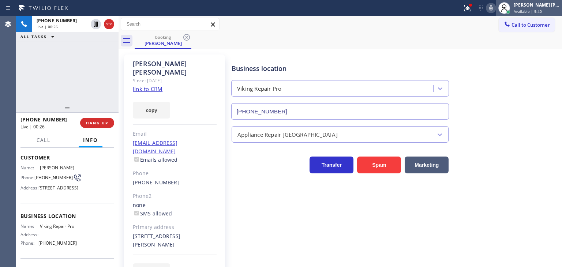
click at [536, 5] on div "[PERSON_NAME] [PERSON_NAME]" at bounding box center [537, 5] width 46 height 6
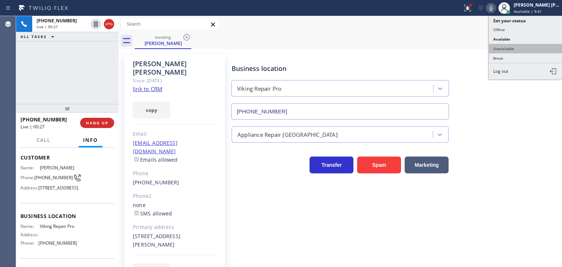
click at [524, 47] on button "Unavailable" at bounding box center [525, 49] width 73 height 10
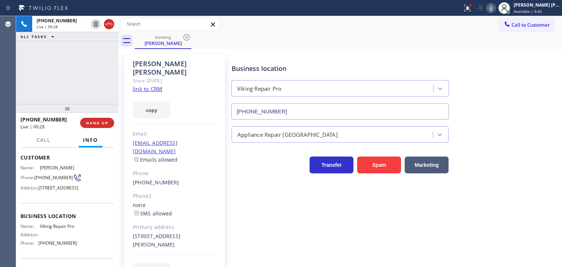
click at [493, 5] on icon at bounding box center [491, 8] width 4 height 6
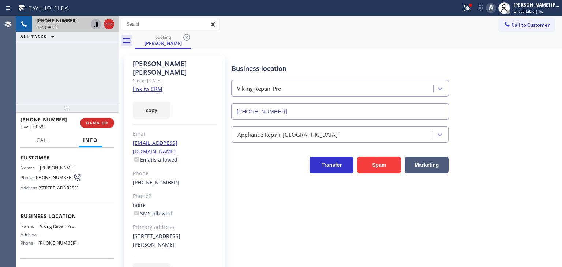
click at [97, 26] on icon at bounding box center [96, 24] width 4 height 5
click at [552, 37] on div "booking [PERSON_NAME]" at bounding box center [348, 41] width 427 height 16
click at [496, 3] on button at bounding box center [491, 8] width 10 height 10
click at [98, 23] on icon at bounding box center [95, 24] width 9 height 9
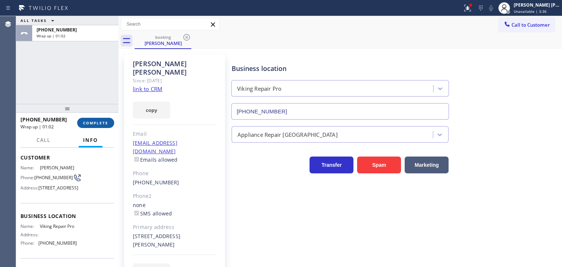
click at [97, 123] on span "COMPLETE" at bounding box center [95, 122] width 25 height 5
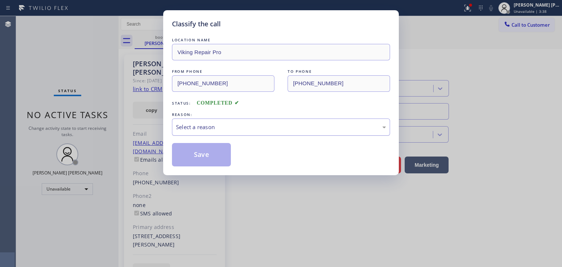
drag, startPoint x: 244, startPoint y: 127, endPoint x: 241, endPoint y: 132, distance: 5.6
click at [244, 127] on div "Select a reason" at bounding box center [281, 127] width 210 height 8
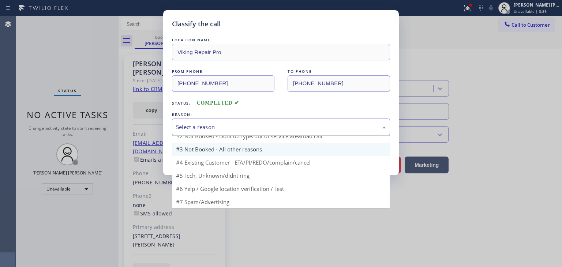
scroll to position [6, 0]
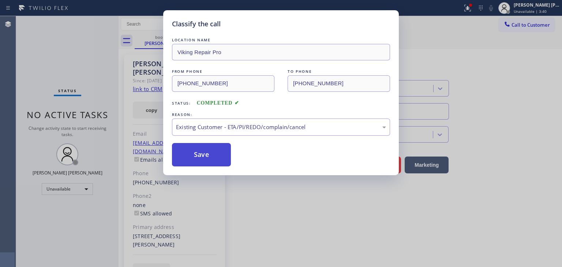
click at [206, 157] on button "Save" at bounding box center [201, 154] width 59 height 23
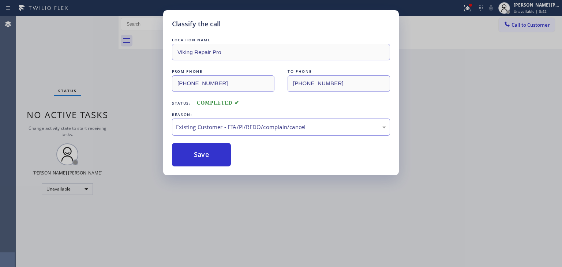
click at [546, 6] on div "Status report Issue detected This issue could affect your workflow. Please cont…" at bounding box center [281, 133] width 562 height 267
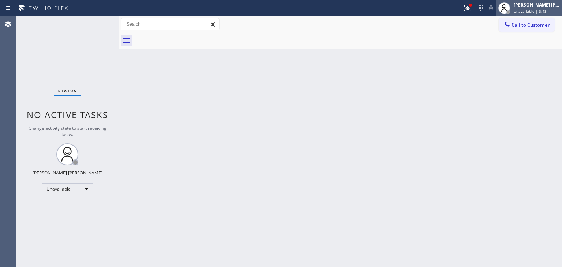
click at [535, 5] on div "[PERSON_NAME] [PERSON_NAME]" at bounding box center [537, 5] width 46 height 6
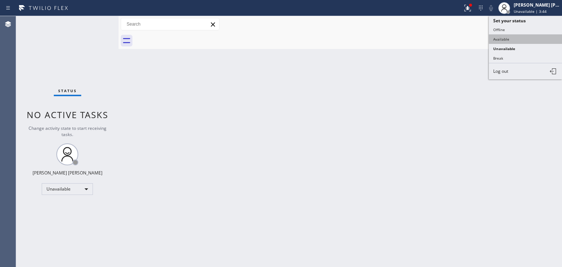
click at [497, 41] on button "Available" at bounding box center [525, 39] width 73 height 10
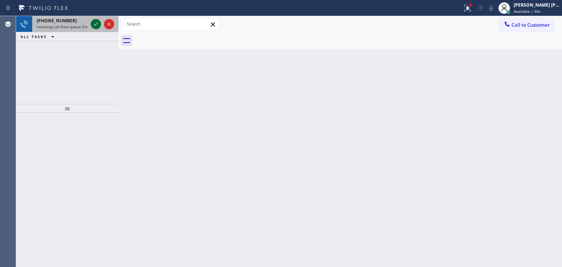
click at [96, 23] on icon at bounding box center [95, 24] width 9 height 9
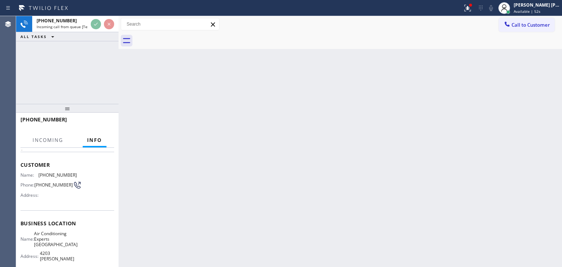
scroll to position [73, 0]
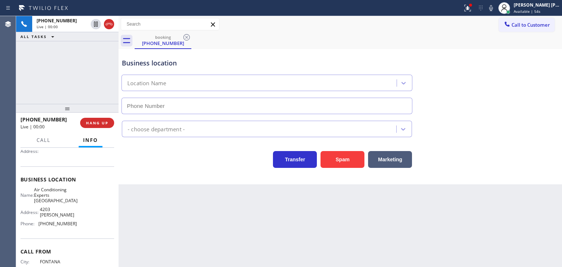
type input "[PHONE_NUMBER]"
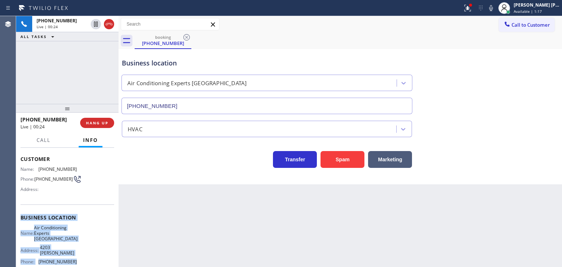
scroll to position [19, 0]
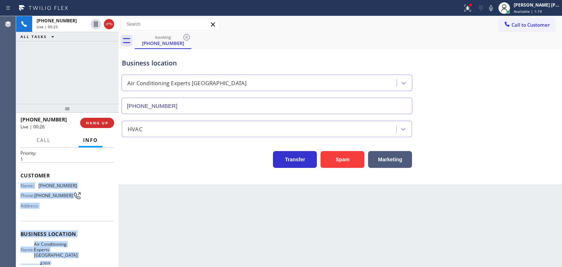
drag, startPoint x: 79, startPoint y: 234, endPoint x: 16, endPoint y: 182, distance: 81.4
click at [16, 182] on div "Context Queue: [Test] All Priority: 1 Customer Name: [PHONE_NUMBER] Phone: [PHO…" at bounding box center [67, 207] width 102 height 119
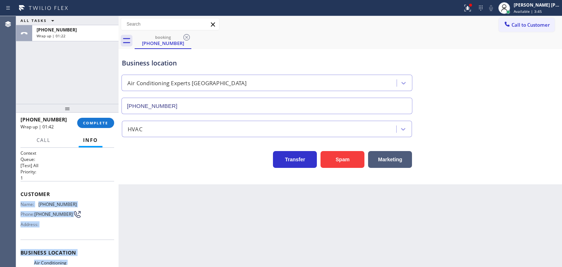
scroll to position [19, 0]
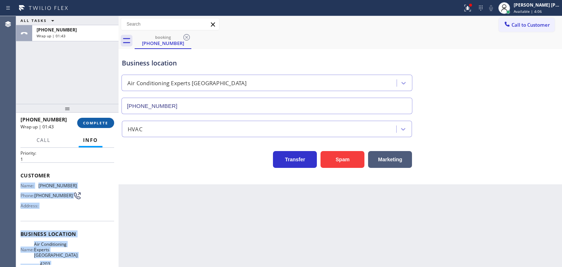
click at [105, 119] on button "COMPLETE" at bounding box center [95, 123] width 37 height 10
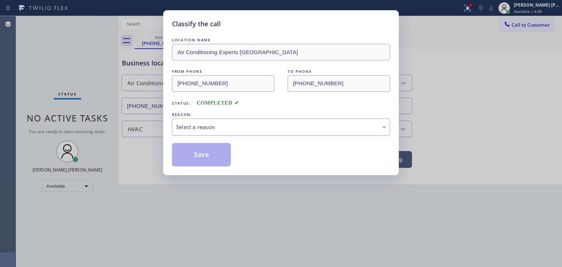
click at [227, 127] on div "Select a reason" at bounding box center [281, 127] width 210 height 8
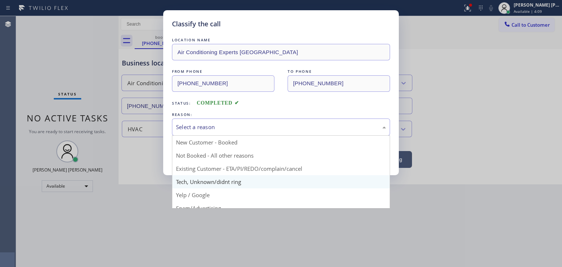
scroll to position [37, 0]
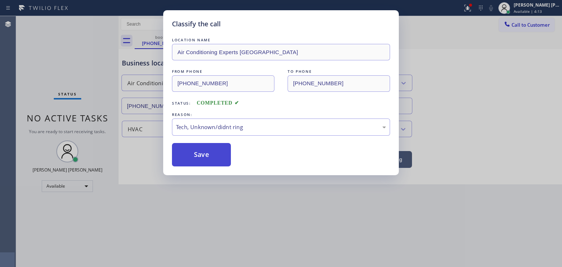
click at [209, 151] on button "Save" at bounding box center [201, 154] width 59 height 23
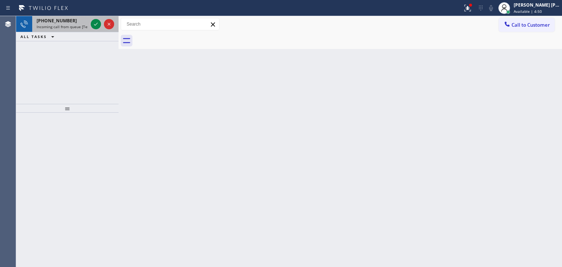
click at [101, 27] on div at bounding box center [102, 24] width 26 height 16
click at [97, 25] on icon at bounding box center [95, 24] width 9 height 9
click at [95, 26] on icon at bounding box center [95, 24] width 9 height 9
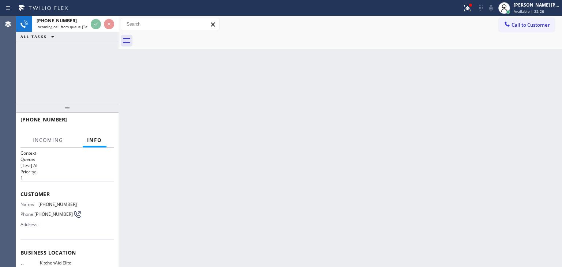
scroll to position [20, 0]
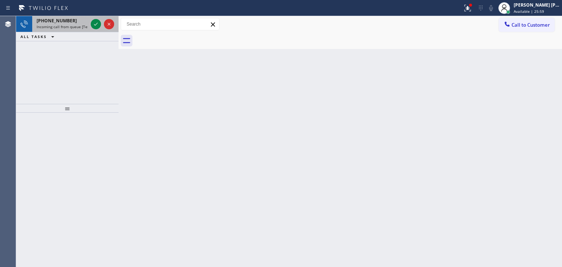
click at [101, 30] on div at bounding box center [102, 24] width 26 height 16
click at [98, 25] on icon at bounding box center [95, 24] width 9 height 9
click at [102, 27] on div at bounding box center [102, 24] width 26 height 16
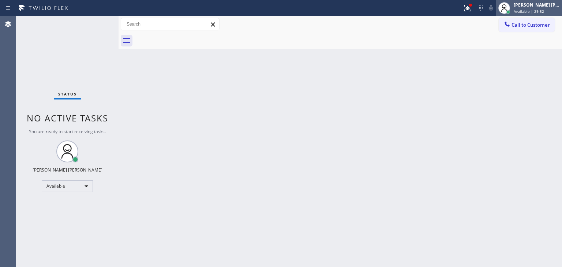
click at [540, 9] on span "Available | 29:52" at bounding box center [529, 11] width 30 height 5
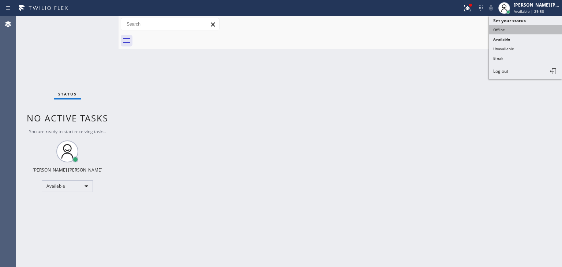
click at [527, 28] on button "Offline" at bounding box center [525, 30] width 73 height 10
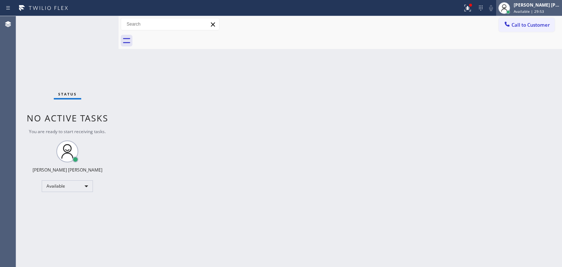
click at [542, 8] on div "[PERSON_NAME] [PERSON_NAME]" at bounding box center [537, 5] width 46 height 6
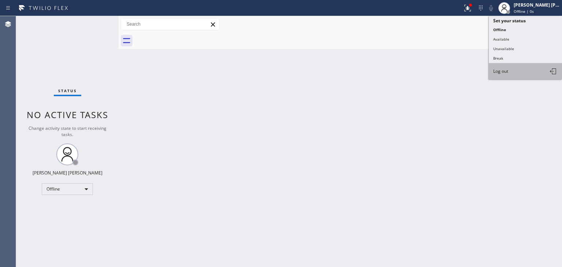
click at [511, 71] on button "Log out" at bounding box center [525, 71] width 73 height 16
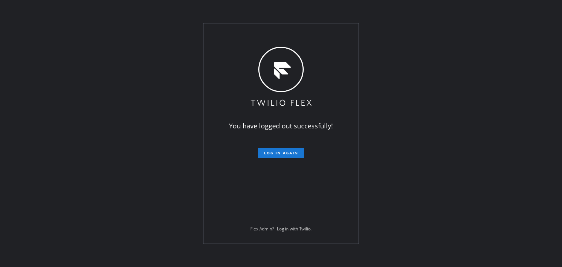
click at [112, 219] on div "You have logged out successfully! Log in again Flex Admin? Log in with Twilio." at bounding box center [281, 133] width 562 height 267
